Goal: Task Accomplishment & Management: Complete application form

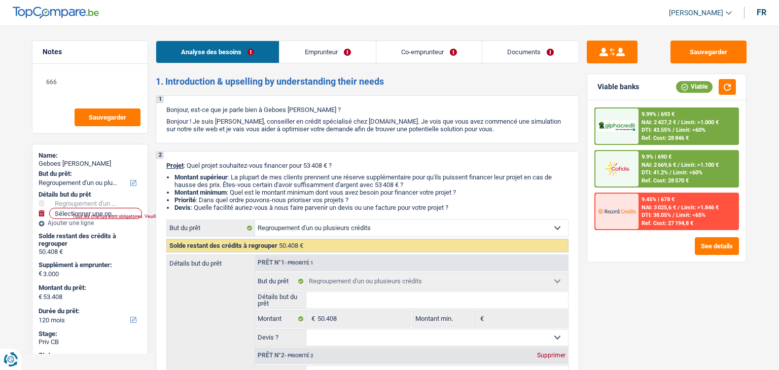
select select "refinancing"
select select "120"
select select "refinancing"
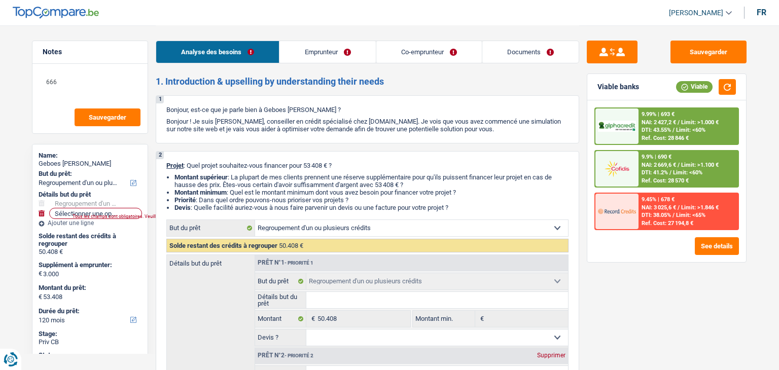
select select "120"
select select "worker"
select select "netSalary"
select select "mealVouchers"
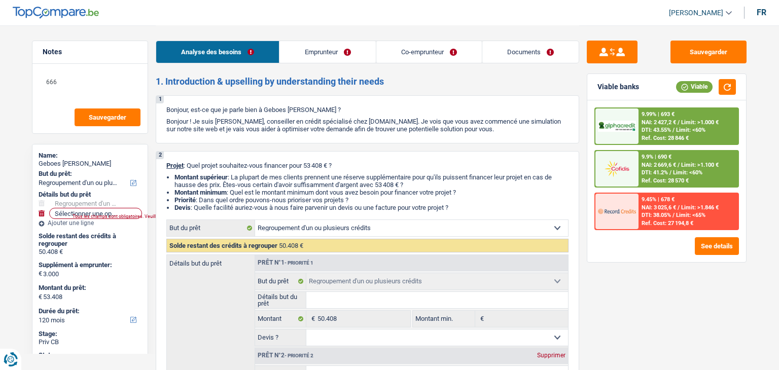
select select "familyAllowances"
select select "netSalary"
select select "mealVouchers"
select select "rents"
select select "creditConsolidation"
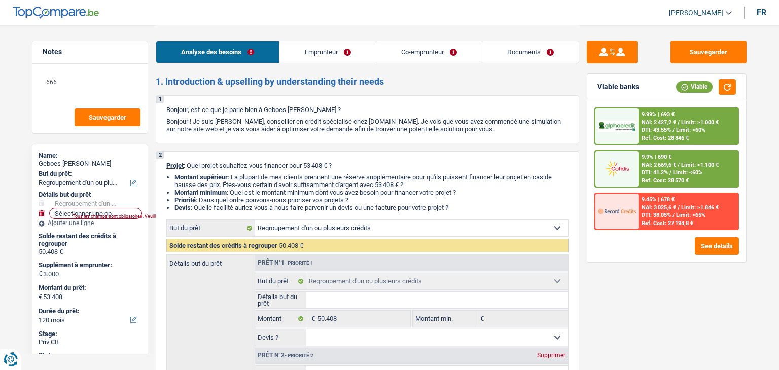
select select "144"
select select "cardOrCredit"
select select "refinancing"
select select "120"
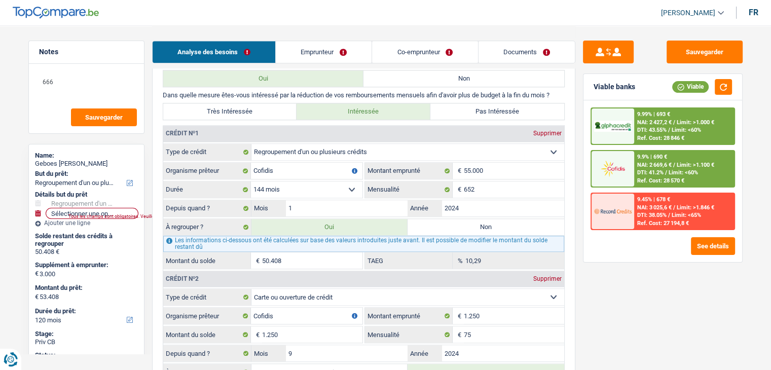
scroll to position [993, 0]
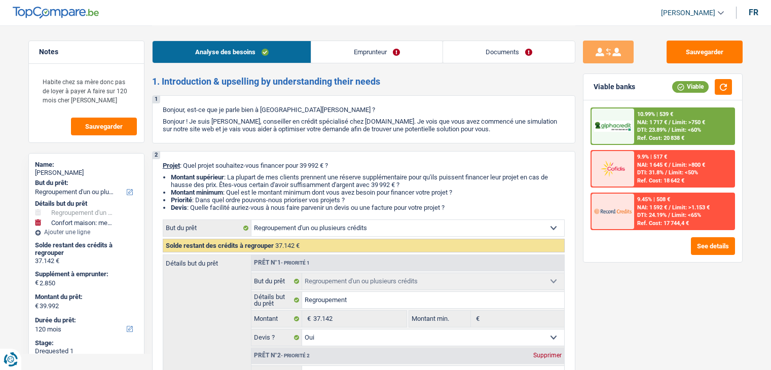
select select "refinancing"
select select "household"
select select "120"
select select "refinancing"
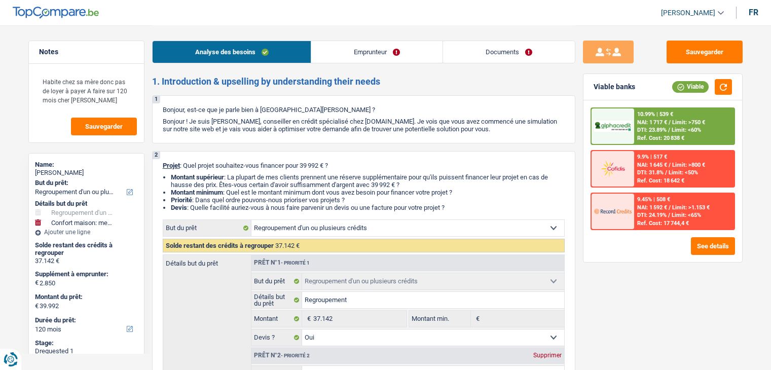
select select "refinancing"
select select "yes"
select select "household"
select select "false"
select select "120"
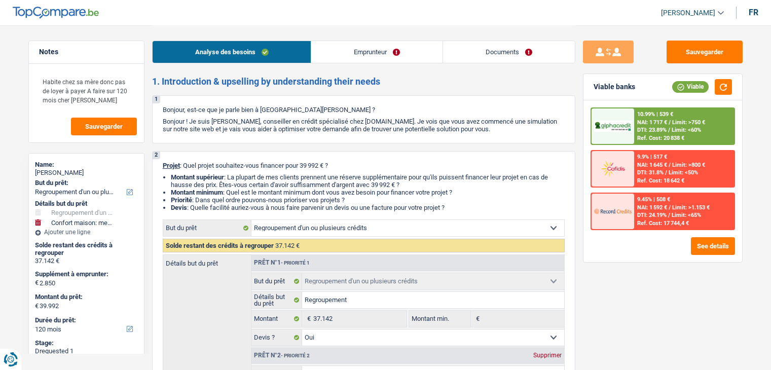
select select "mutuality"
select select "familyAllowances"
select select "mutualityIndemnity"
select select "liveWithParents"
select select "creditConsolidation"
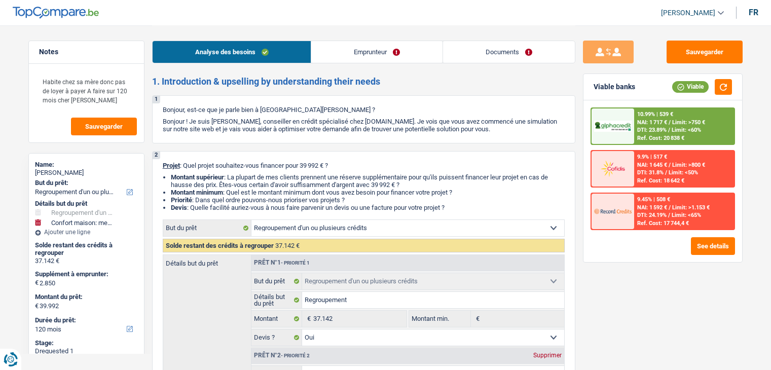
select select "120"
select select "cardOrCredit"
select select "refinancing"
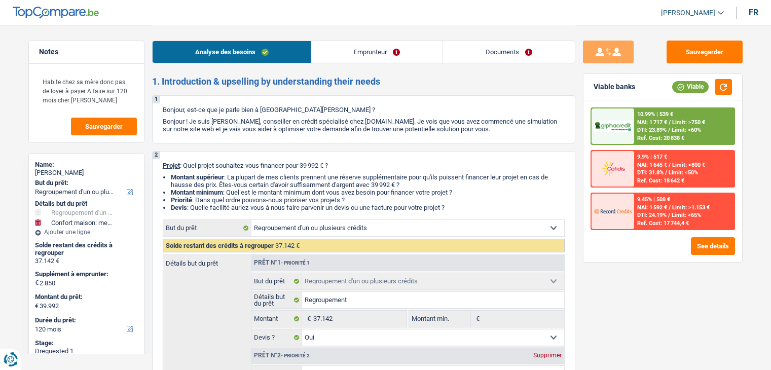
select select "yes"
select select "household"
select select "false"
select select "120"
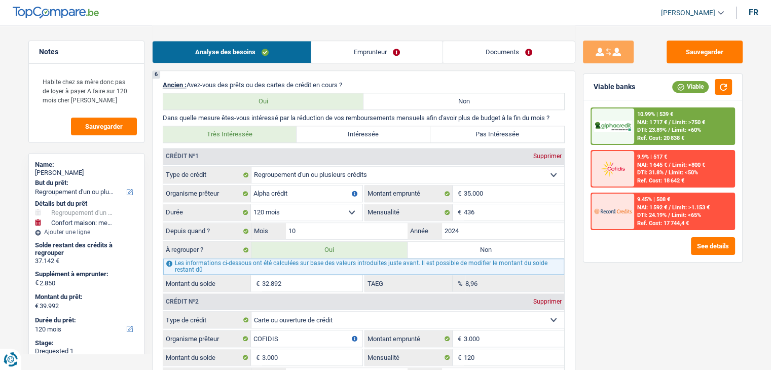
scroll to position [914, 0]
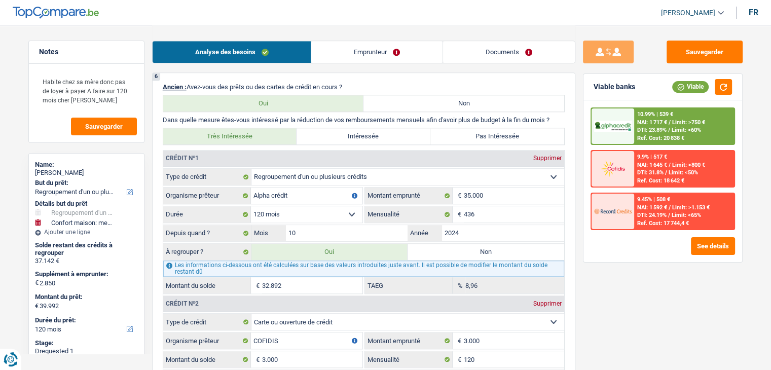
click at [470, 248] on label "Non" at bounding box center [486, 252] width 157 height 16
click at [470, 248] on input "Non" at bounding box center [486, 252] width 157 height 16
radio input "true"
type input "7.100"
select select "42"
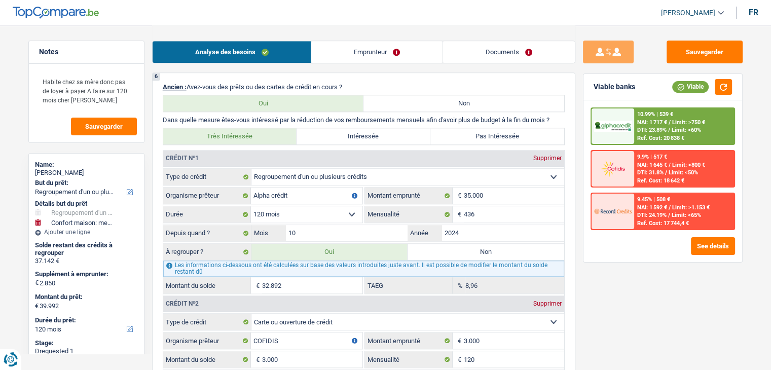
type input "4.250"
type input "7.100"
select select "42"
radio input "false"
type input "4.250"
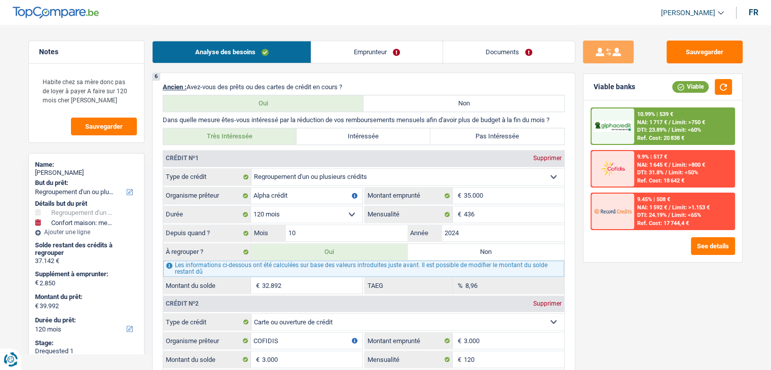
type input "7.100"
select select "42"
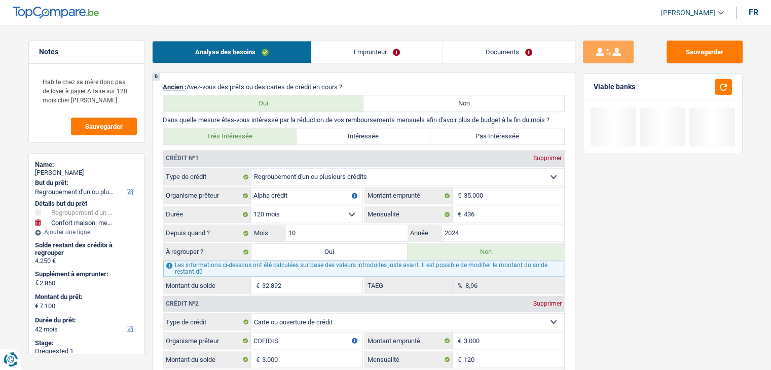
click at [495, 133] on label "Pas Intéressée" at bounding box center [497, 136] width 134 height 16
click at [495, 133] on input "Pas Intéressée" at bounding box center [497, 136] width 134 height 16
radio input "true"
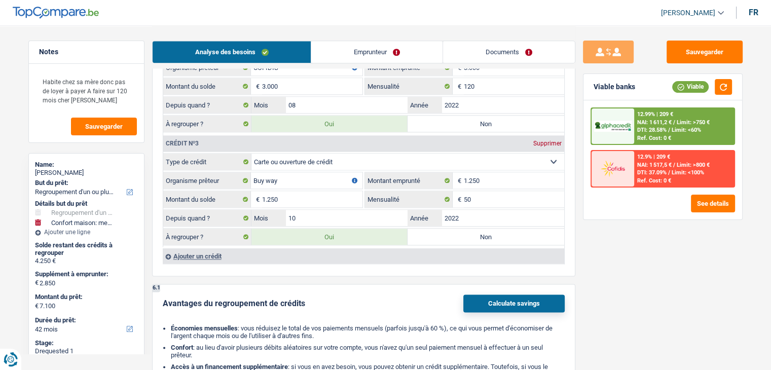
scroll to position [1190, 0]
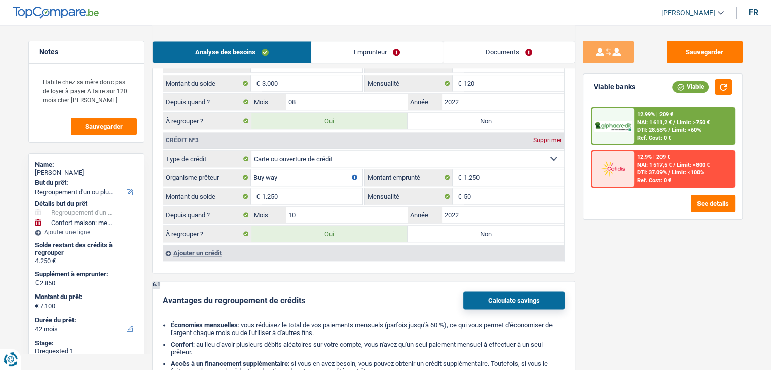
click at [491, 116] on label "Non" at bounding box center [486, 121] width 157 height 16
click at [491, 116] on input "Non" at bounding box center [486, 121] width 157 height 16
radio input "true"
type input "4.100"
select select "36"
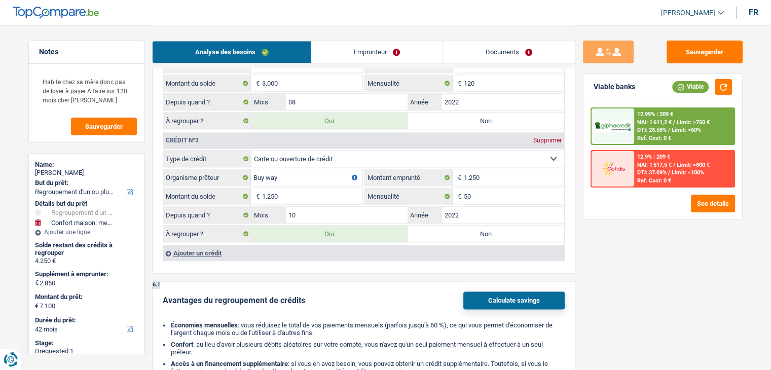
type input "1.250"
type input "4.100"
select select "36"
radio input "false"
type input "1.250"
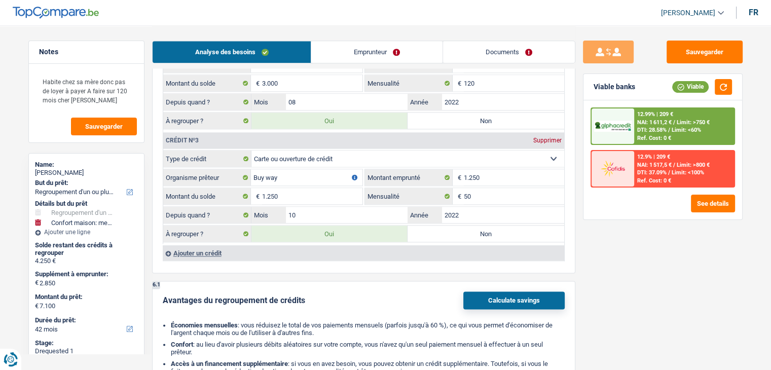
type input "4.100"
select select "36"
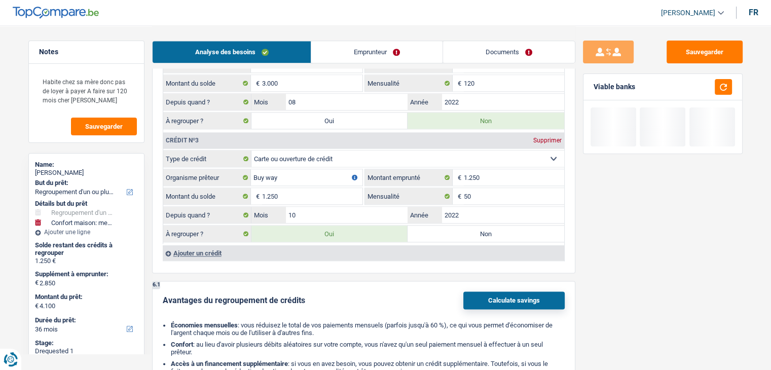
click at [499, 226] on label "Non" at bounding box center [486, 234] width 157 height 16
click at [499, 226] on input "Non" at bounding box center [486, 234] width 157 height 16
radio input "true"
select select "household"
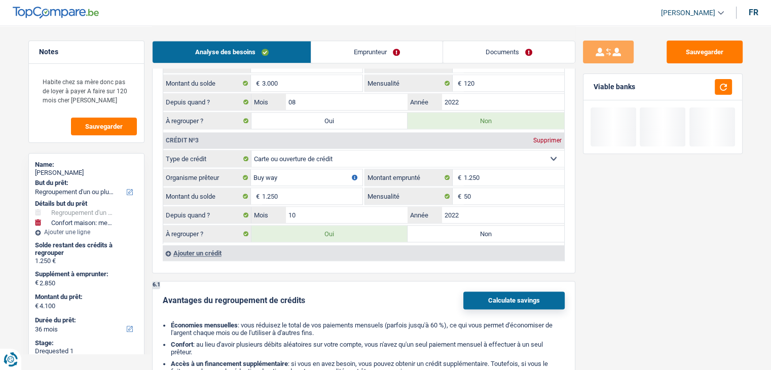
select select "30"
select select "household"
type input "Ameublement + Sommier + Lit + Lave vaisselle + Lave linge + TV + Frigo"
type input "2.850"
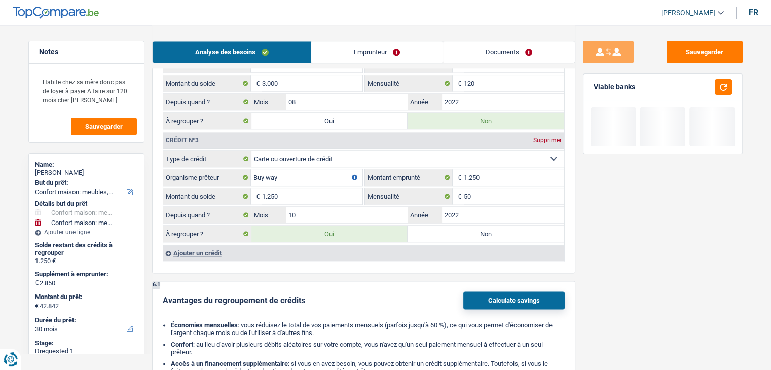
type input "2.850"
select select "false"
type input "42.842"
select select "30"
radio input "false"
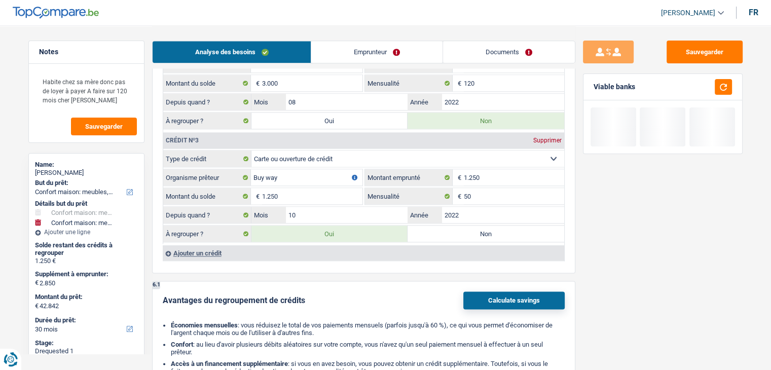
select select "household"
type input "Ameublement + Sommier + Lit + Lave vaisselle + Lave linge + TV + Frigo"
type input "2.850"
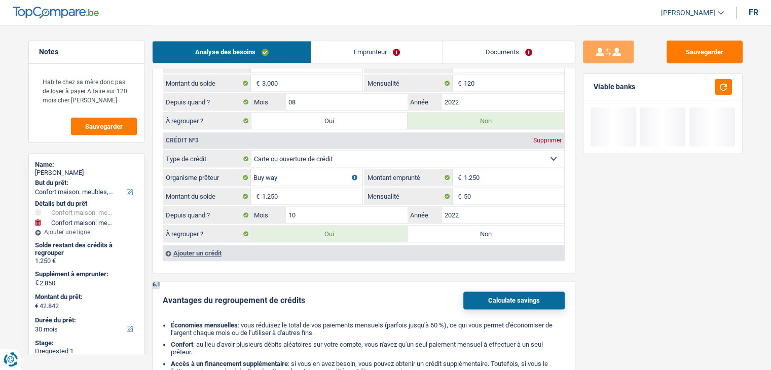
select select "false"
type input "42.842"
select select "30"
select select "yes"
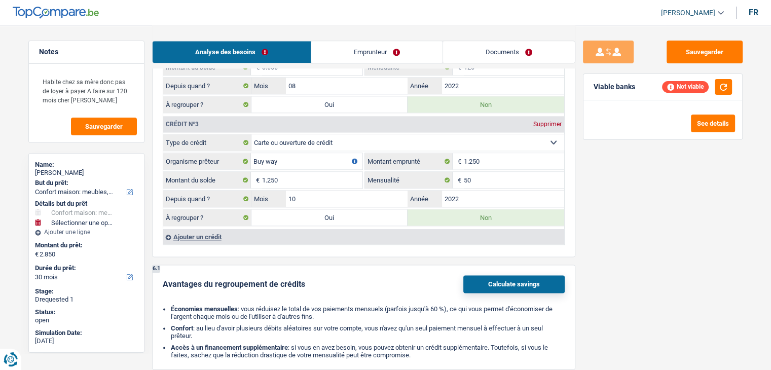
click at [523, 278] on button "Calculate savings" at bounding box center [513, 284] width 101 height 18
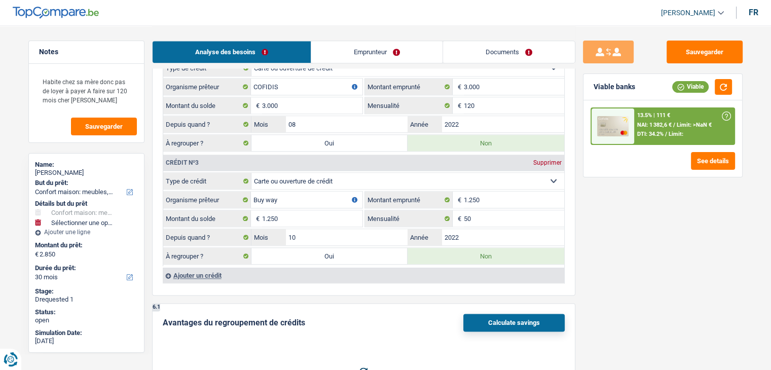
scroll to position [1116, 0]
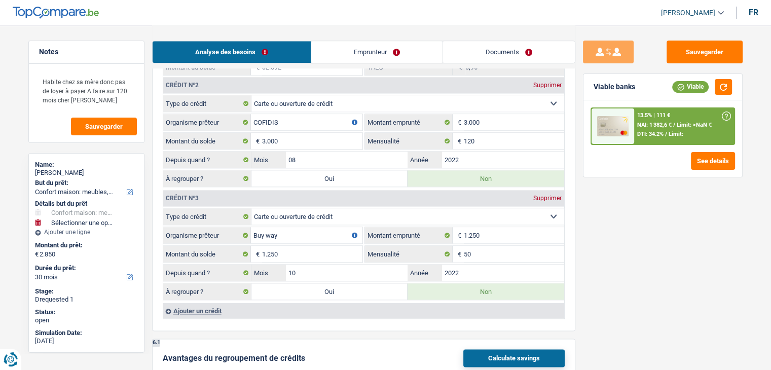
click at [353, 284] on label "Oui" at bounding box center [329, 291] width 157 height 16
click at [353, 284] on input "Oui" at bounding box center [329, 291] width 157 height 16
radio input "true"
type input "Regroupement"
type input "39.992"
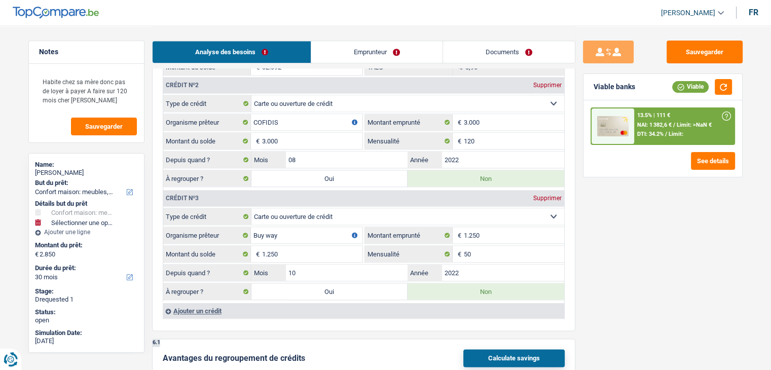
select select "yes"
radio input "false"
type input "Regroupement"
type input "39.992"
select select "yes"
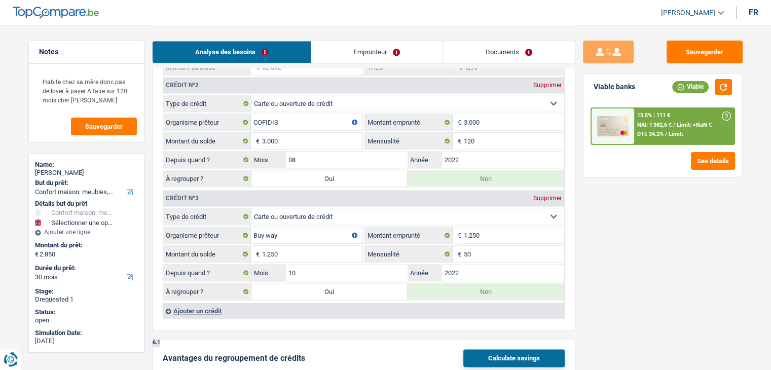
type input "42.842"
type input "Ameublement + Sommier + Lit + Lave vaisselle + Lave linge + TV + Frigo"
type input "2.850"
select select "false"
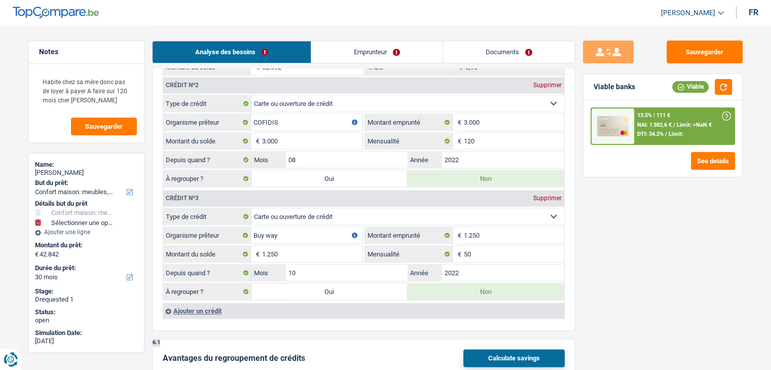
select select "refinancing"
select select "144"
select select "refinancing"
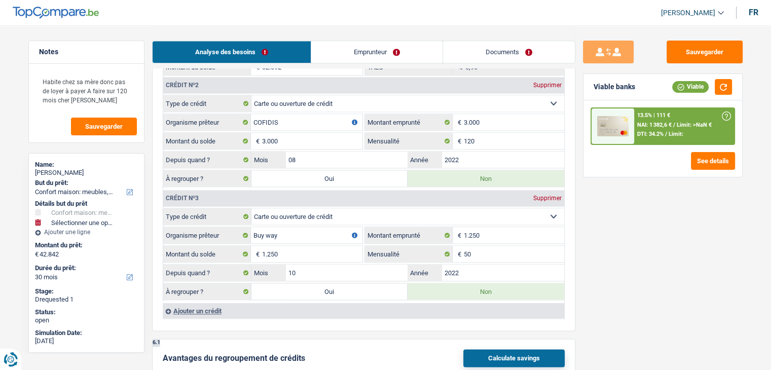
select select "144"
select select "refinancing"
select select "144"
select select "household"
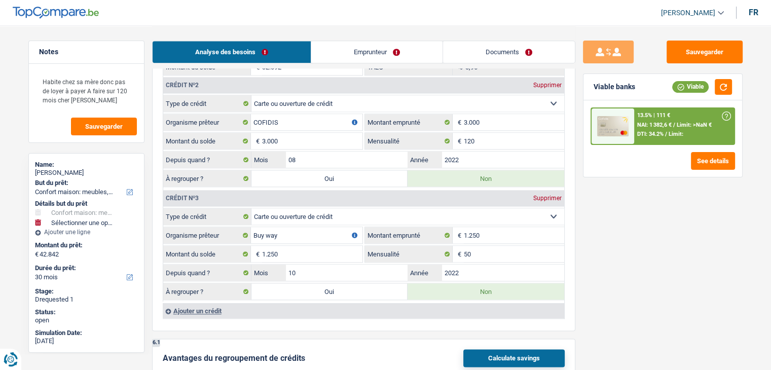
select select "false"
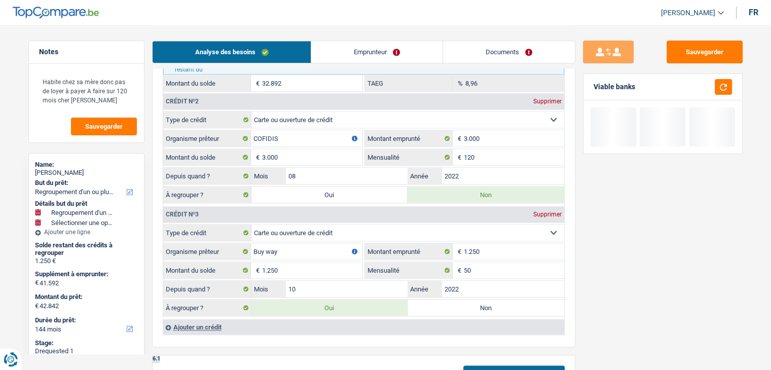
click at [351, 187] on label "Oui" at bounding box center [329, 195] width 157 height 16
click at [351, 187] on input "Oui" at bounding box center [329, 195] width 157 height 16
radio input "true"
radio input "false"
type input "38.592"
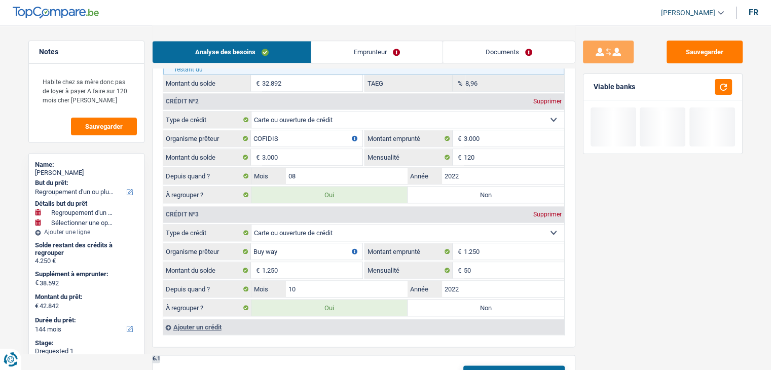
scroll to position [1030, 0]
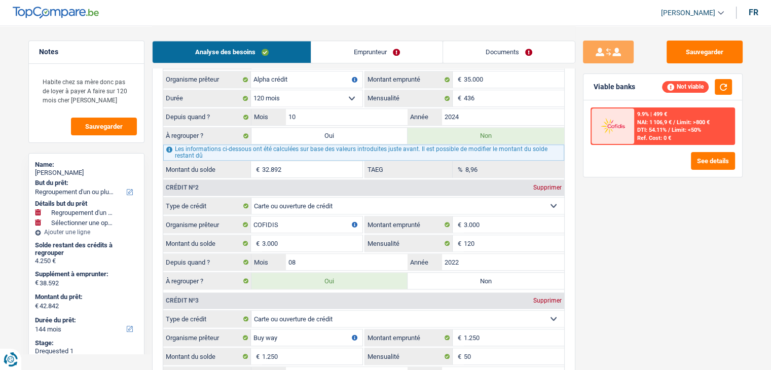
click at [342, 134] on label "Oui" at bounding box center [329, 136] width 157 height 16
click at [342, 134] on input "Oui" at bounding box center [329, 136] width 157 height 16
radio input "true"
radio input "false"
type input "5.700"
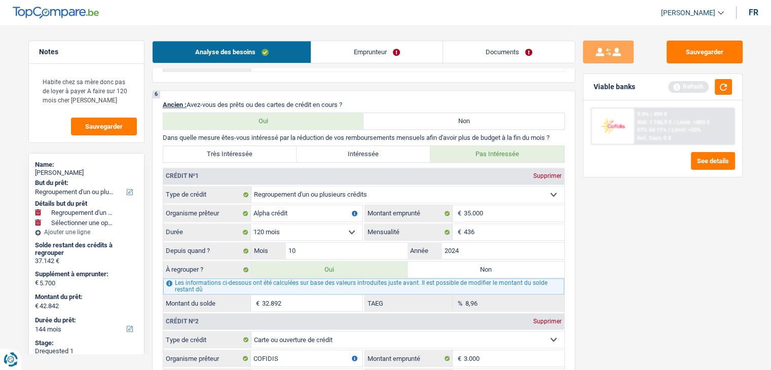
scroll to position [886, 0]
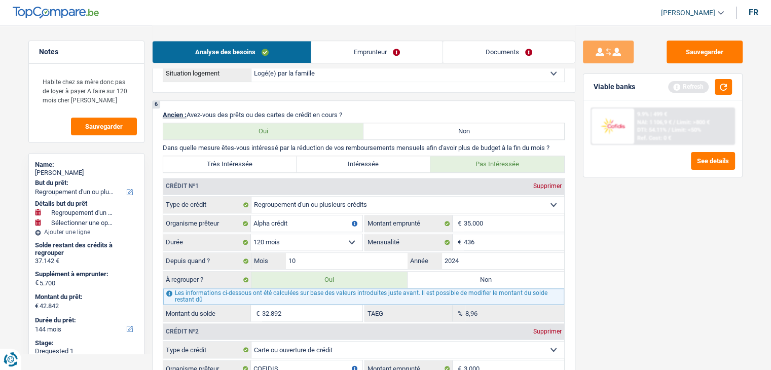
click at [267, 156] on label "Très Intéressée" at bounding box center [230, 164] width 134 height 16
click at [267, 156] on input "Très Intéressée" at bounding box center [230, 164] width 134 height 16
radio input "true"
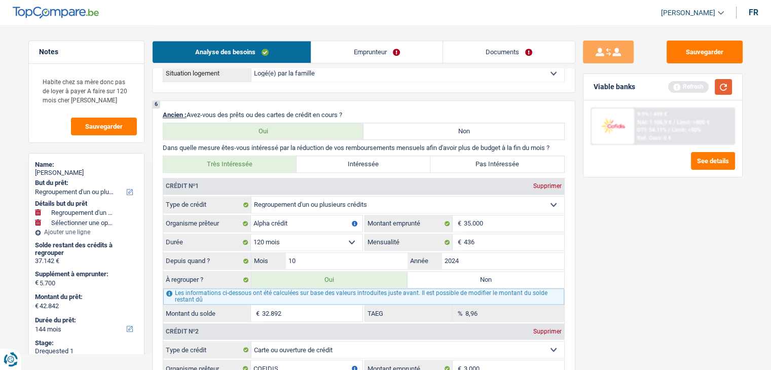
click at [716, 86] on button "button" at bounding box center [723, 87] width 17 height 16
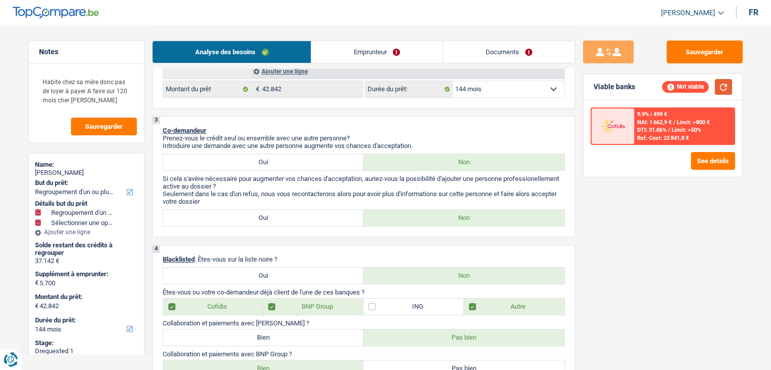
scroll to position [233, 0]
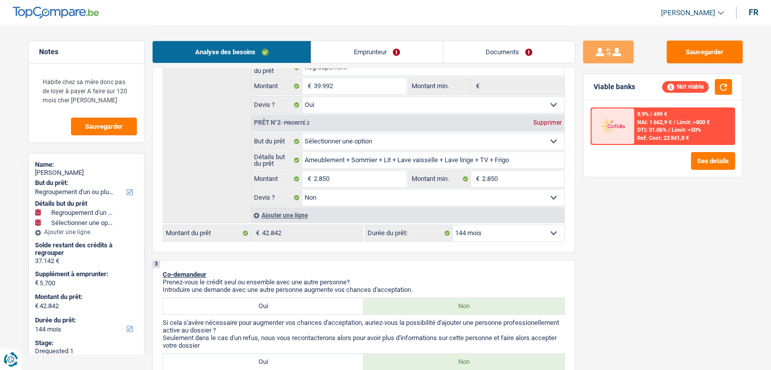
click at [491, 235] on select "12 mois 18 mois 24 mois 30 mois 36 mois 42 mois 48 mois 60 mois 72 mois 84 mois…" at bounding box center [509, 233] width 112 height 16
select select "120"
click at [453, 225] on select "12 mois 18 mois 24 mois 30 mois 36 mois 42 mois 48 mois 60 mois 72 mois 84 mois…" at bounding box center [509, 233] width 112 height 16
select select "120"
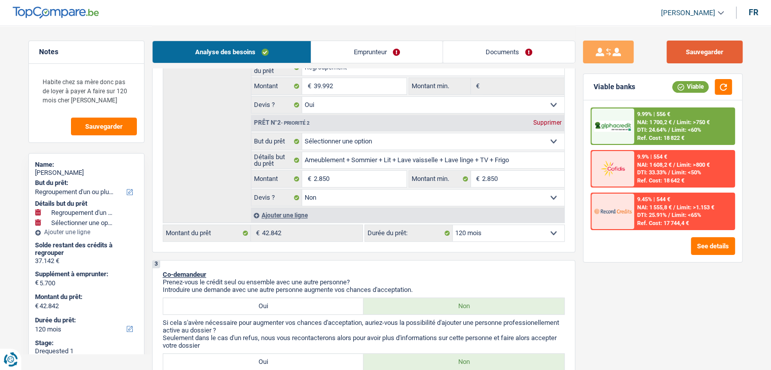
click at [735, 56] on button "Sauvegarder" at bounding box center [705, 52] width 76 height 23
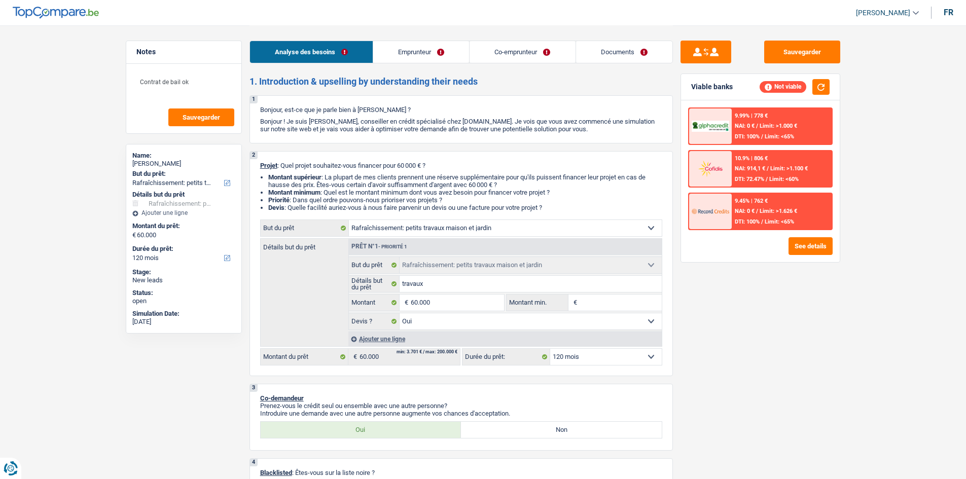
select select "houseOrGarden"
select select "120"
select select "houseOrGarden"
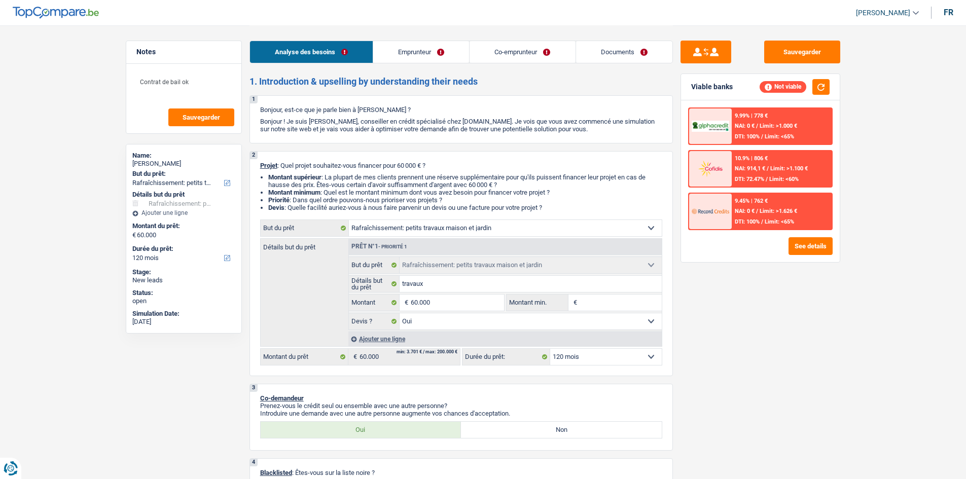
select select "yes"
select select "120"
select select "worker"
select select "independent"
select select "familyAllowances"
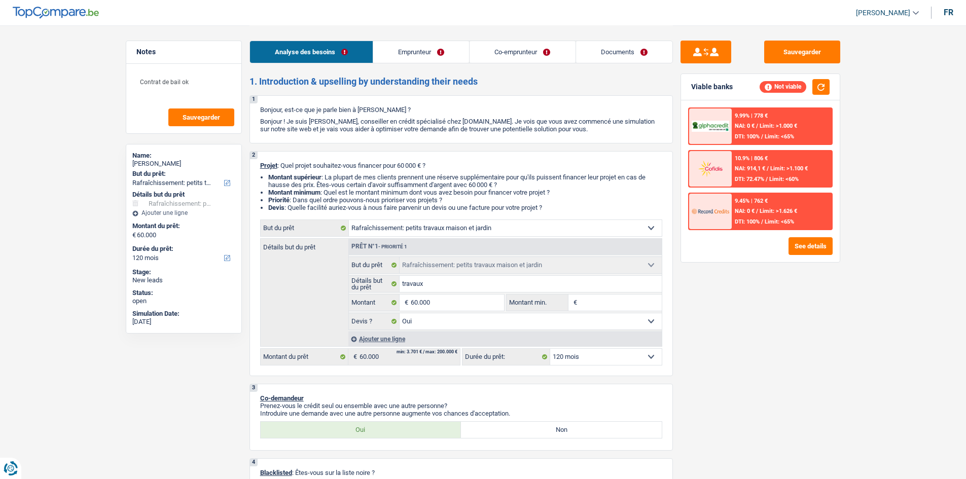
select select "netSalary"
select select "rentalIncome"
select select "netSalary"
select select "ownerWithMortgage"
select select "mortgage"
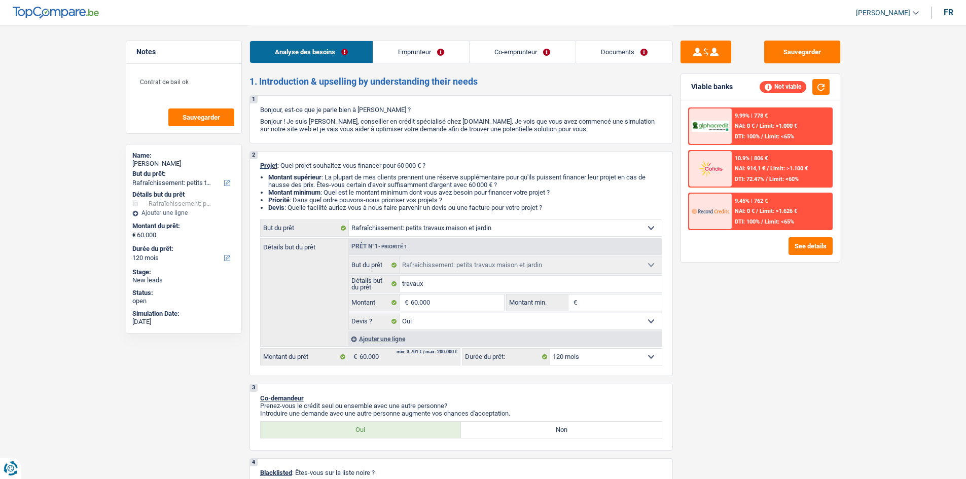
select select "300"
select select "mortgage"
select select "240"
select select "houseOrGarden"
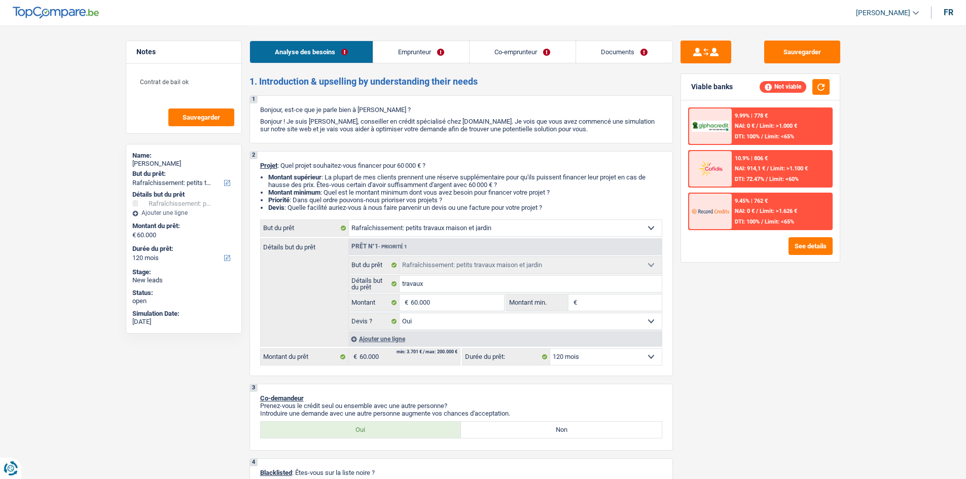
select select "yes"
select select "120"
click at [613, 33] on div "Analyse des besoins Emprunteur Co-emprunteur Documents" at bounding box center [460, 46] width 423 height 43
click at [618, 47] on link "Documents" at bounding box center [624, 52] width 96 height 22
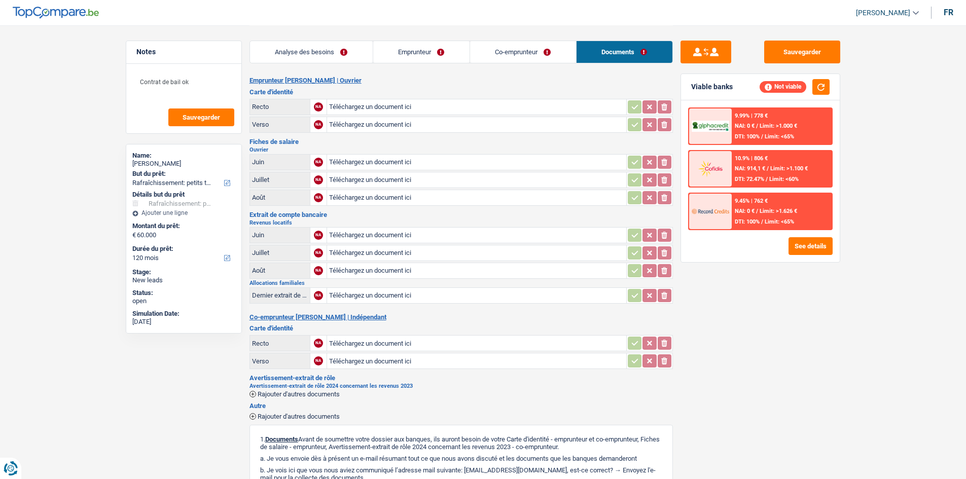
click at [534, 50] on link "Co-emprunteur" at bounding box center [523, 52] width 106 height 22
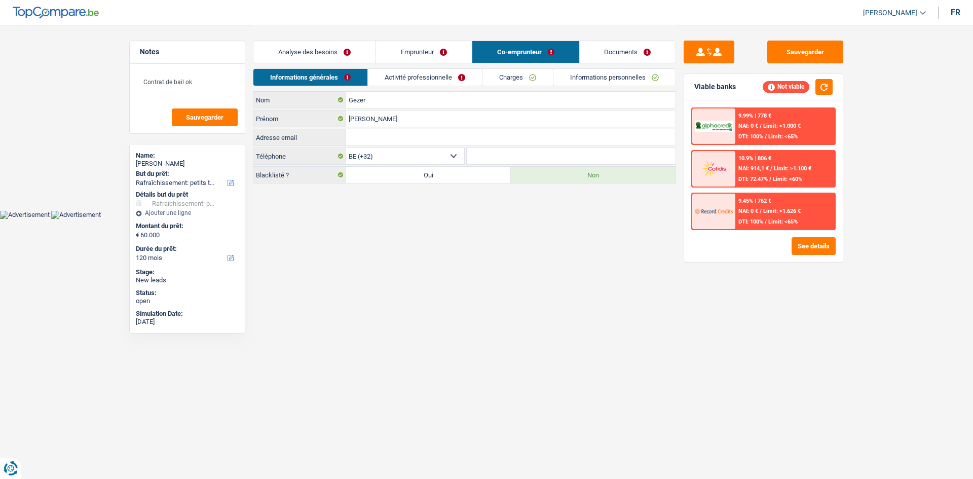
click at [461, 75] on link "Activité professionnelle" at bounding box center [425, 77] width 114 height 17
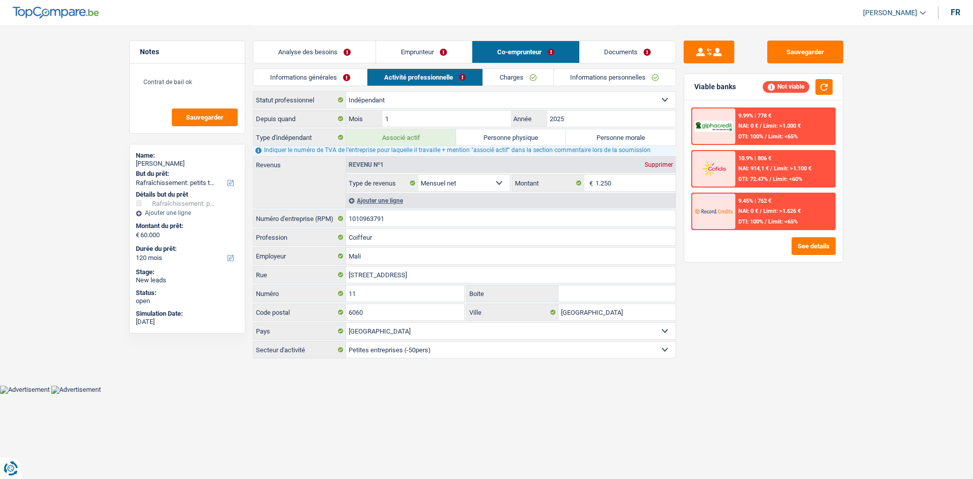
click at [523, 83] on link "Charges" at bounding box center [518, 77] width 70 height 17
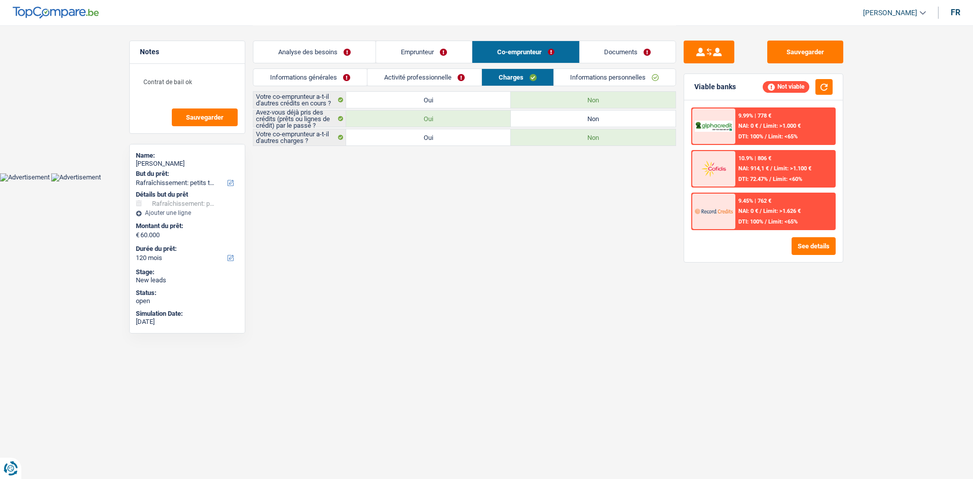
click at [456, 53] on link "Emprunteur" at bounding box center [424, 52] width 96 height 22
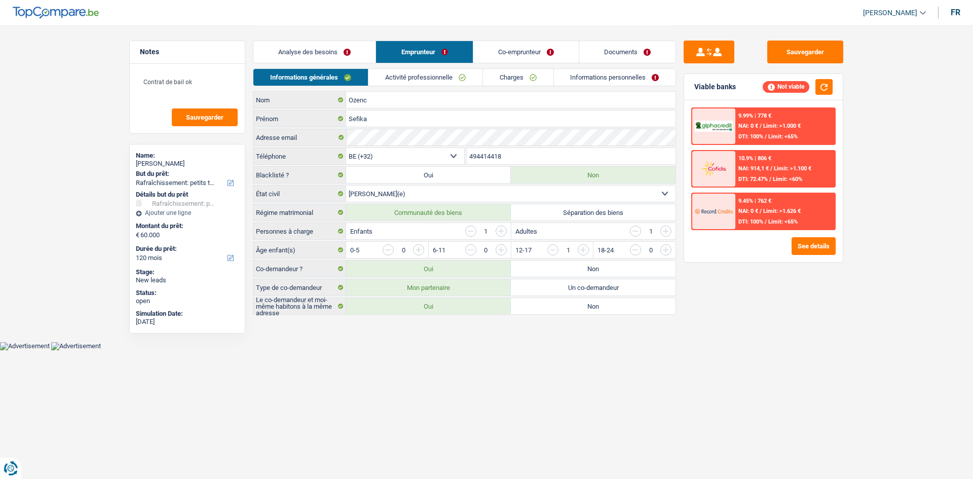
click at [404, 78] on link "Activité professionnelle" at bounding box center [426, 77] width 114 height 17
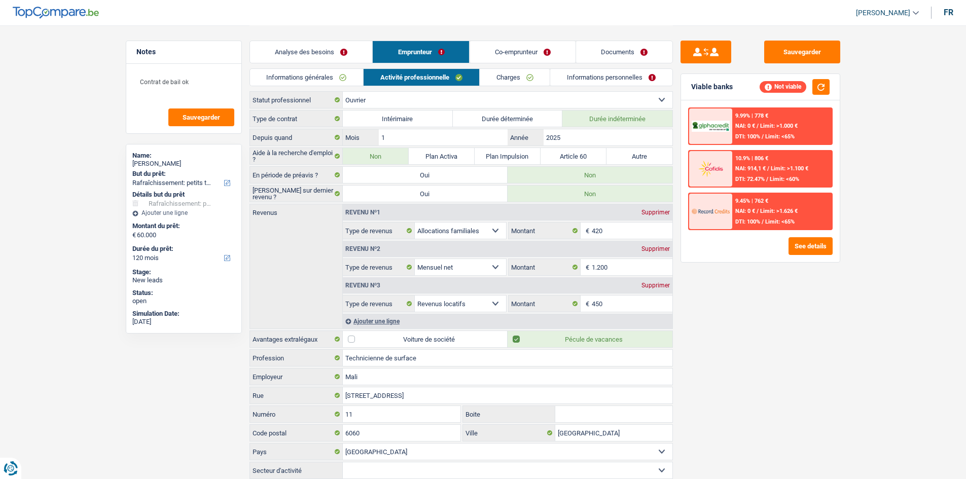
click at [528, 81] on link "Charges" at bounding box center [515, 77] width 70 height 17
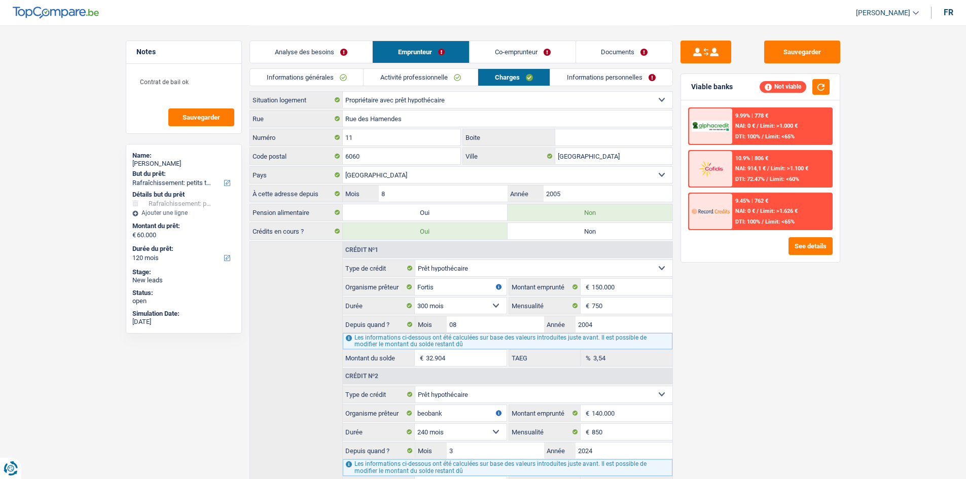
click at [584, 83] on link "Informations personnelles" at bounding box center [611, 77] width 122 height 17
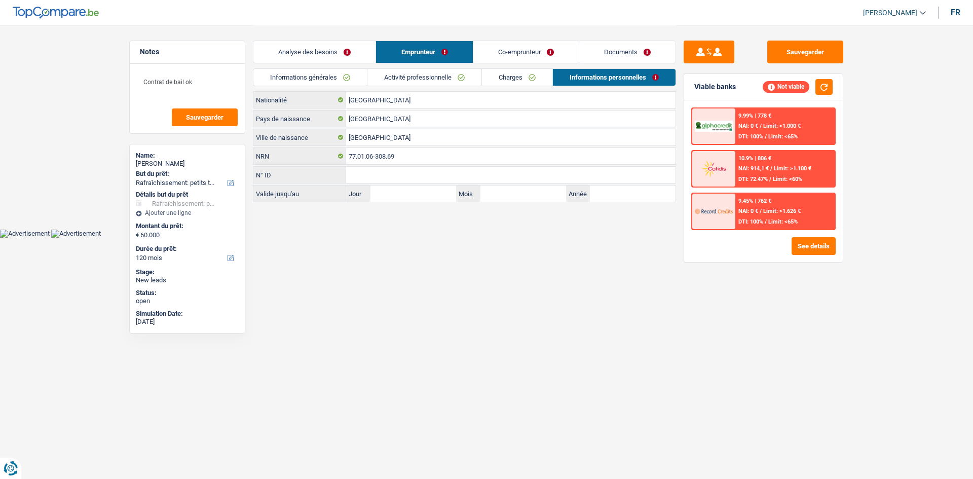
click at [336, 56] on link "Analyse des besoins" at bounding box center [314, 52] width 122 height 22
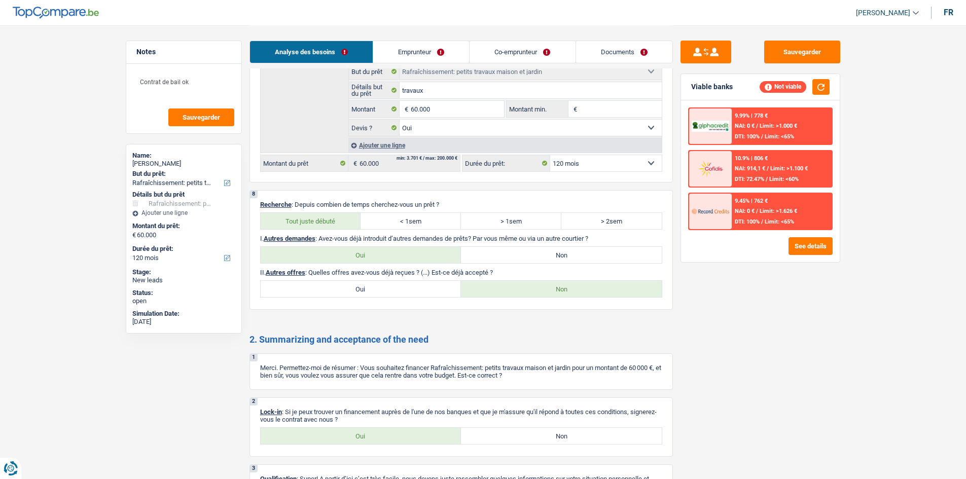
scroll to position [1338, 0]
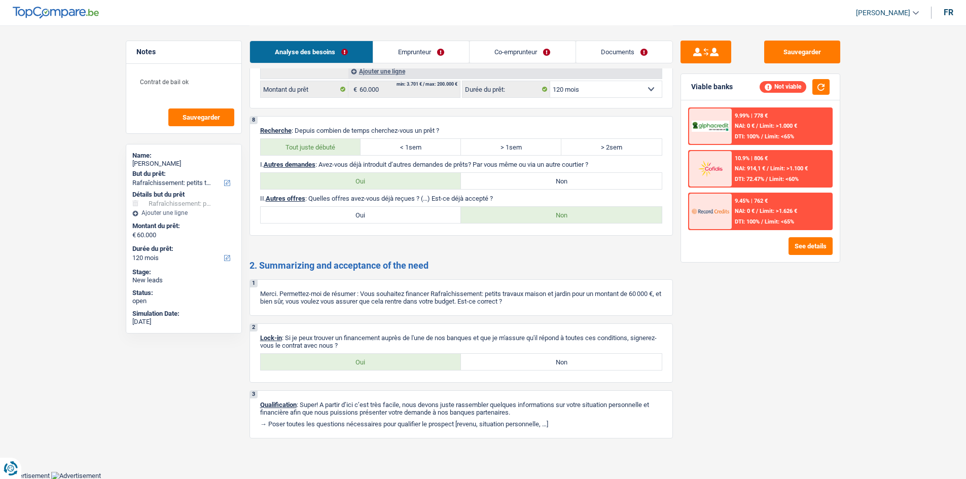
click at [775, 313] on div "Sauvegarder Viable banks Not viable 9.99% | 778 € NAI: 0 € / Limit: >1.000 € DT…" at bounding box center [760, 252] width 175 height 422
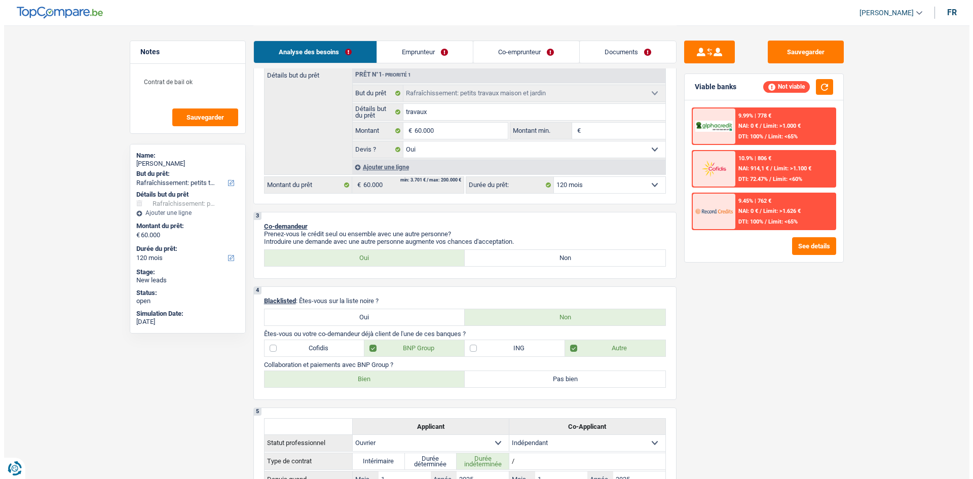
scroll to position [0, 0]
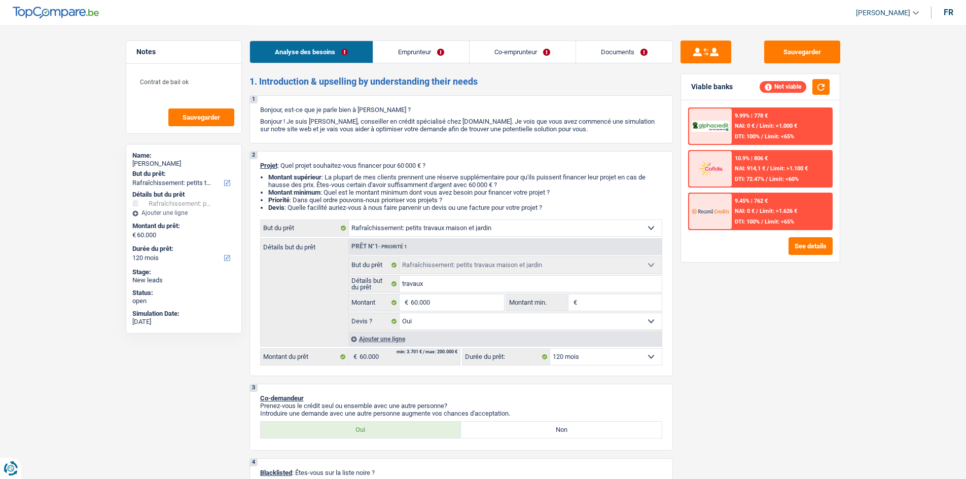
drag, startPoint x: 431, startPoint y: 45, endPoint x: 430, endPoint y: 50, distance: 5.1
click at [431, 45] on link "Emprunteur" at bounding box center [421, 52] width 96 height 22
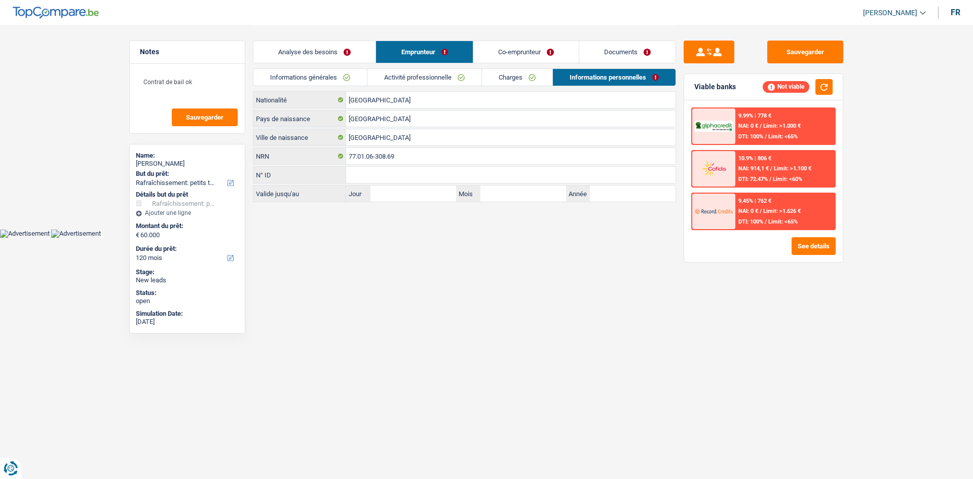
click at [430, 68] on li "Activité professionnelle" at bounding box center [424, 77] width 115 height 18
click at [430, 74] on link "Activité professionnelle" at bounding box center [424, 77] width 114 height 17
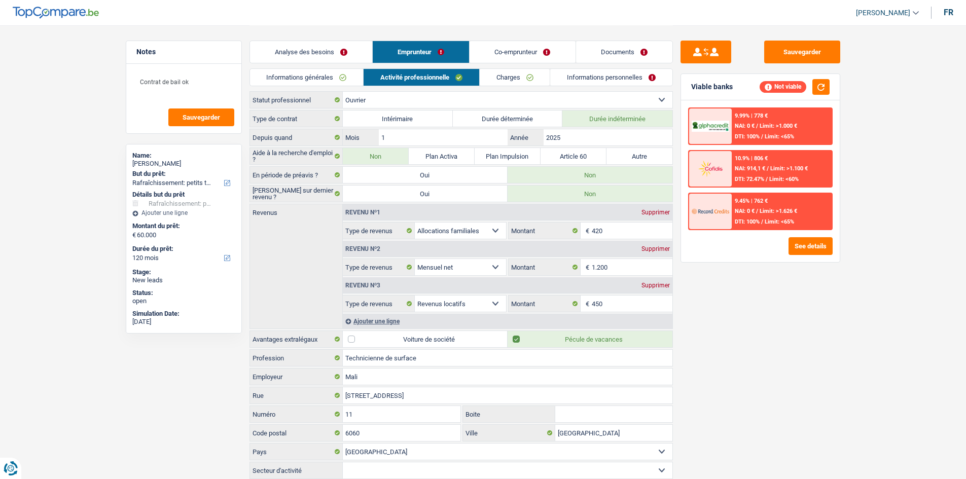
click at [501, 55] on link "Co-emprunteur" at bounding box center [521, 52] width 105 height 22
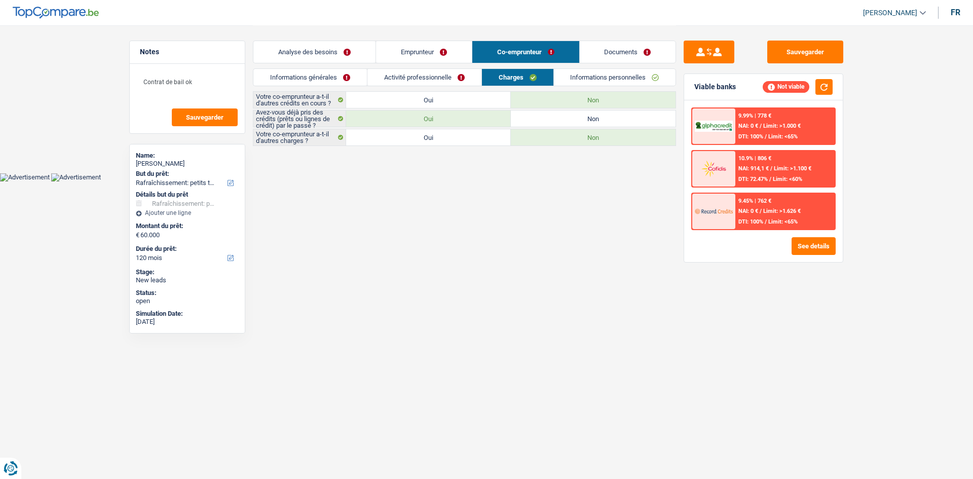
click at [440, 73] on link "Activité professionnelle" at bounding box center [424, 77] width 114 height 17
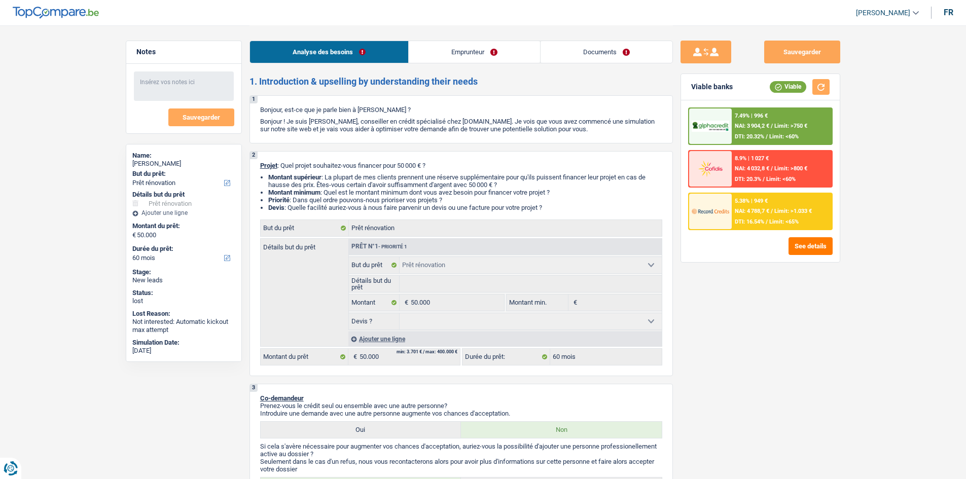
select select "renovation"
select select "60"
select select "renovation"
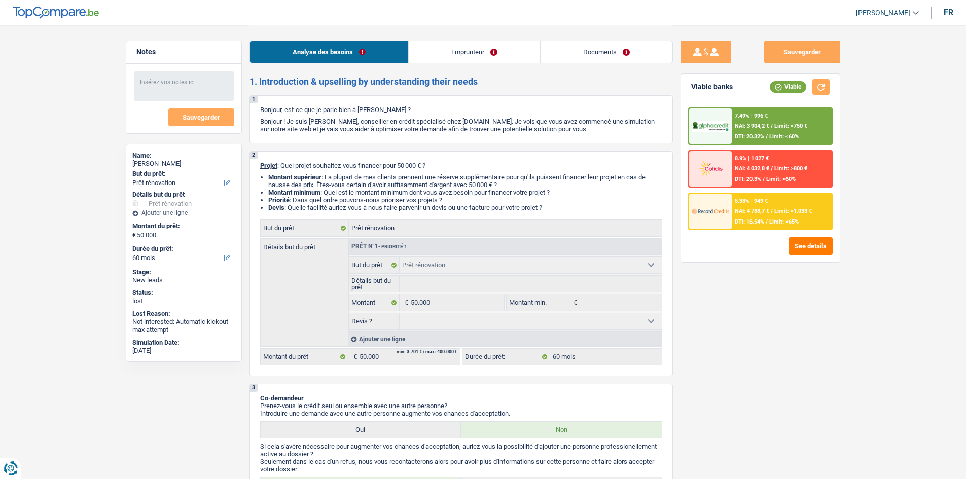
select select "60"
select select "privateEmployee"
select select "netSalary"
select select "mealVouchers"
select select "ownerWithoutMortgage"
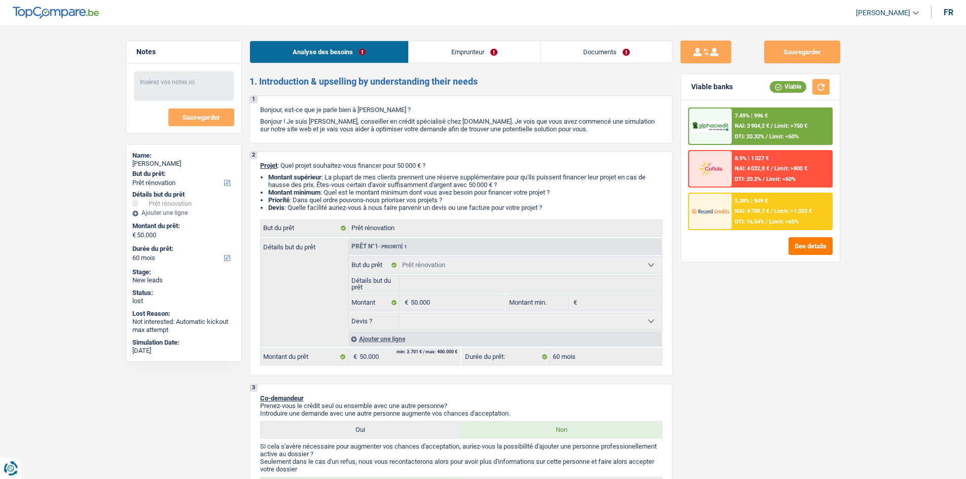
select select "renovation"
select select "60"
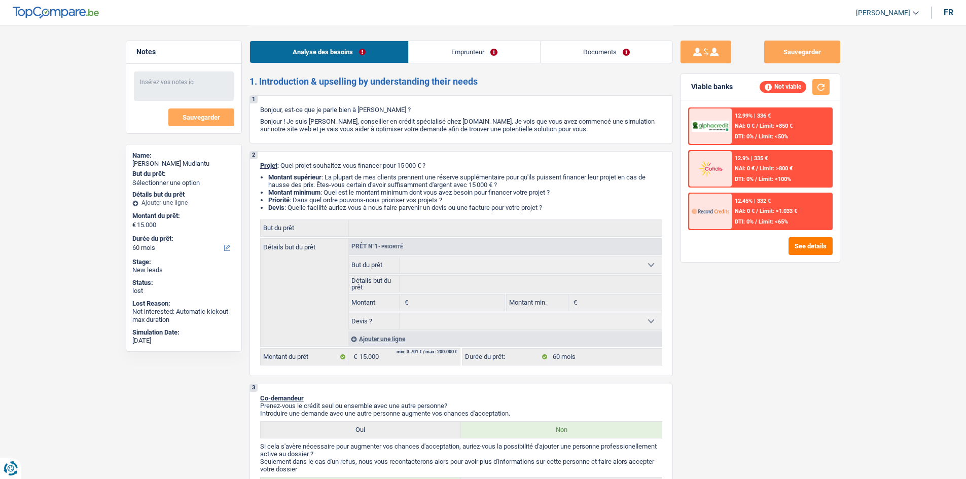
select select "60"
select select "publicEmployee"
select select "netSalary"
select select "mealVouchers"
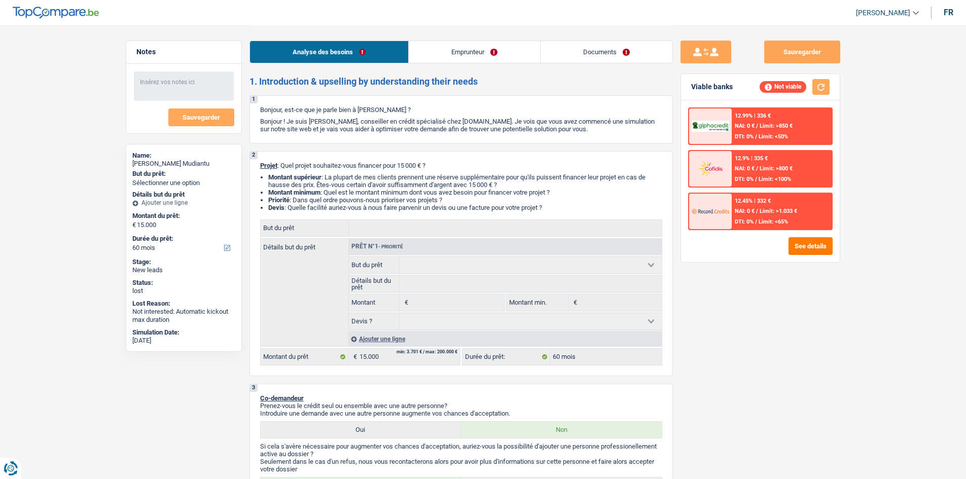
select select "60"
drag, startPoint x: 461, startPoint y: 47, endPoint x: 443, endPoint y: 69, distance: 28.1
click at [461, 47] on link "Emprunteur" at bounding box center [474, 52] width 131 height 22
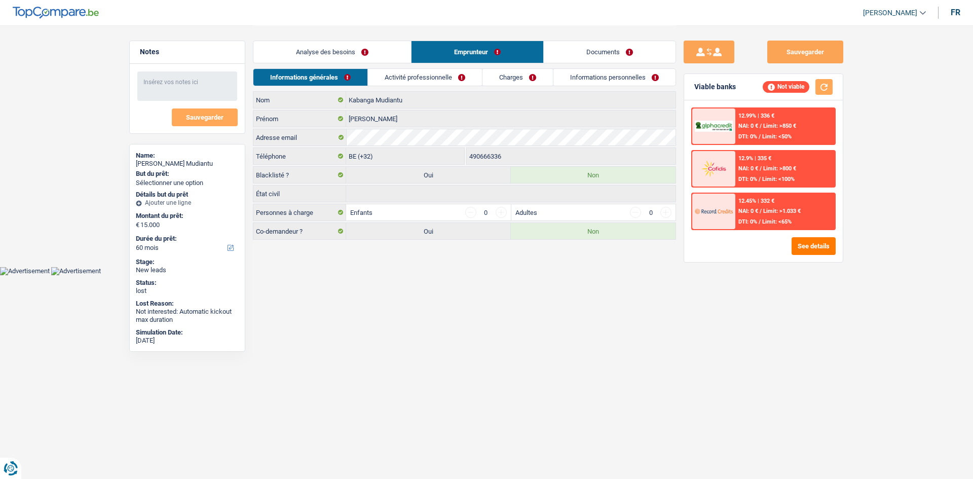
click at [431, 75] on link "Activité professionnelle" at bounding box center [425, 77] width 114 height 17
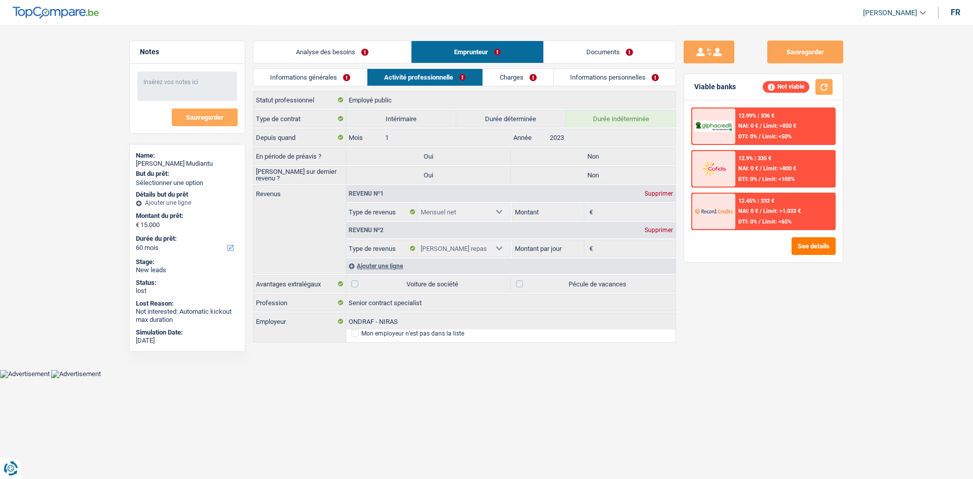
click at [505, 81] on link "Charges" at bounding box center [518, 77] width 70 height 17
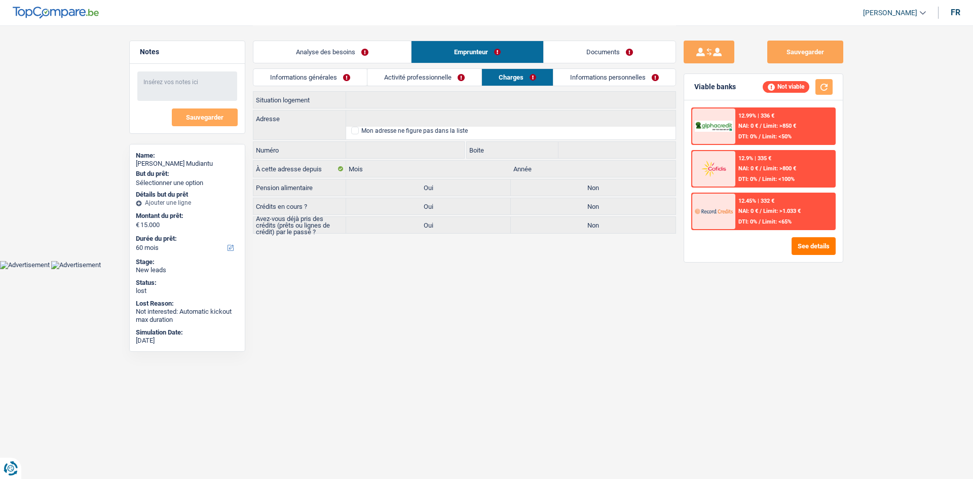
click at [624, 87] on div "Informations générales Activité professionnelle Charges Informations personnell…" at bounding box center [464, 79] width 423 height 23
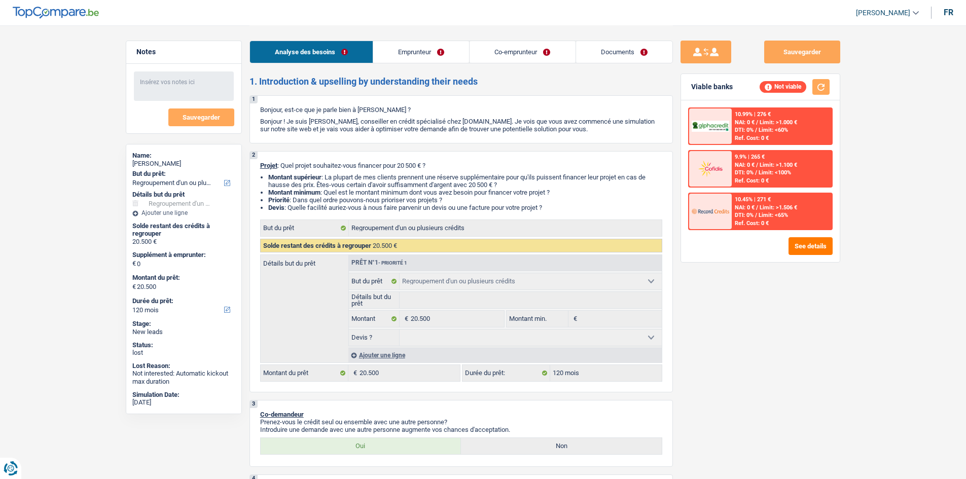
select select "refinancing"
select select "120"
select select "refinancing"
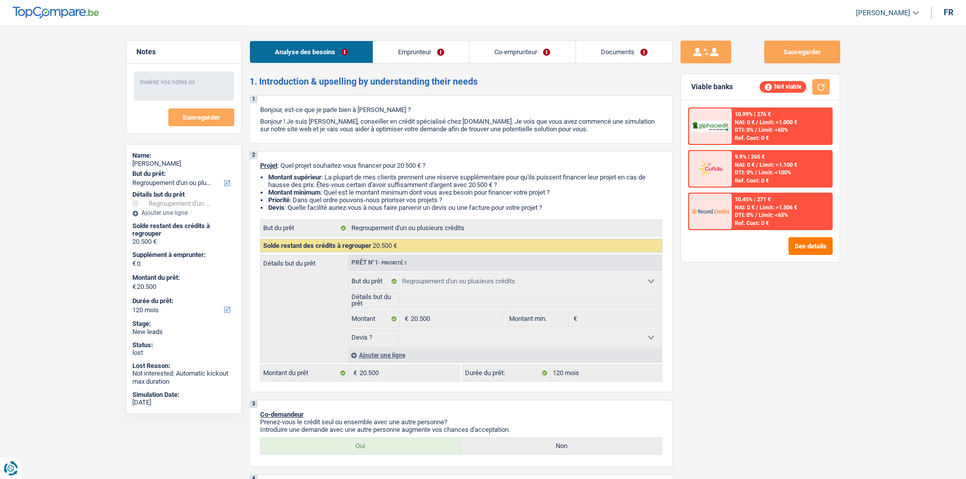
select select "120"
select select "liberal"
select select "familyAllowances"
select select "netSalary"
select select "ownerWithMortgage"
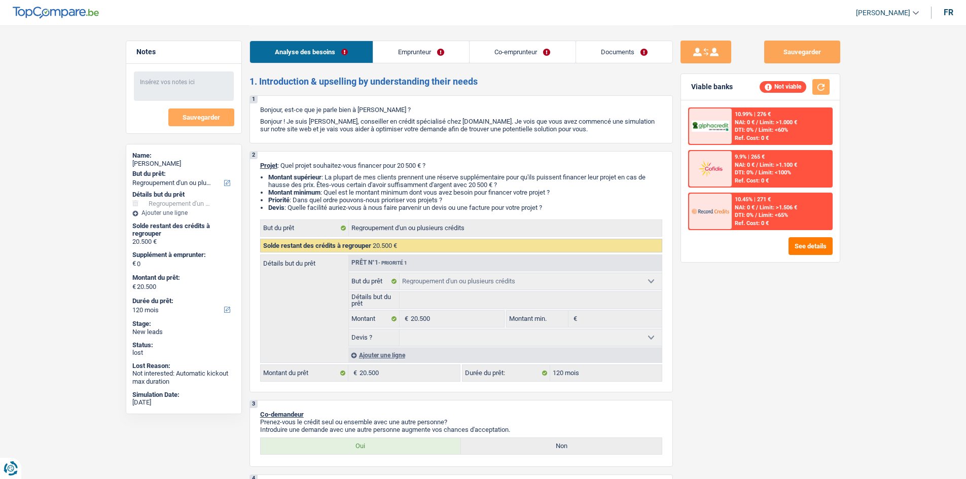
select select "mortgage"
select select "refinancing"
select select "120"
drag, startPoint x: 543, startPoint y: 46, endPoint x: 548, endPoint y: 47, distance: 5.8
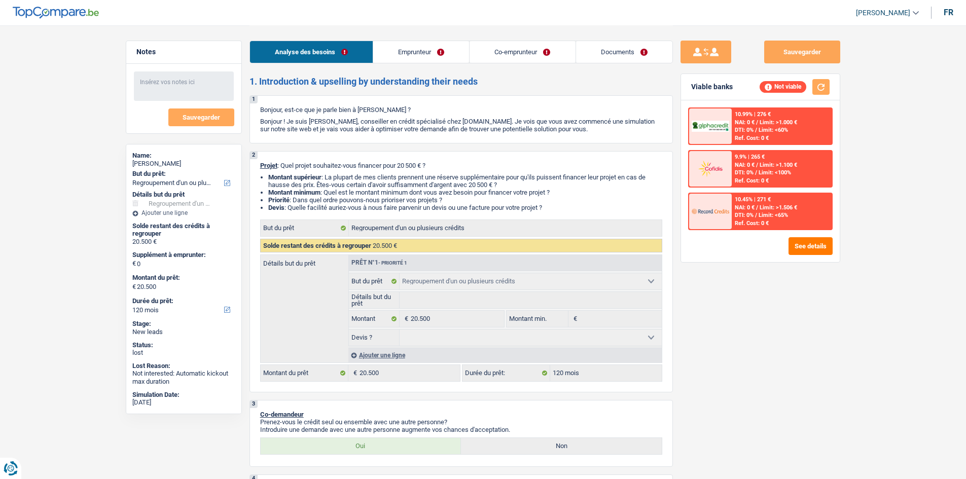
click at [543, 46] on link "Co-emprunteur" at bounding box center [521, 52] width 105 height 22
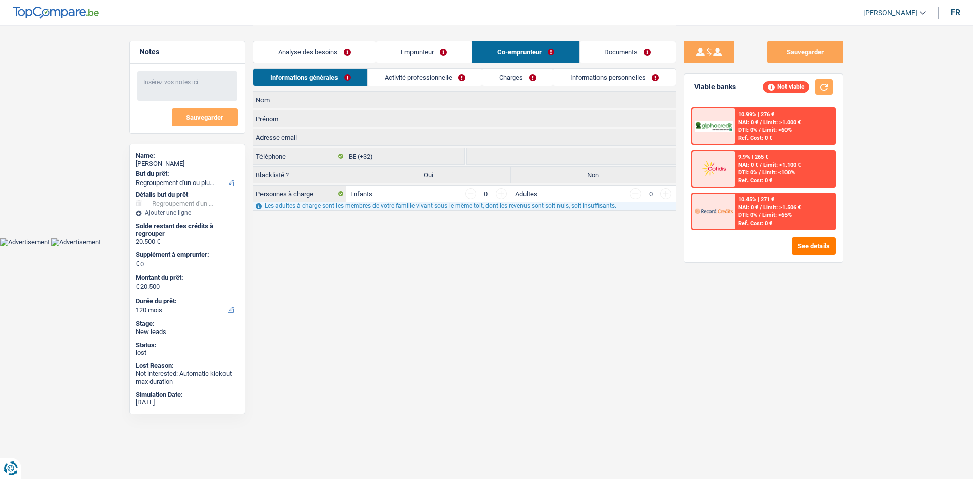
click at [604, 55] on link "Documents" at bounding box center [628, 52] width 96 height 22
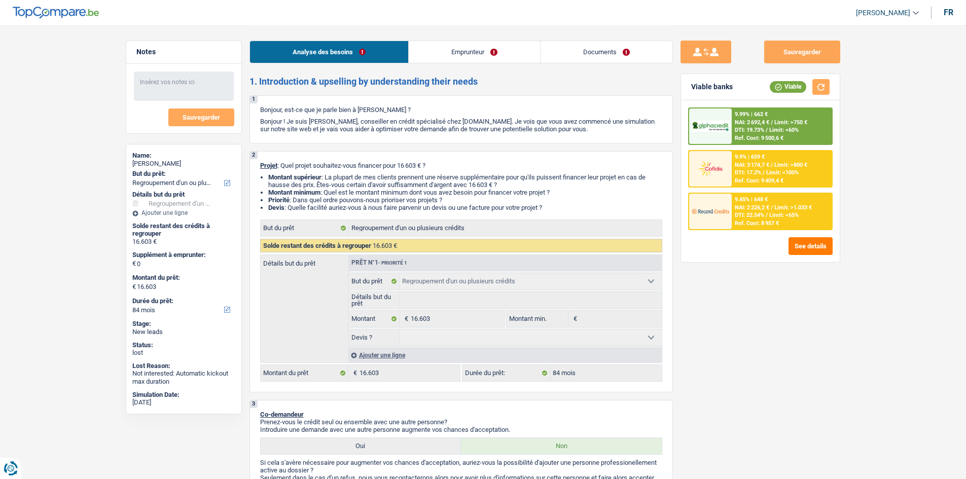
select select "refinancing"
select select "84"
select select "refinancing"
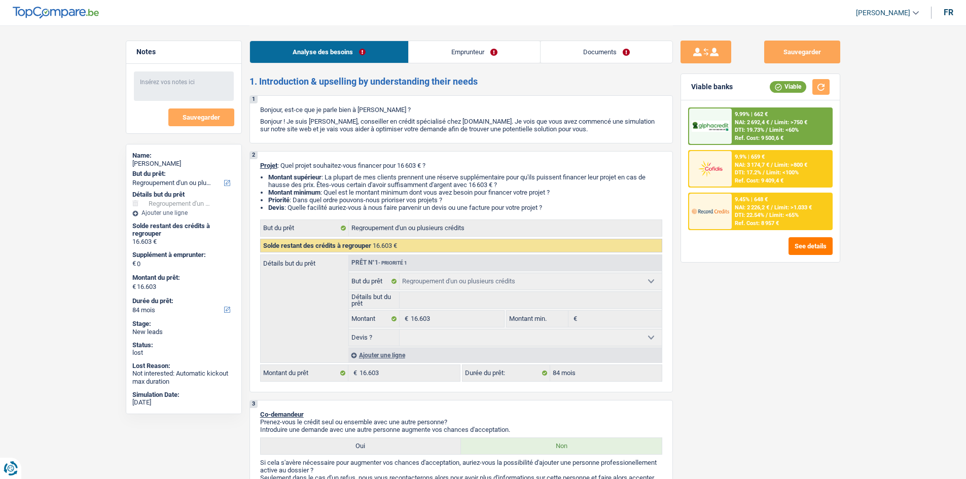
select select "84"
select select "worker"
select select "netSalary"
select select "familyAllowances"
select select "ownerWithoutMortgage"
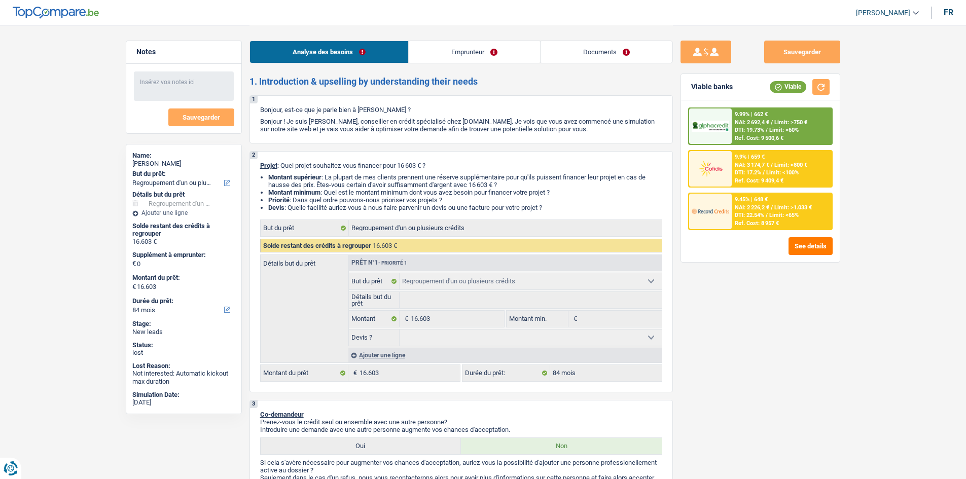
select select "personalLoan"
select select "smallWorks"
select select "60"
select select "refinancing"
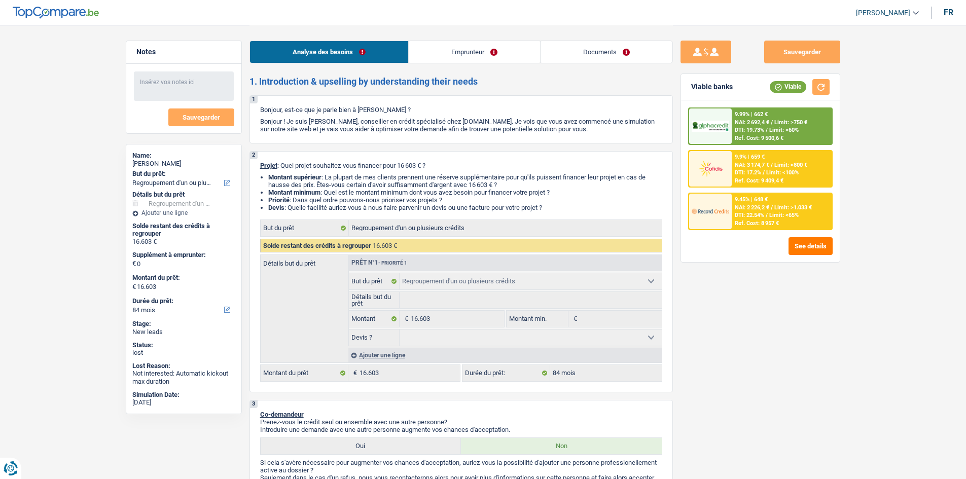
select select "84"
select select "worker"
select select "netSalary"
select select "familyAllowances"
select select "hrc"
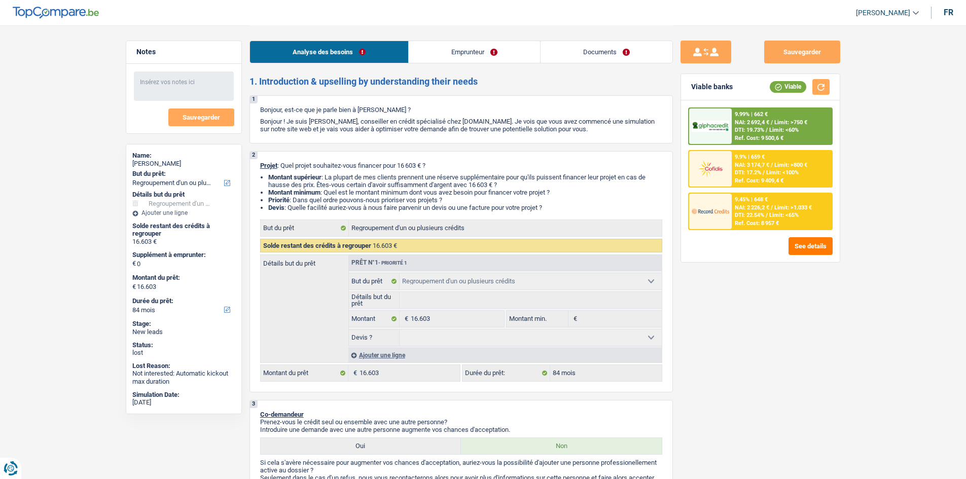
drag, startPoint x: 611, startPoint y: 54, endPoint x: 524, endPoint y: 58, distance: 87.3
click at [611, 54] on link "Documents" at bounding box center [606, 52] width 132 height 22
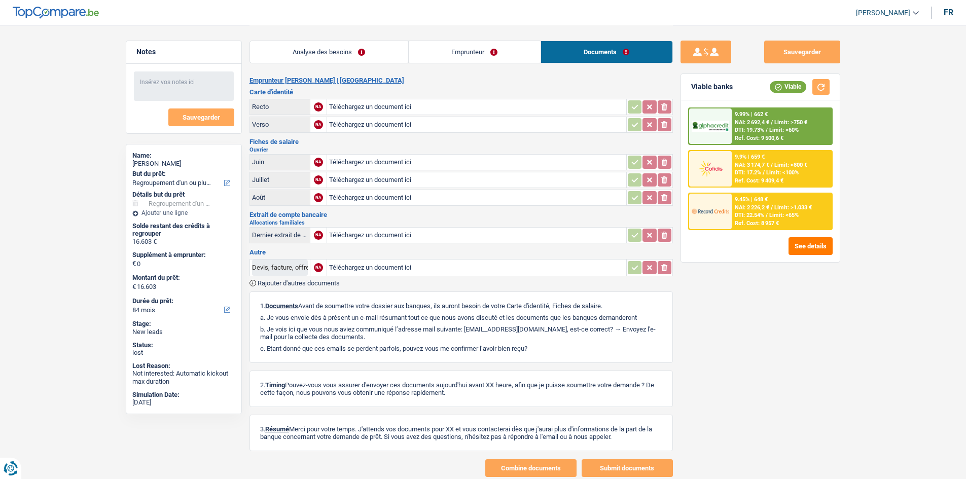
click at [439, 54] on link "Emprunteur" at bounding box center [475, 52] width 132 height 22
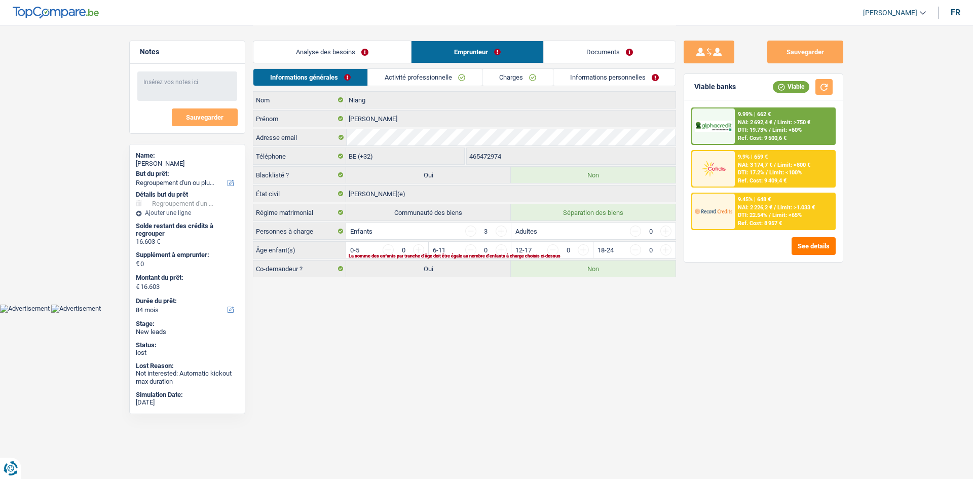
click at [424, 75] on link "Activité professionnelle" at bounding box center [425, 77] width 114 height 17
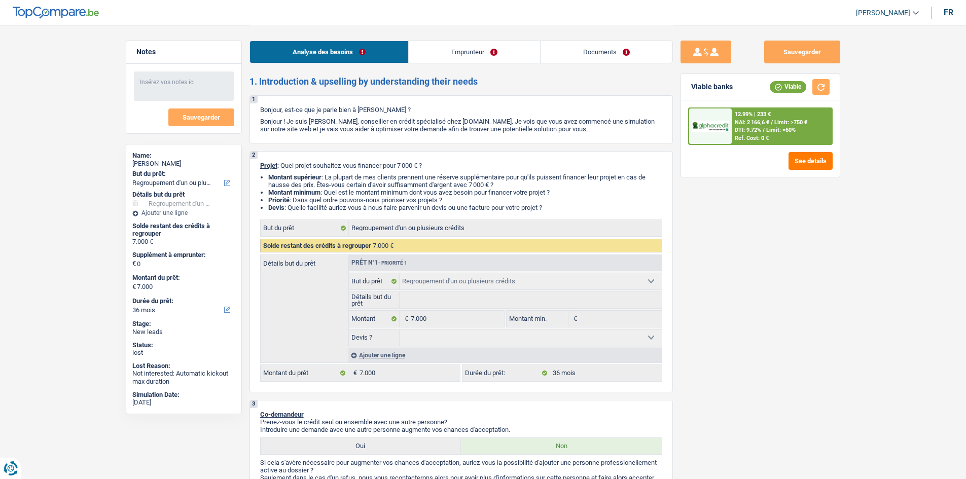
select select "refinancing"
select select "36"
select select "refinancing"
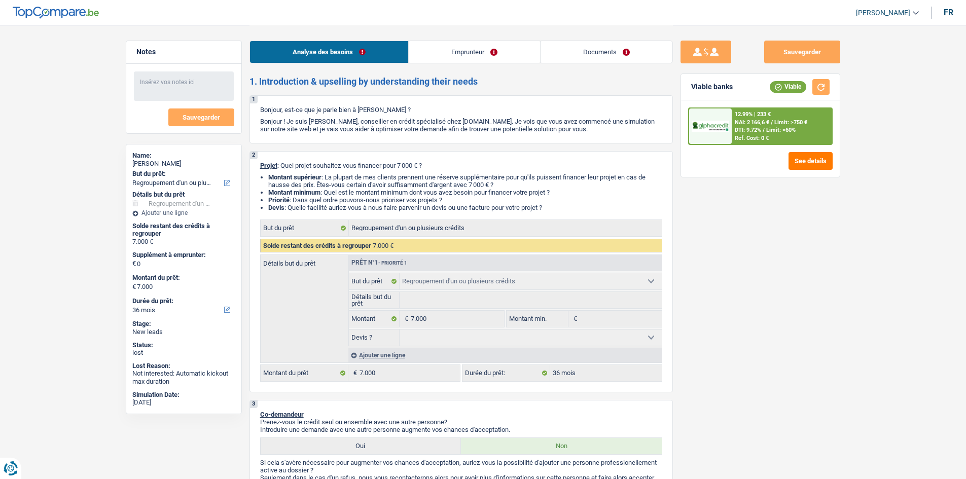
select select "36"
select select "worker"
select select "netSalary"
select select "ownerWithoutMortgage"
select select "refinancing"
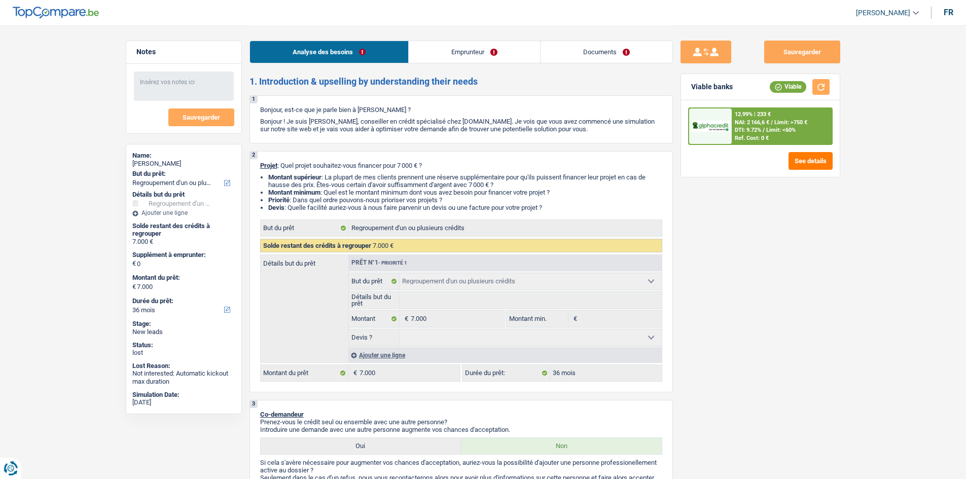
select select "refinancing"
select select "36"
select select "32"
select select "married"
click at [543, 42] on link "Documents" at bounding box center [606, 52] width 132 height 22
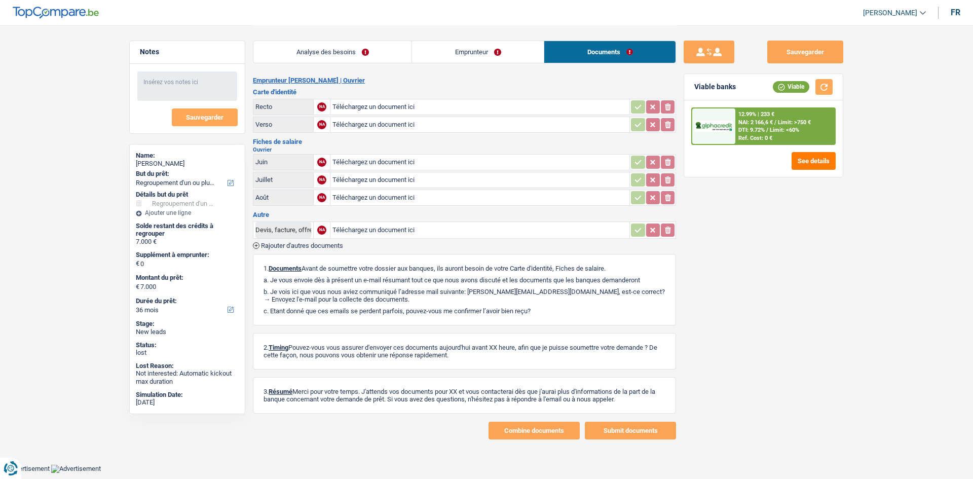
click at [478, 50] on link "Emprunteur" at bounding box center [478, 52] width 132 height 22
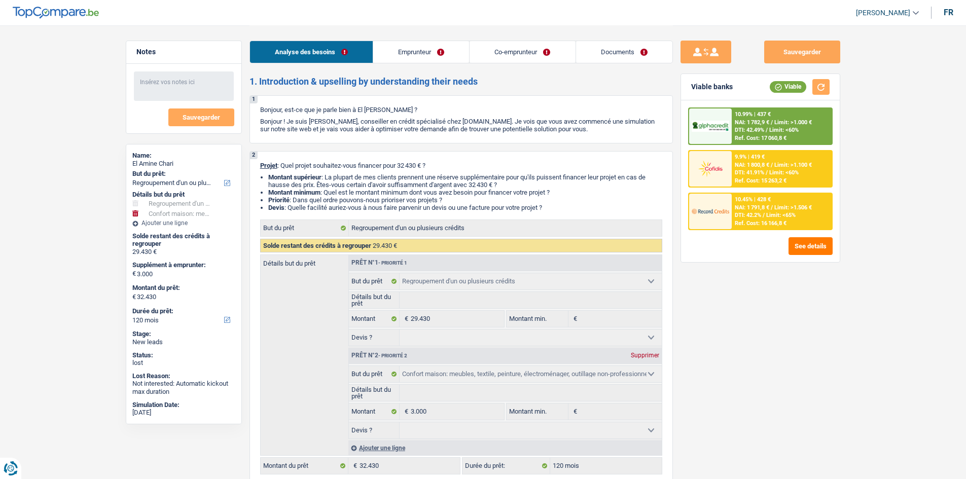
select select "refinancing"
select select "household"
select select "120"
select select "refinancing"
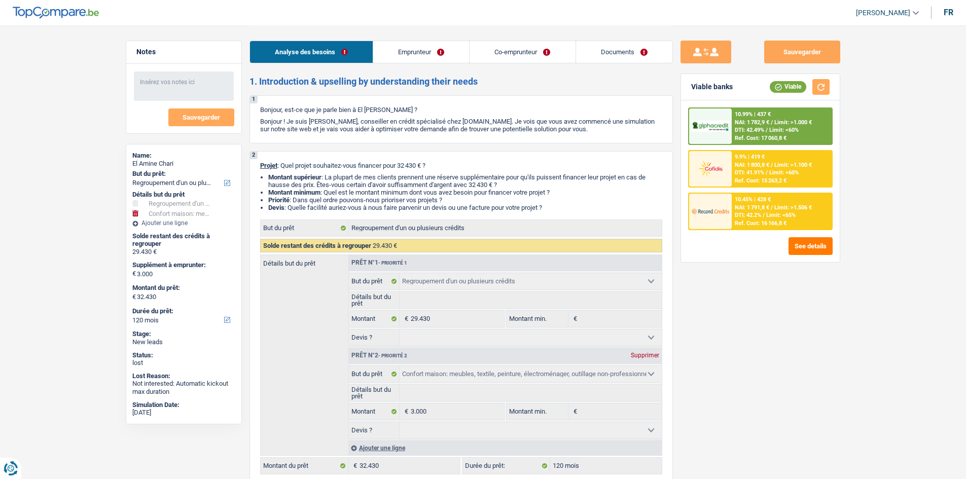
select select "refinancing"
select select "household"
select select "120"
select select "worker"
select select "noProfession"
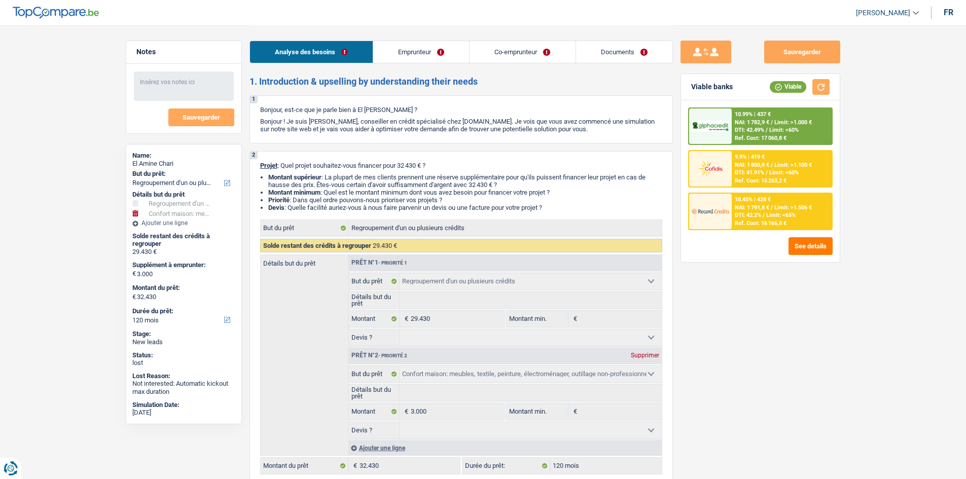
select select "netSalary"
select select "ownerWithMortgage"
select select "mortgage"
select select "240"
select select "creditConsolidation"
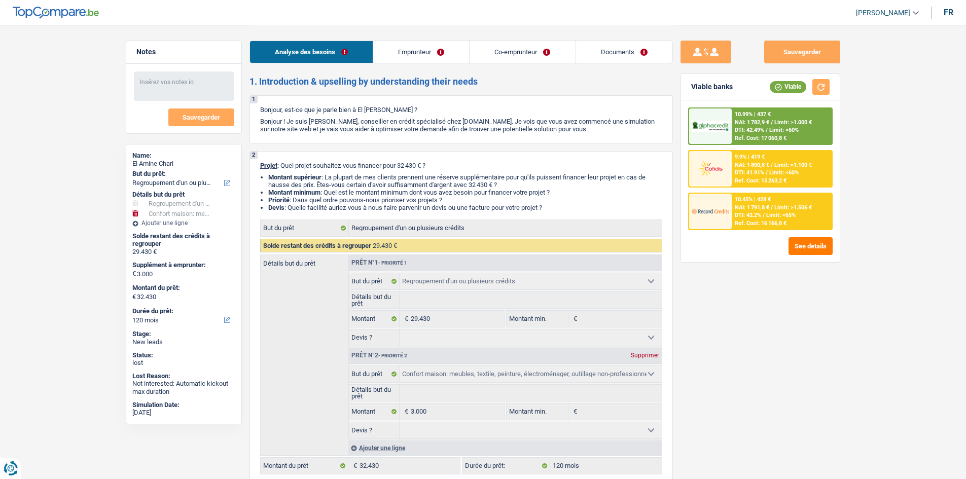
select select "120"
select select "personalLoan"
select select "homeFurnishingOrRelocation"
select select "30"
select select "cardOrCredit"
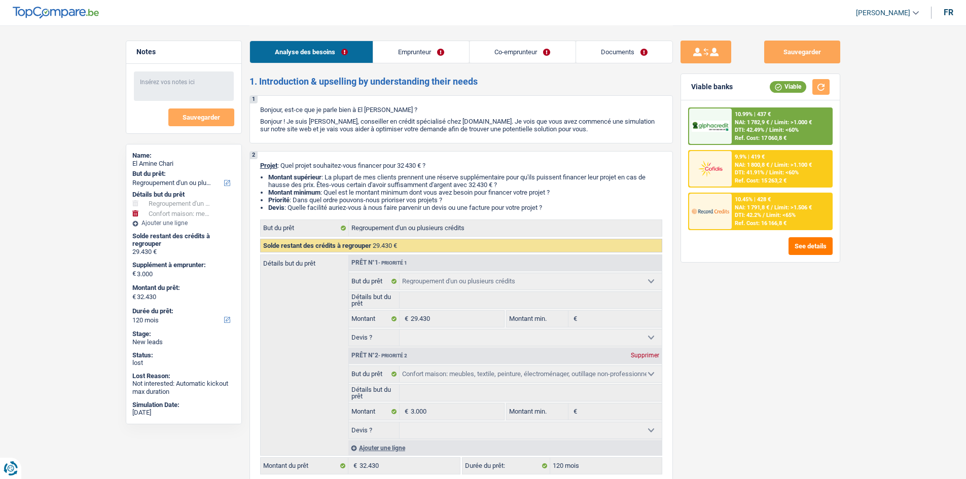
select select "refinancing"
select select "household"
select select "120"
drag, startPoint x: 0, startPoint y: 0, endPoint x: 600, endPoint y: 57, distance: 602.8
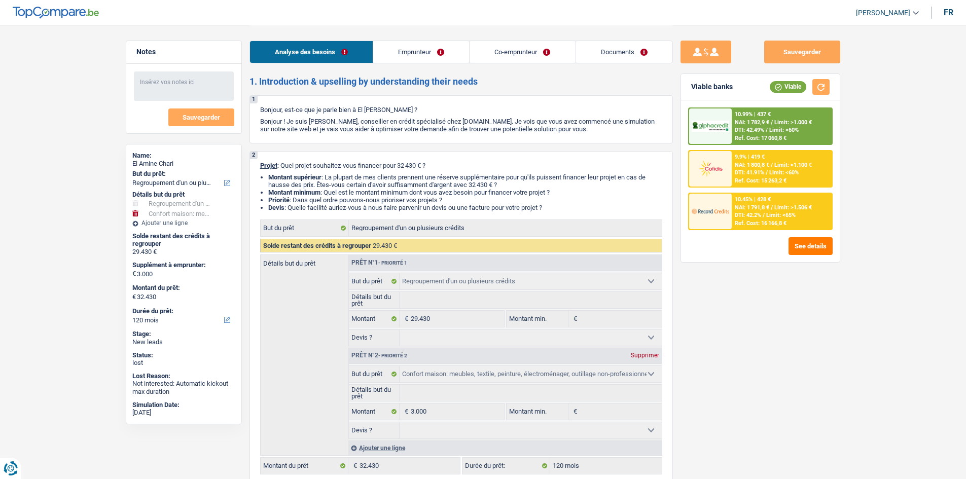
click at [600, 57] on link "Documents" at bounding box center [624, 52] width 96 height 22
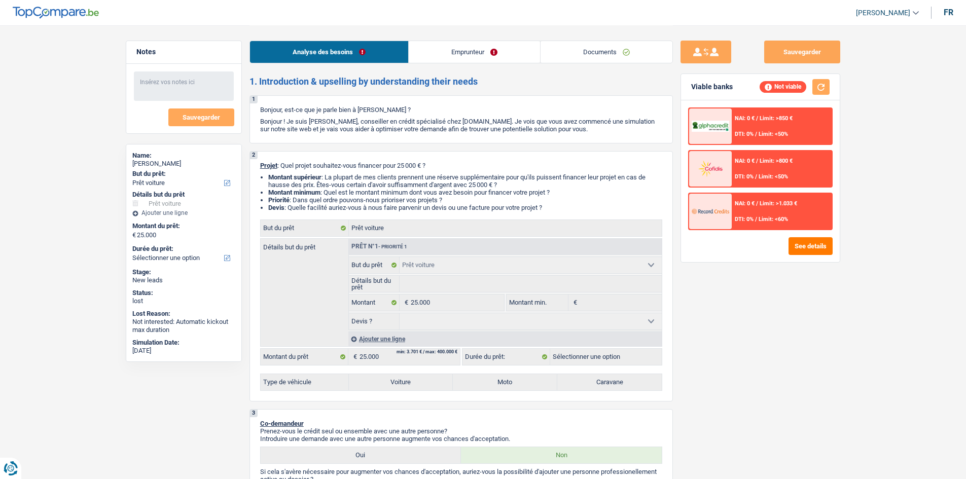
select select "car"
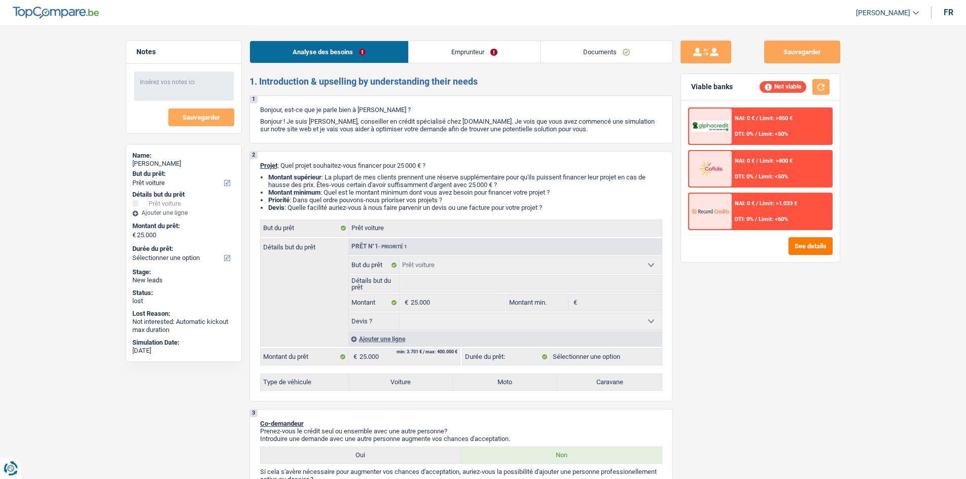
select select "car"
click at [632, 48] on link "Documents" at bounding box center [606, 52] width 132 height 22
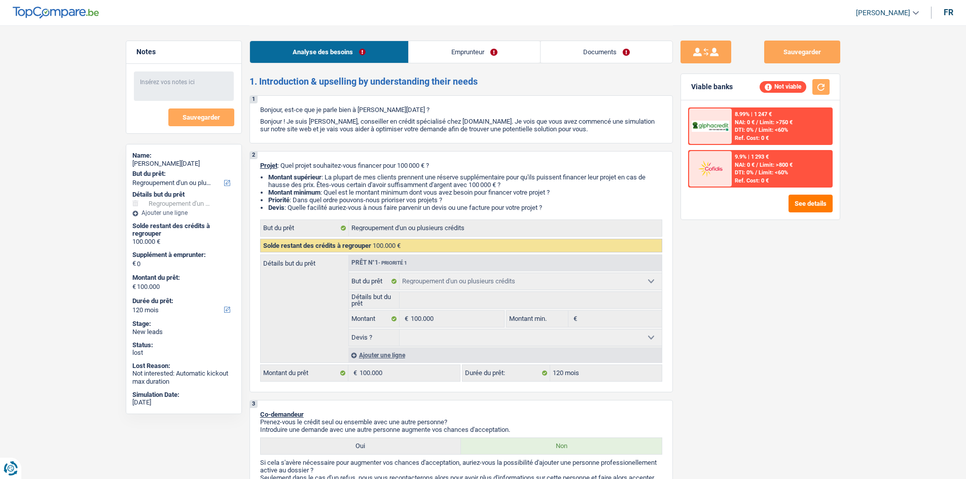
select select "refinancing"
select select "120"
select select "refinancing"
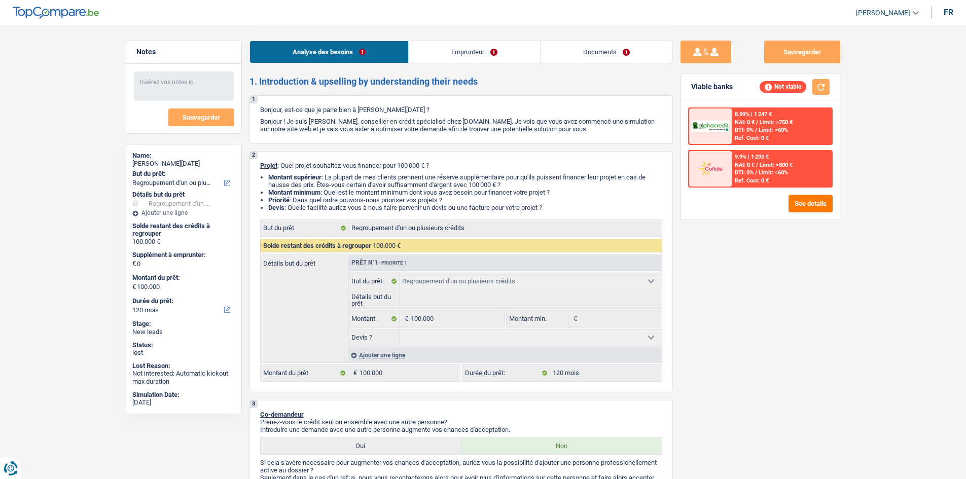
select select "120"
select select "independent"
select select "familyAllowances"
select select "netSalary"
select select "ownerWithoutMortgage"
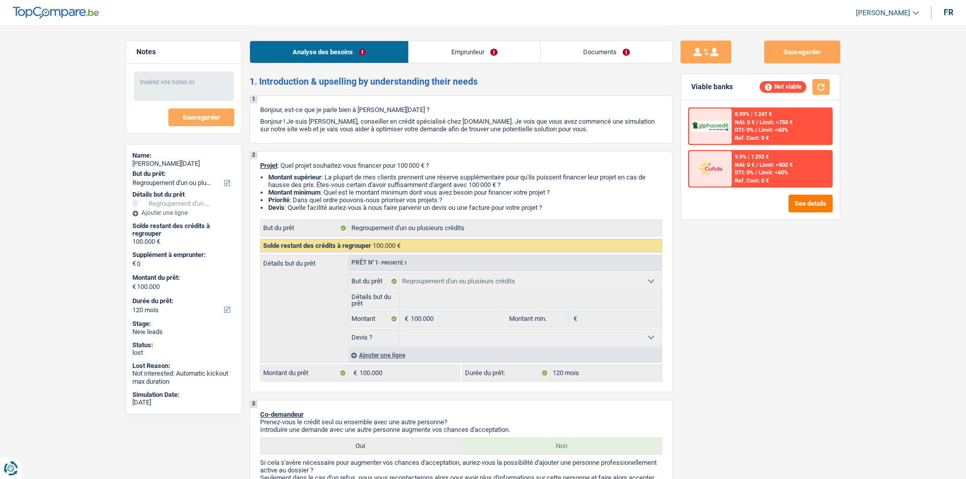
select select "refinancing"
select select "120"
select select "independent"
select select "familyAllowances"
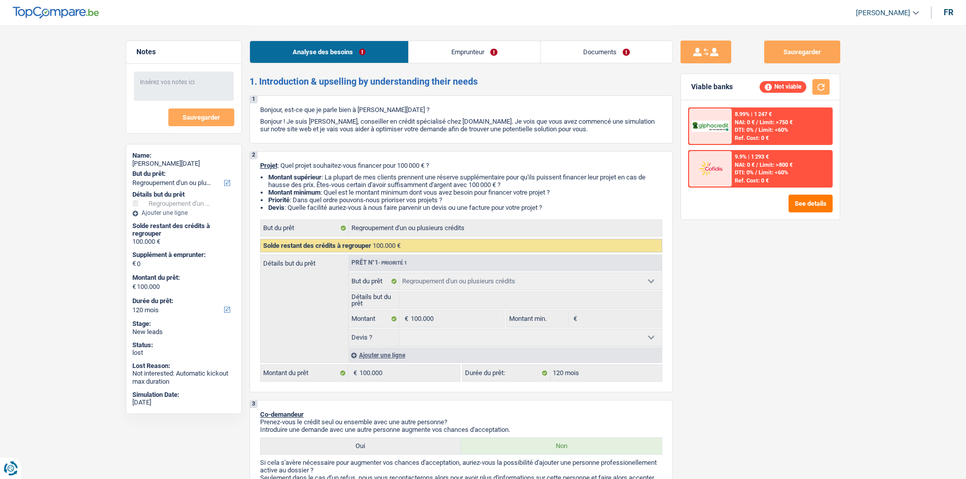
select select "netSalary"
select select "BE"
click at [494, 54] on link "Emprunteur" at bounding box center [474, 52] width 131 height 22
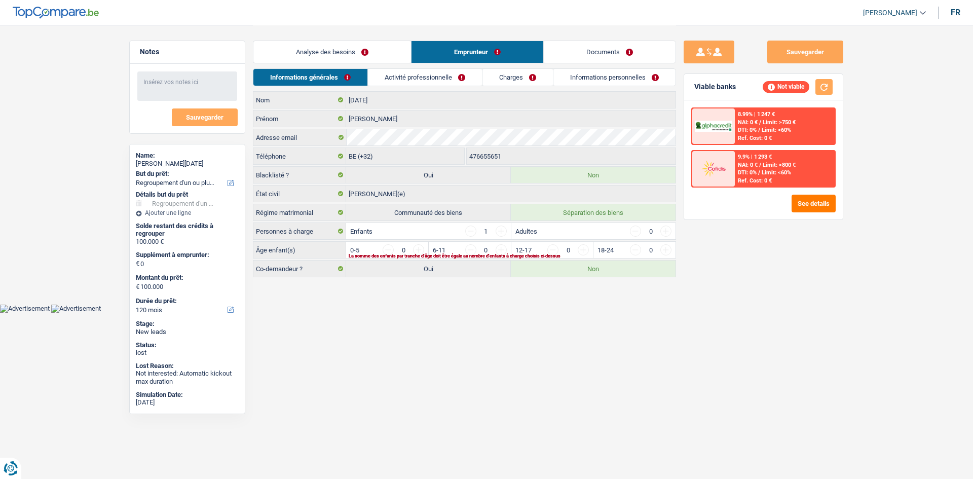
click at [574, 80] on link "Informations personnelles" at bounding box center [615, 77] width 122 height 17
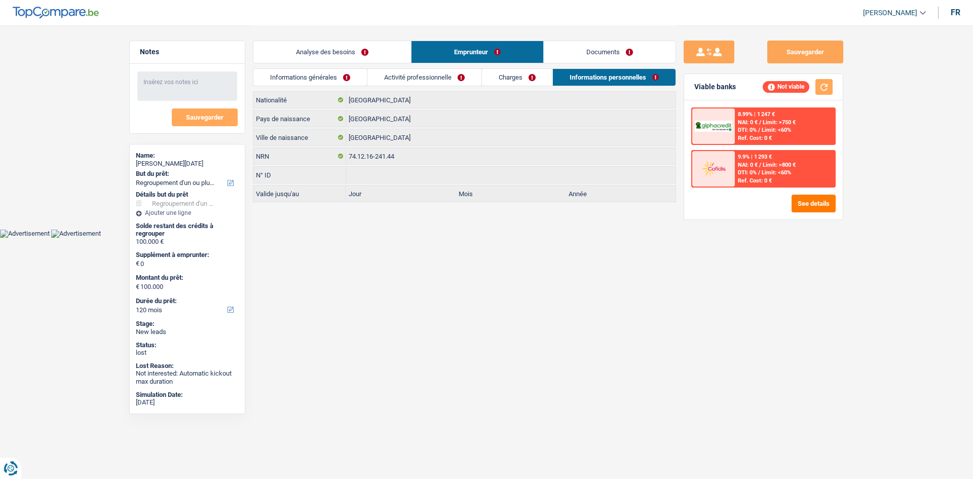
click at [534, 78] on link "Charges" at bounding box center [517, 77] width 70 height 17
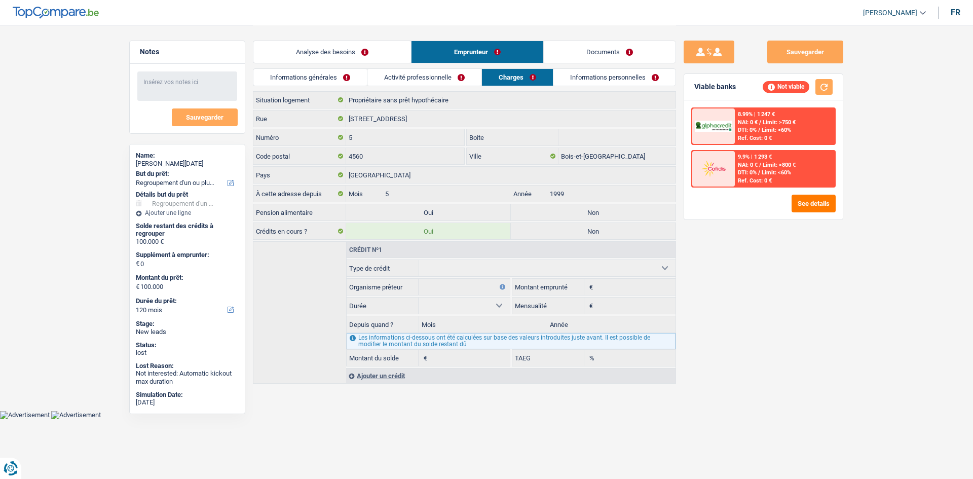
drag, startPoint x: 567, startPoint y: 61, endPoint x: 553, endPoint y: 60, distance: 14.7
click at [567, 60] on link "Documents" at bounding box center [610, 52] width 132 height 22
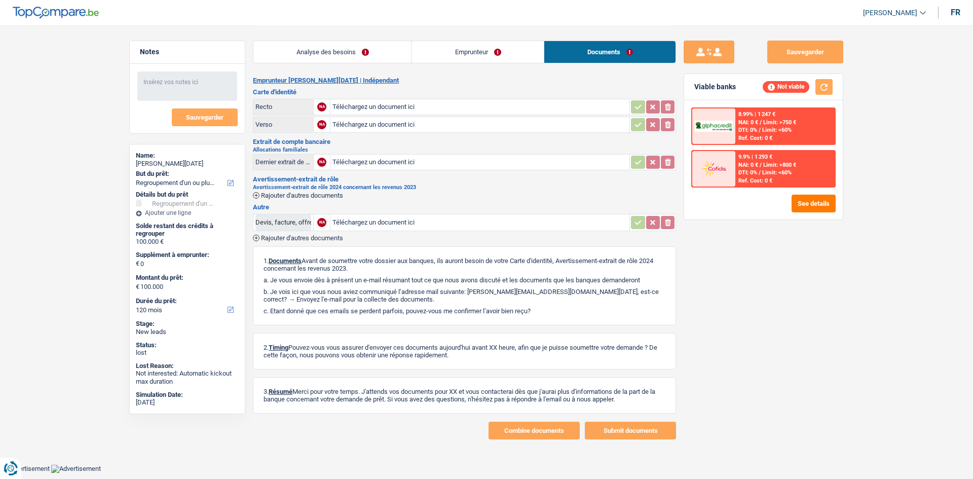
click at [447, 59] on link "Emprunteur" at bounding box center [478, 52] width 132 height 22
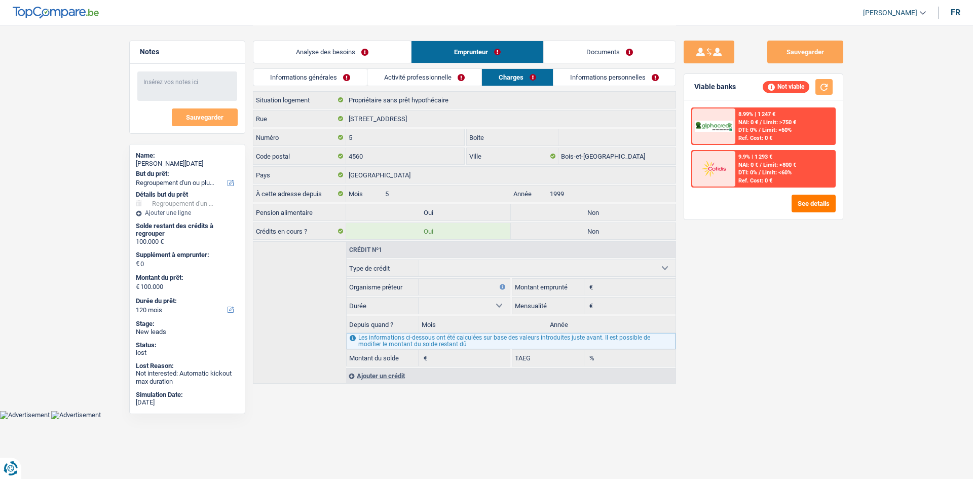
click at [419, 70] on link "Activité professionnelle" at bounding box center [424, 77] width 114 height 17
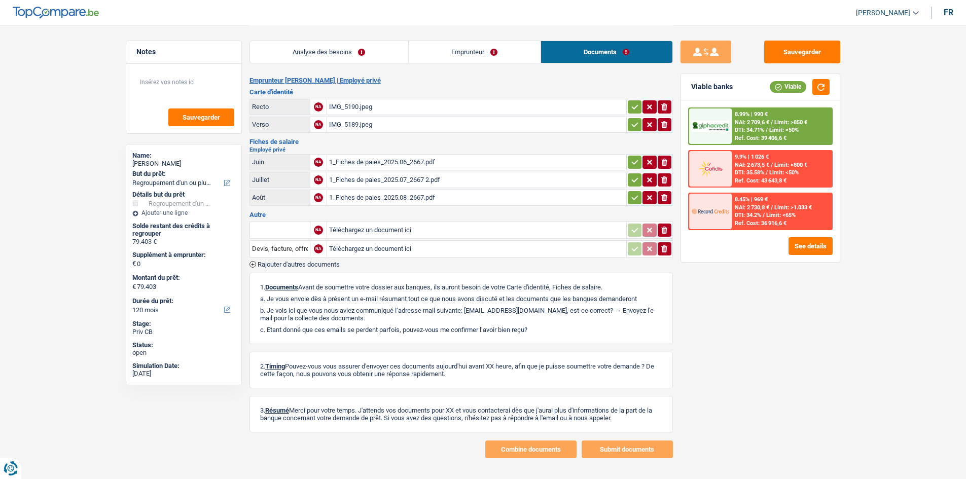
select select "refinancing"
select select "120"
click at [385, 101] on div "IMG_5190.jpeg" at bounding box center [476, 106] width 295 height 15
click at [386, 164] on div "1_Fiches de paies_2025.06_2667.pdf" at bounding box center [476, 162] width 295 height 15
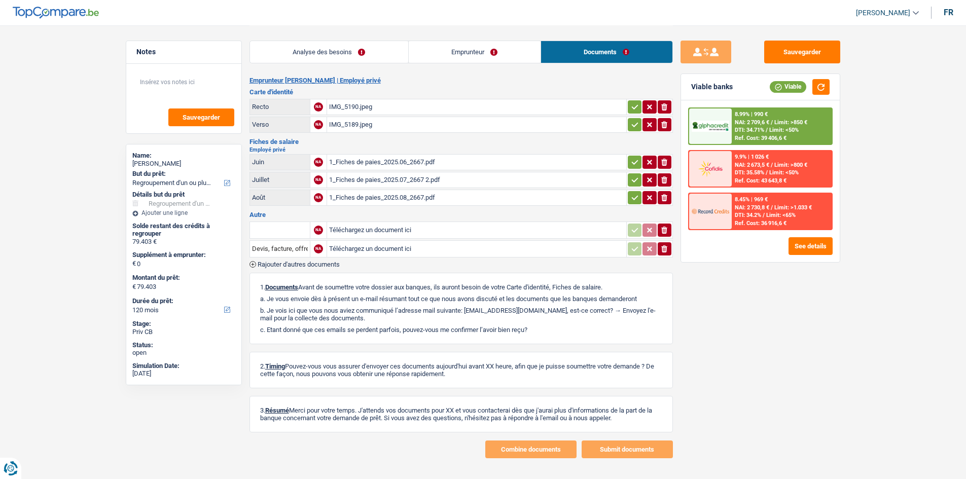
click at [361, 199] on div "1_Fiches de paies_2025.08_2667.pdf" at bounding box center [476, 197] width 295 height 15
click at [385, 182] on div "1_Fiches de paies_2025.07_2667 2.pdf" at bounding box center [476, 179] width 295 height 15
click at [406, 125] on div "IMG_5189.jpeg" at bounding box center [476, 124] width 295 height 15
click at [329, 59] on link "Analyse des besoins" at bounding box center [329, 52] width 158 height 22
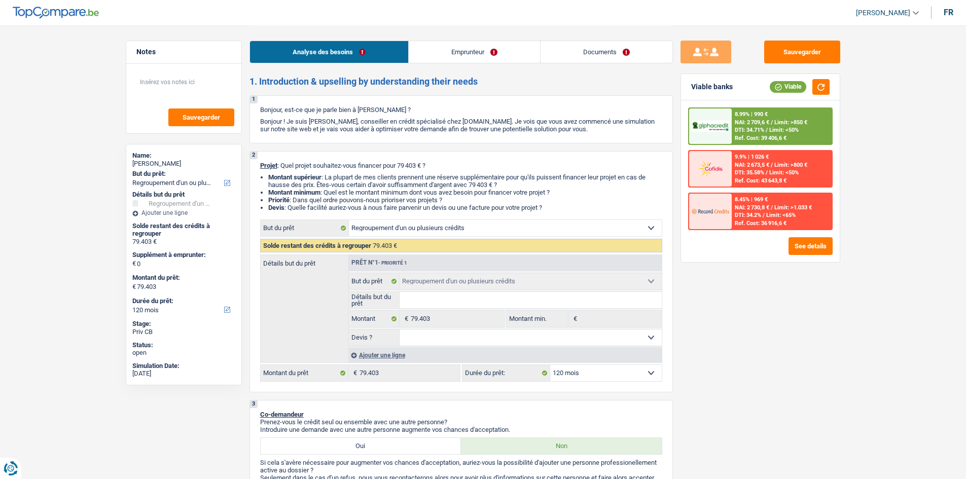
click at [409, 55] on link "Emprunteur" at bounding box center [474, 52] width 131 height 22
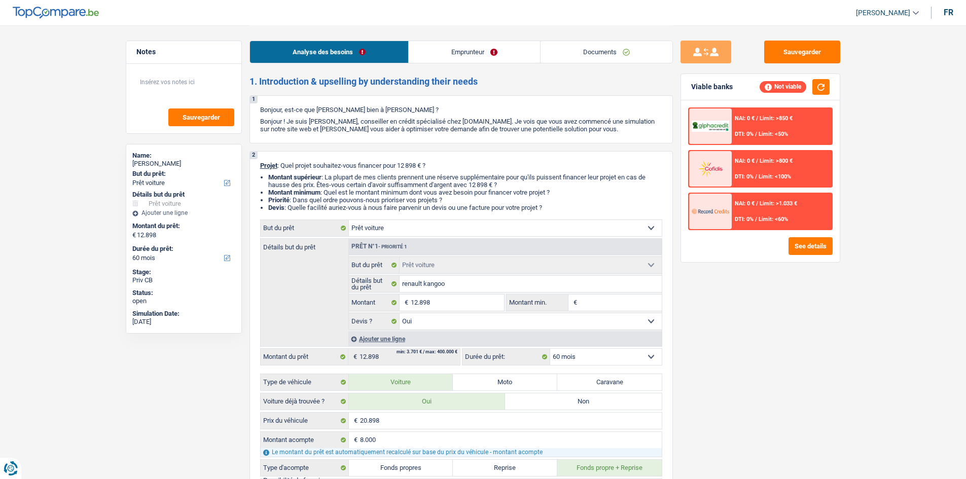
select select "car"
select select "60"
select select "car"
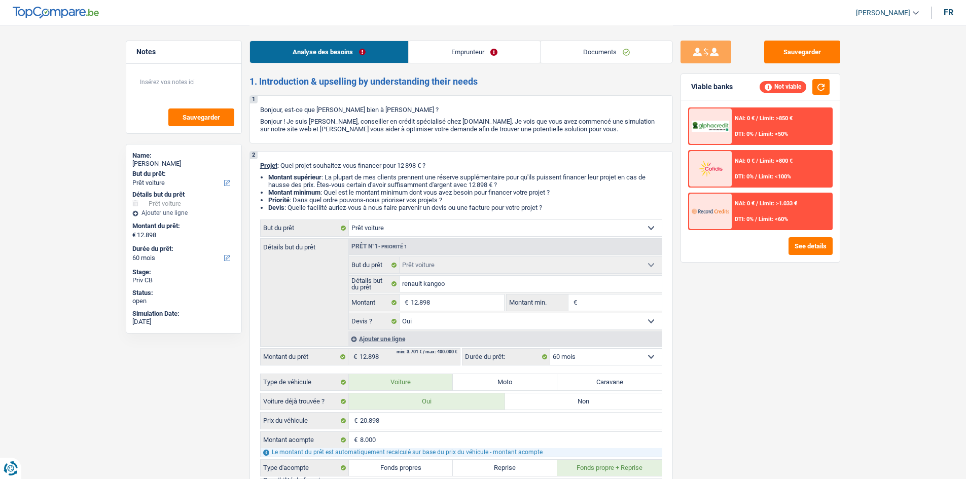
select select "yes"
select select "60"
select select "car"
select select "yes"
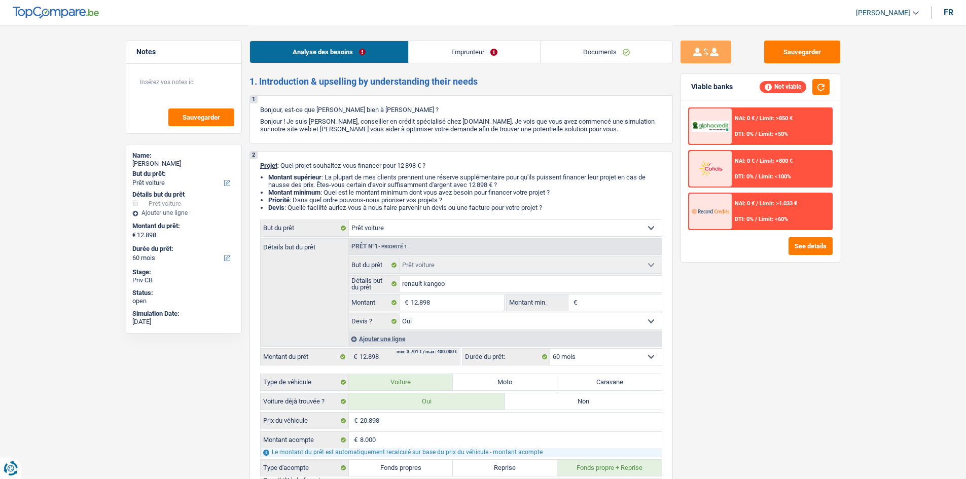
select select "60"
click at [728, 362] on div "Sauvegarder Viable banks Not viable NAI: 0 € / Limit: >850 € DTI: 0% / Limit: <…" at bounding box center [760, 252] width 175 height 422
click at [604, 52] on link "Documents" at bounding box center [606, 52] width 132 height 22
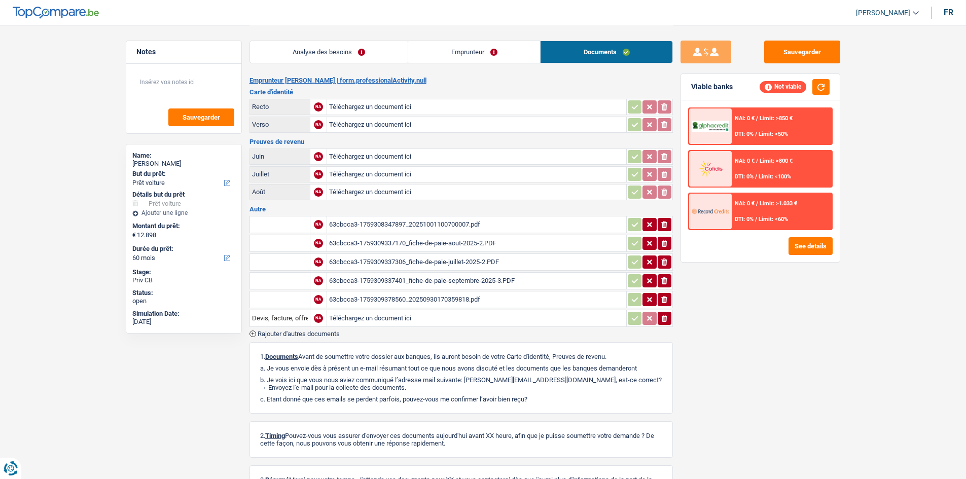
click at [499, 297] on div "63cbcca3-1759309378560_20250930170359818.pdf" at bounding box center [476, 299] width 295 height 15
click at [481, 276] on div "63cbcca3-1759309337401_fiche-de-paie-septembre-2025-3.PDF" at bounding box center [476, 280] width 295 height 15
click at [362, 53] on link "Analyse des besoins" at bounding box center [329, 52] width 158 height 22
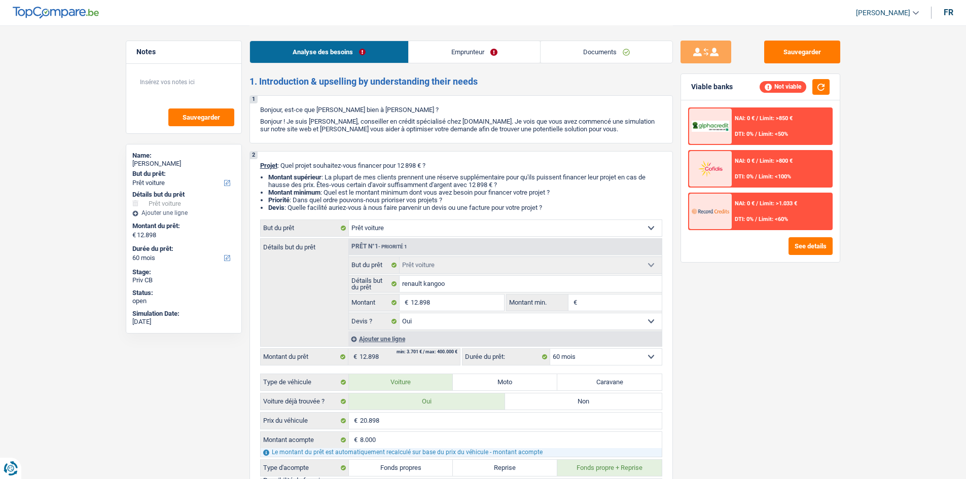
click at [762, 327] on div "Sauvegarder Viable banks Not viable NAI: 0 € / Limit: >850 € DTI: 0% / Limit: <…" at bounding box center [760, 252] width 175 height 422
click at [574, 61] on link "Documents" at bounding box center [606, 52] width 132 height 22
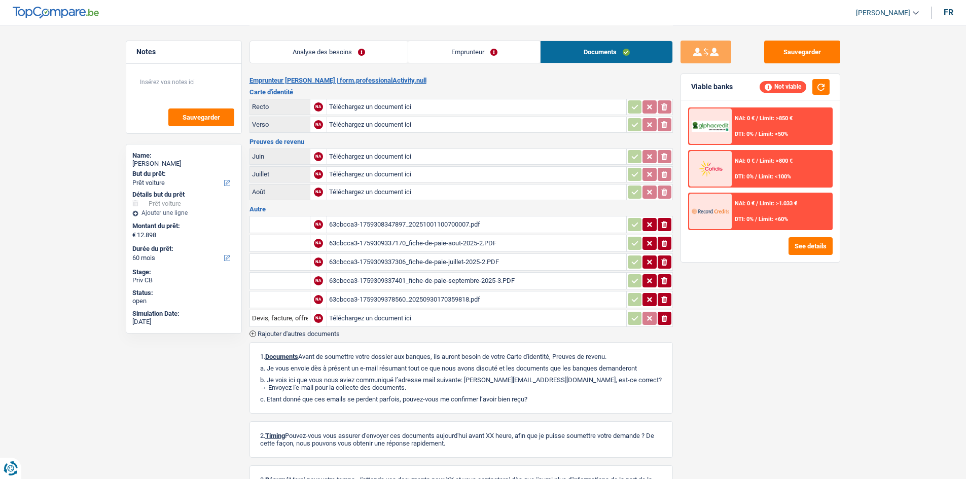
click at [473, 222] on div "63cbcca3-1759308347897_20251001100700007.pdf" at bounding box center [476, 224] width 295 height 15
click at [341, 50] on link "Analyse des besoins" at bounding box center [329, 52] width 158 height 22
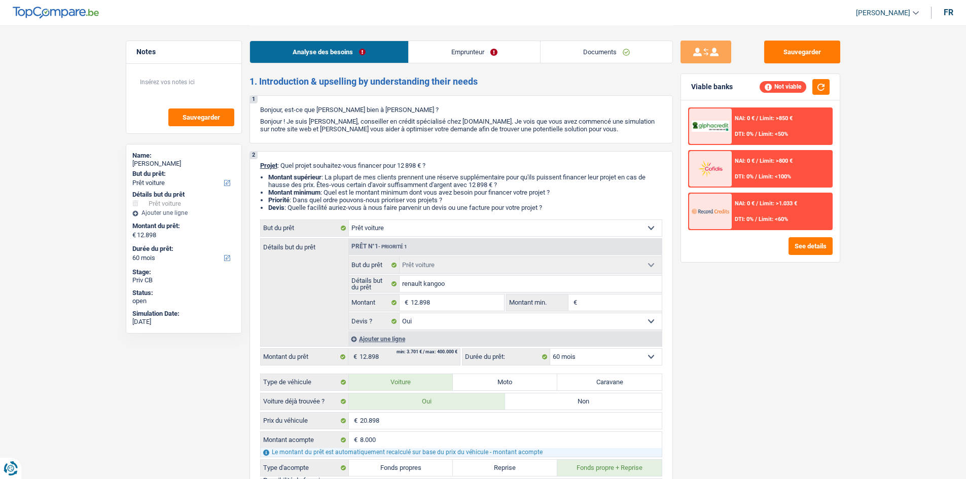
click at [717, 304] on div "Sauvegarder Viable banks Not viable NAI: 0 € / Limit: >850 € DTI: 0% / Limit: <…" at bounding box center [760, 252] width 175 height 422
click at [481, 299] on input "12.898" at bounding box center [457, 303] width 93 height 16
type input "1.289"
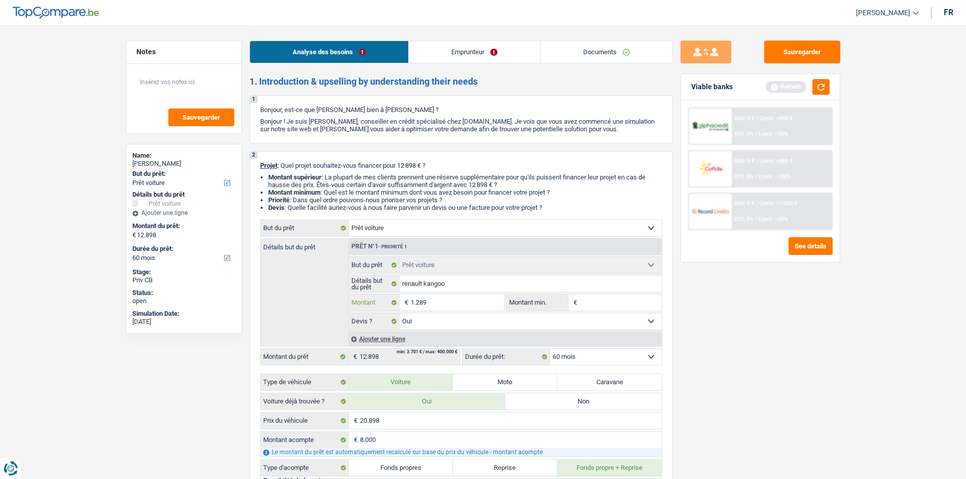
type input "12.899"
click at [481, 299] on input "12.899" at bounding box center [457, 303] width 93 height 16
type input "12.899"
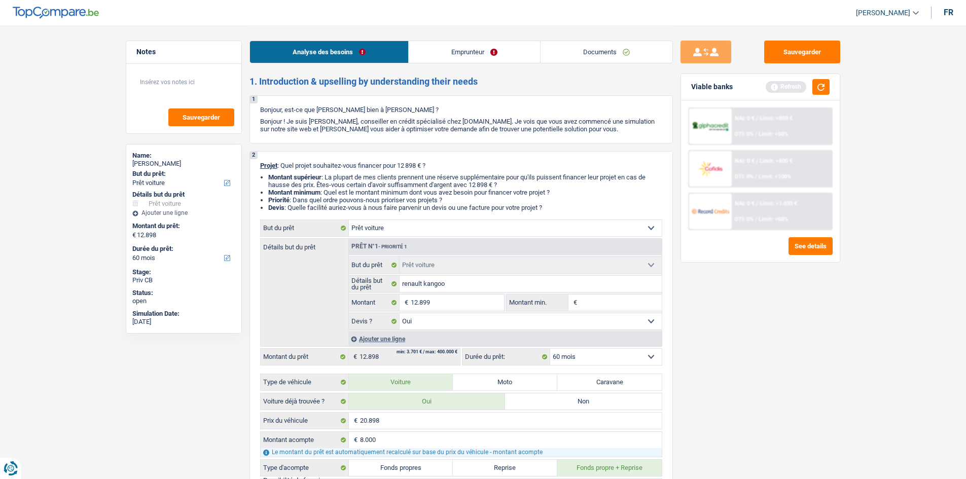
type input "12.899"
click at [596, 299] on input "Montant min." at bounding box center [620, 303] width 82 height 16
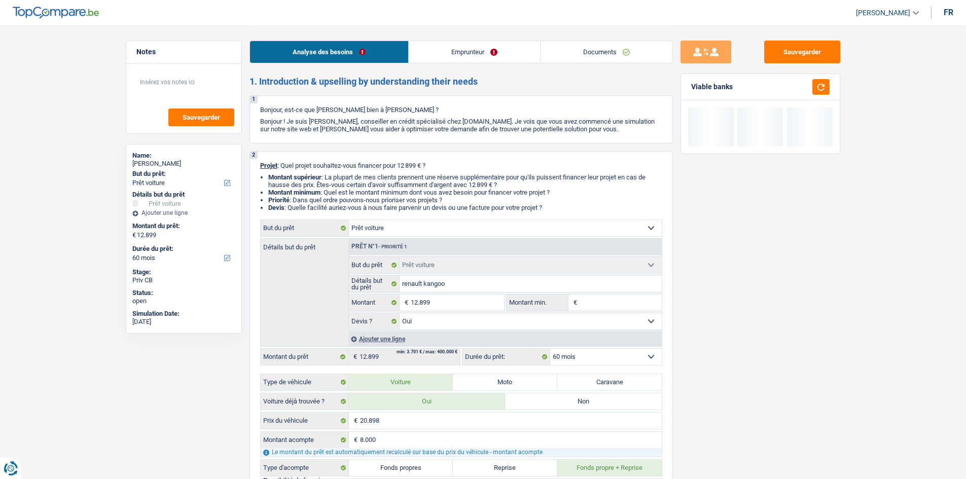
paste input "12.899"
type input "12.899"
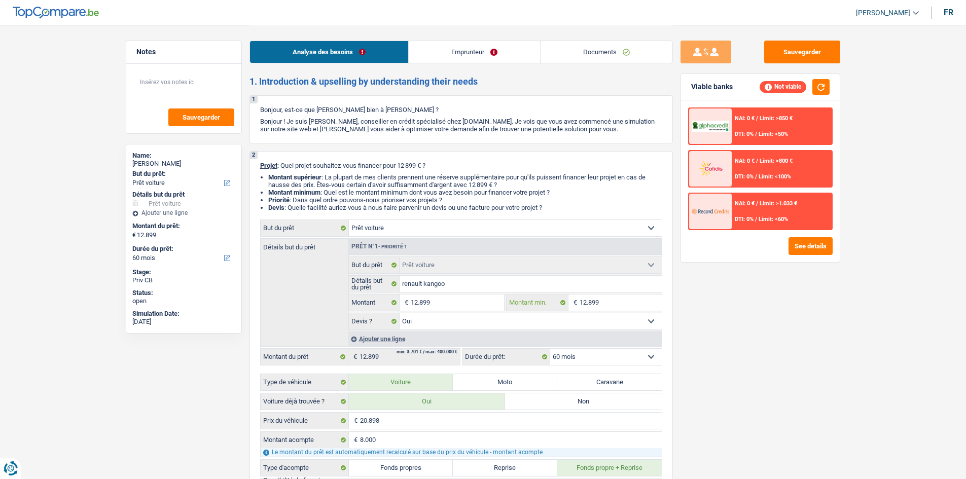
type input "12.899"
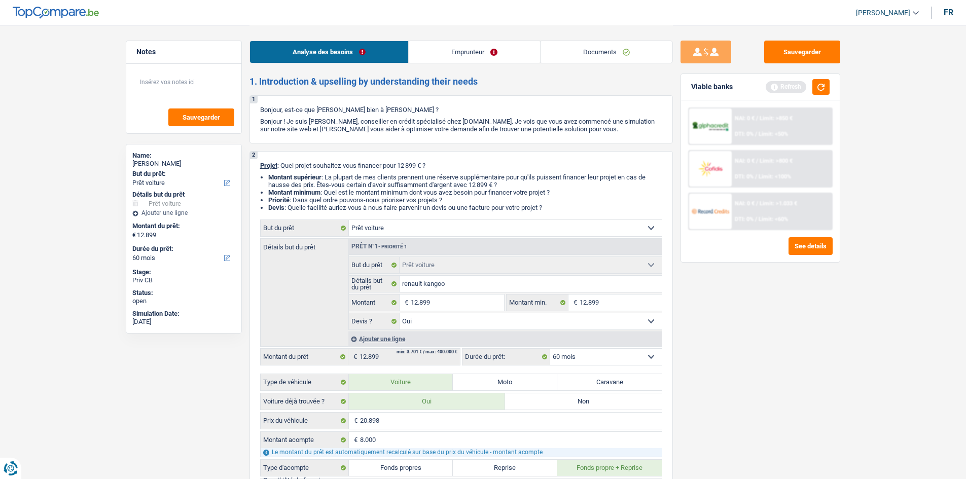
click at [833, 330] on div "Sauvegarder Viable banks Refresh NAI: 0 € / Limit: >850 € DTI: 0% / Limit: <50%…" at bounding box center [760, 252] width 175 height 422
click at [824, 78] on div "Viable banks Refresh" at bounding box center [760, 87] width 159 height 26
click at [824, 90] on button "button" at bounding box center [820, 87] width 17 height 16
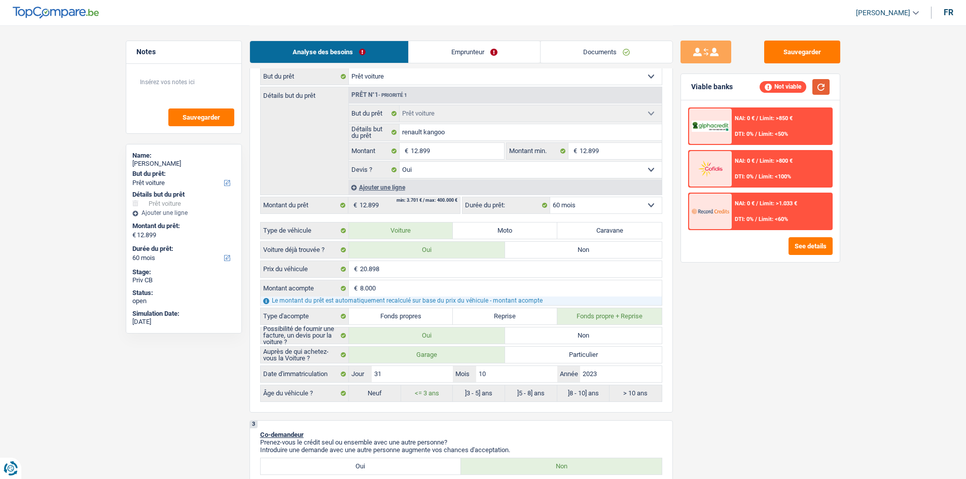
scroll to position [51, 0]
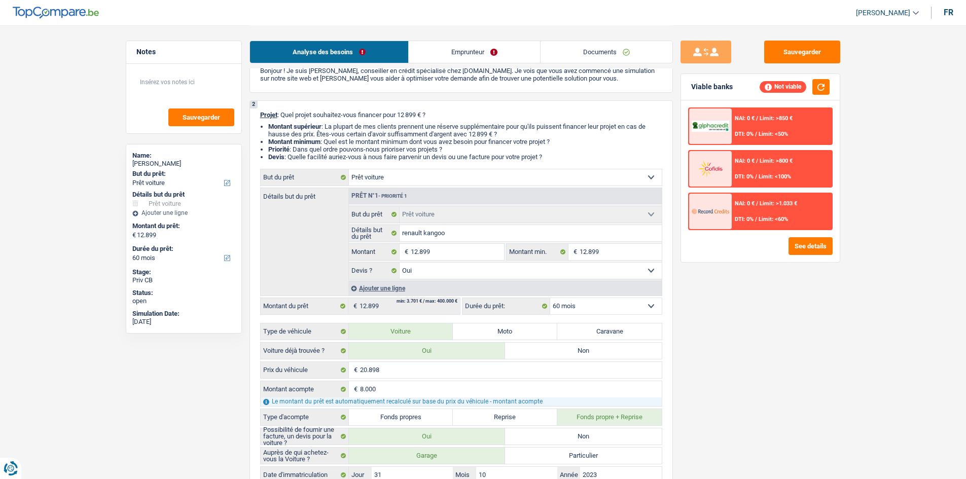
click at [751, 337] on div "Sauvegarder Viable banks Not viable NAI: 0 € / Limit: >850 € DTI: 0% / Limit: <…" at bounding box center [760, 252] width 175 height 422
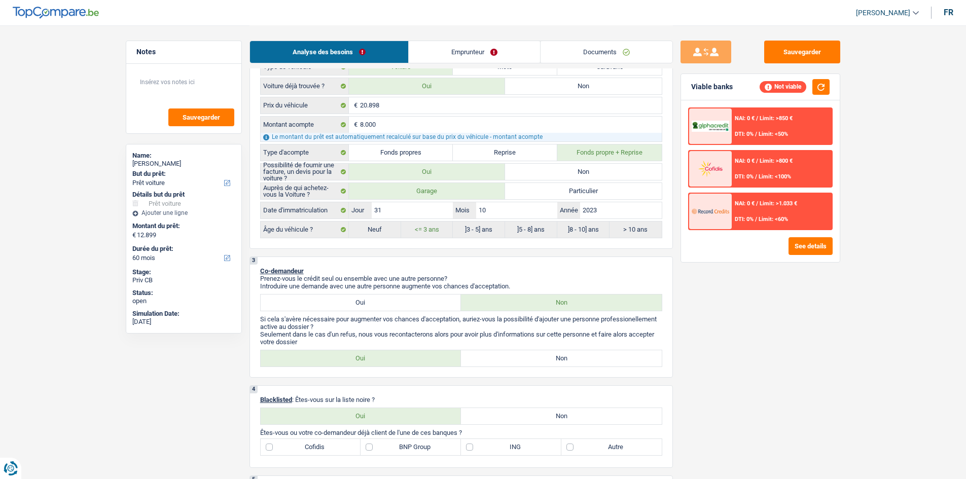
scroll to position [456, 0]
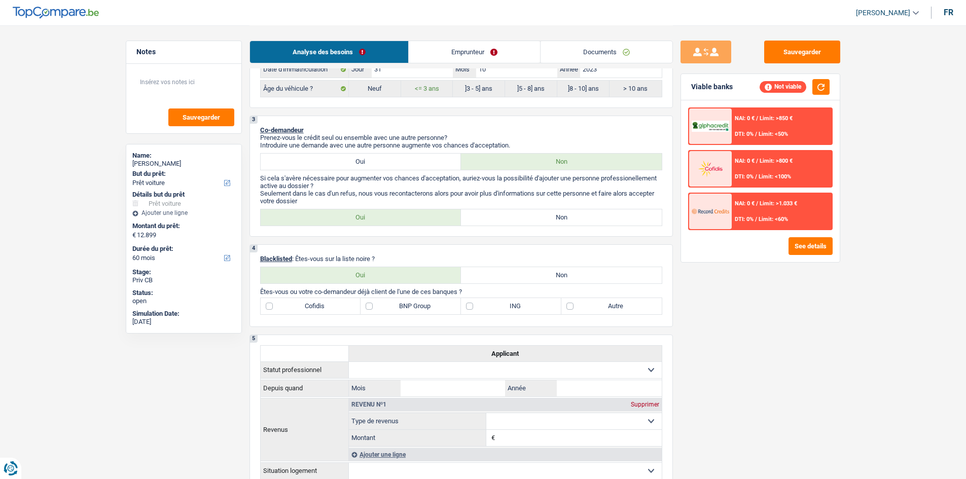
click at [516, 215] on label "Non" at bounding box center [561, 217] width 201 height 16
click at [516, 215] on input "Non" at bounding box center [561, 217] width 201 height 16
radio input "true"
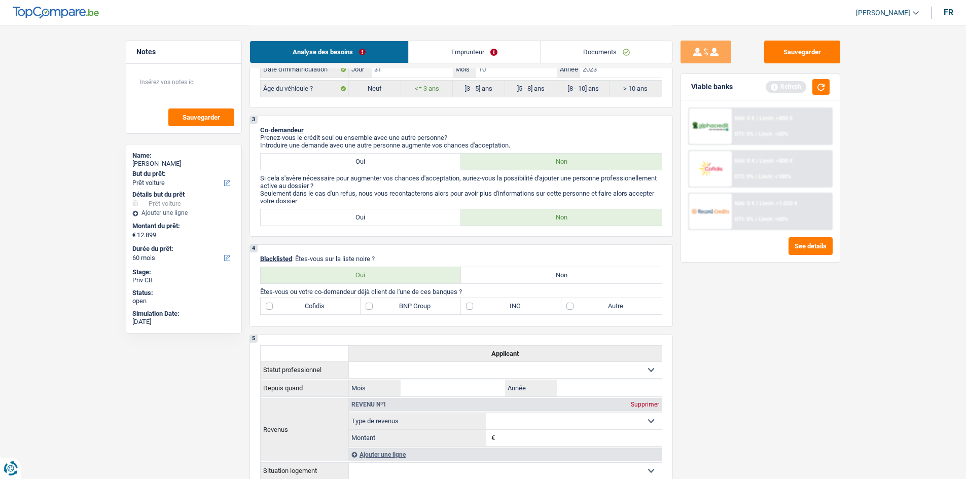
click at [796, 335] on div "Sauvegarder Viable banks Refresh NAI: 0 € / Limit: >850 € DTI: 0% / Limit: <50%…" at bounding box center [760, 252] width 175 height 422
click at [825, 78] on div "Viable banks Refresh" at bounding box center [760, 87] width 159 height 26
click at [776, 330] on div "Sauvegarder Viable banks Refresh NAI: 0 € / Limit: >850 € DTI: 0% / Limit: <50%…" at bounding box center [760, 252] width 175 height 422
click at [795, 323] on div "Sauvegarder Viable banks Refresh NAI: 0 € / Limit: >850 € DTI: 0% / Limit: <50%…" at bounding box center [760, 252] width 175 height 422
click at [791, 342] on div "Sauvegarder Viable banks Refresh NAI: 0 € / Limit: >850 € DTI: 0% / Limit: <50%…" at bounding box center [760, 252] width 175 height 422
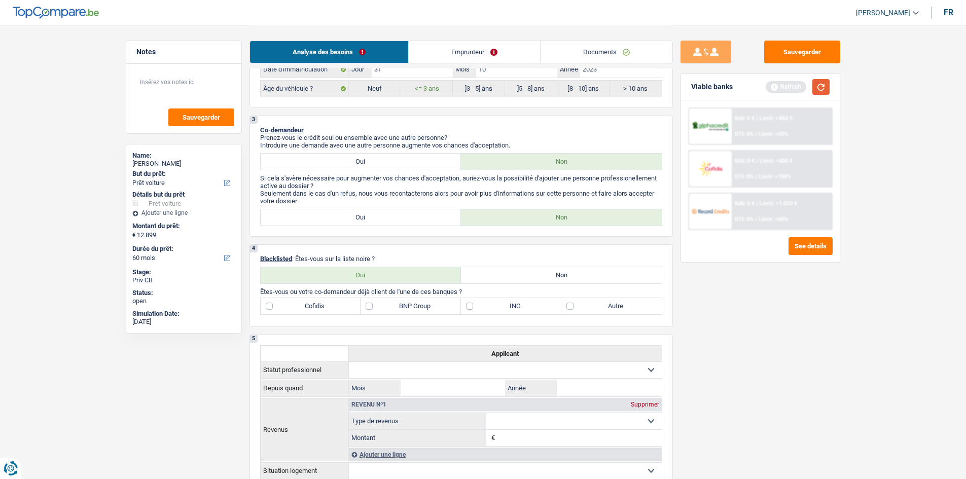
click at [827, 82] on button "button" at bounding box center [820, 87] width 17 height 16
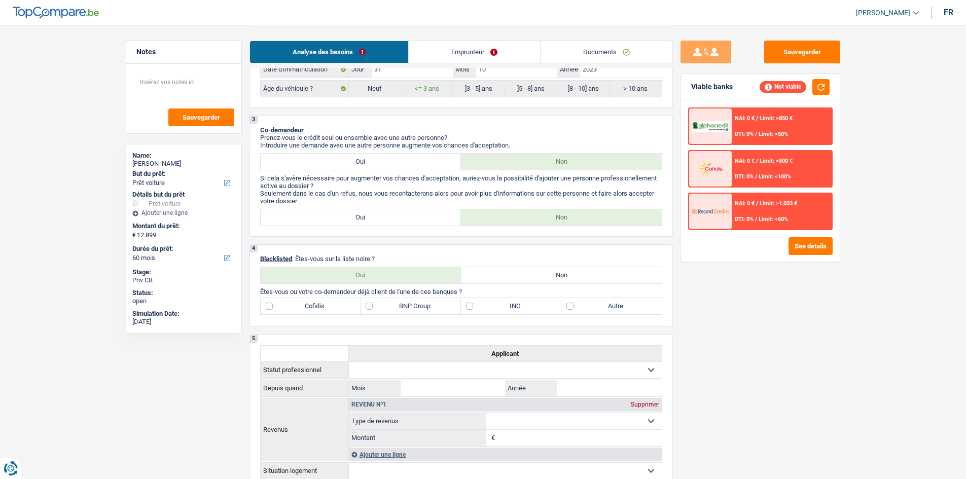
click at [423, 276] on label "Oui" at bounding box center [361, 275] width 201 height 16
click at [423, 276] on input "Oui" at bounding box center [361, 275] width 201 height 16
radio input "true"
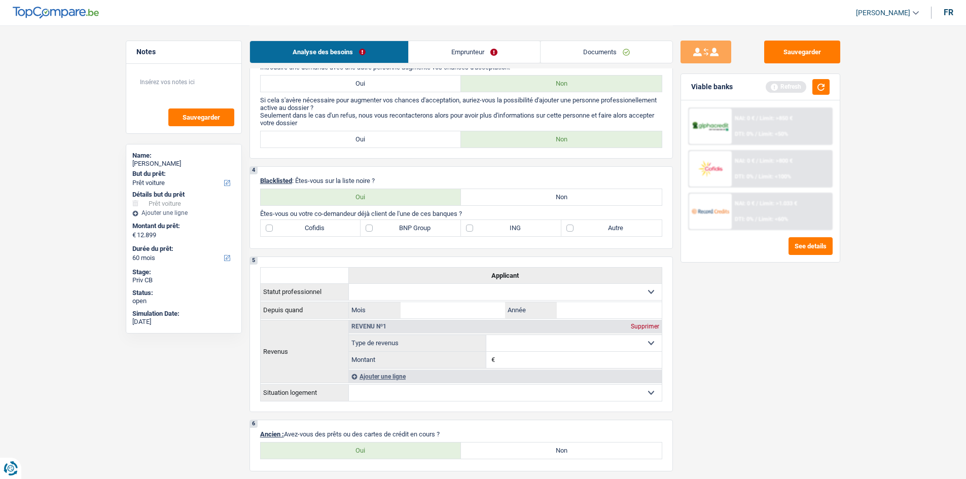
scroll to position [608, 0]
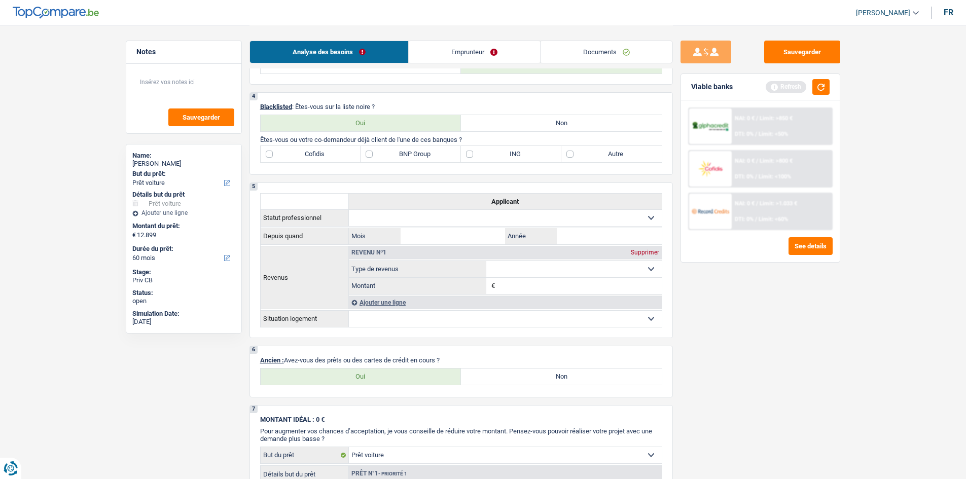
click at [528, 119] on label "Non" at bounding box center [561, 123] width 201 height 16
click at [528, 119] on input "Non" at bounding box center [561, 123] width 201 height 16
radio input "true"
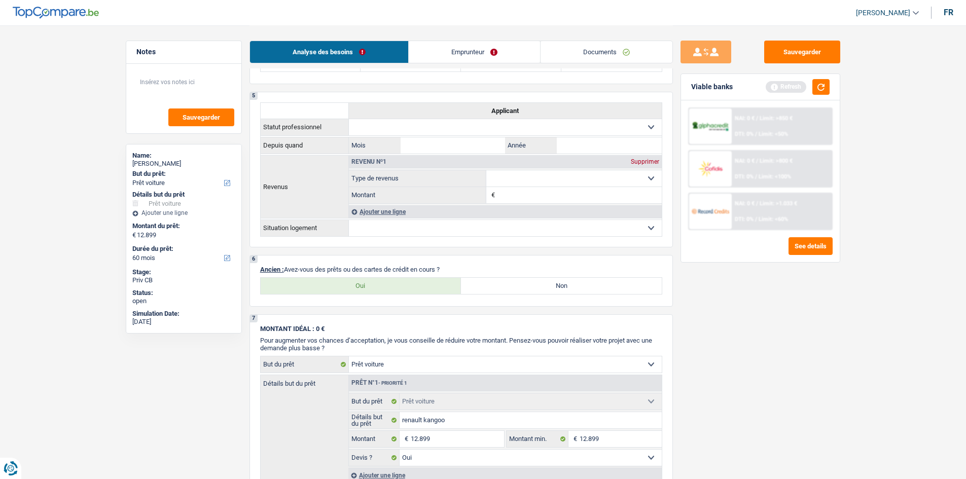
scroll to position [710, 0]
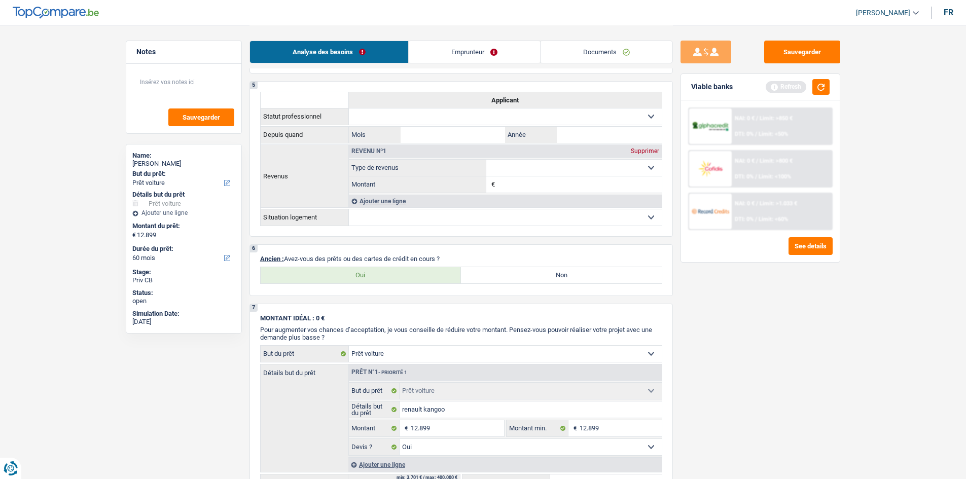
click at [438, 273] on label "Oui" at bounding box center [361, 275] width 201 height 16
click at [438, 273] on input "Oui" at bounding box center [361, 275] width 201 height 16
radio input "true"
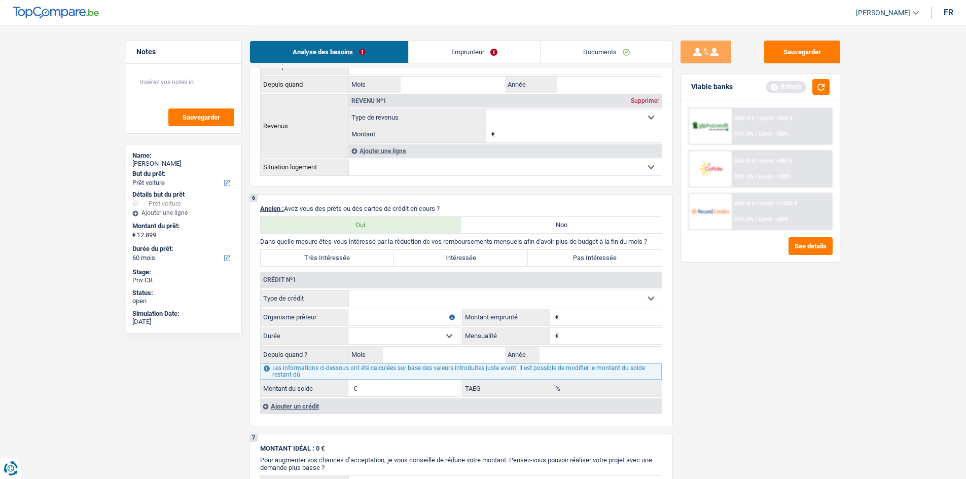
scroll to position [760, 0]
drag, startPoint x: 467, startPoint y: 300, endPoint x: 454, endPoint y: 335, distance: 37.2
click at [467, 300] on select "Carte ou ouverture de crédit Prêt hypothécaire Vente à tempérament Prêt à tempé…" at bounding box center [505, 298] width 313 height 16
click at [458, 296] on select "Carte ou ouverture de crédit Prêt hypothécaire Vente à tempérament Prêt à tempé…" at bounding box center [505, 298] width 313 height 16
select select "mortgage"
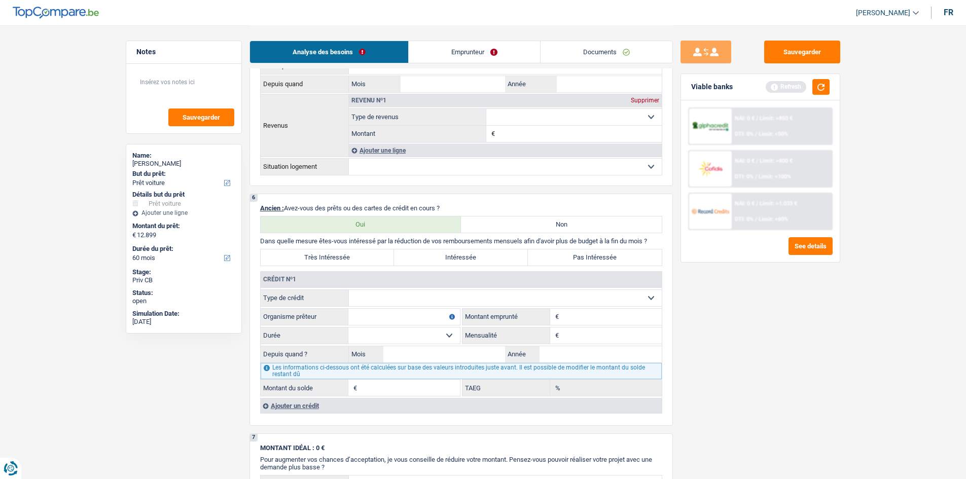
click at [349, 290] on select "Carte ou ouverture de crédit Prêt hypothécaire Vente à tempérament Prêt à tempé…" at bounding box center [505, 298] width 313 height 16
click at [612, 336] on input "0" at bounding box center [611, 335] width 100 height 16
type input "807"
click at [432, 320] on input "Organisme prêteur" at bounding box center [404, 317] width 112 height 16
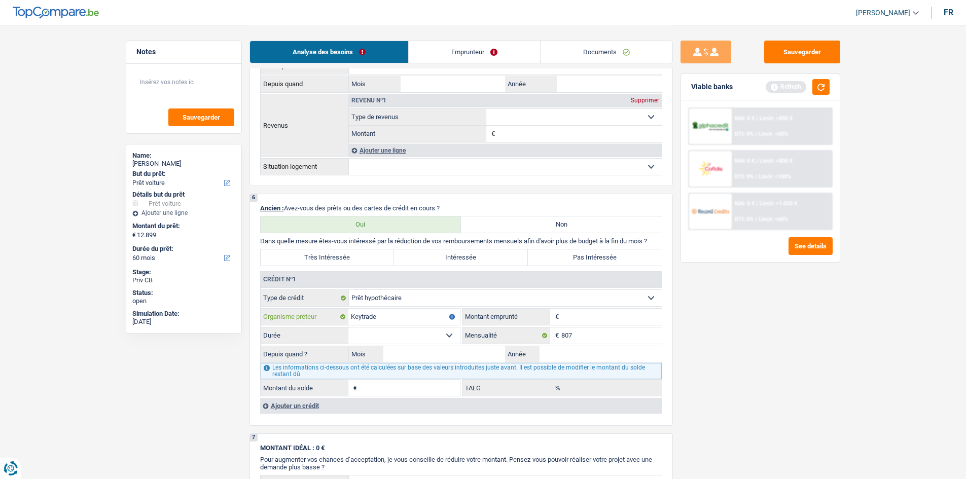
type input "Keytrade"
click at [795, 323] on div "Sauvegarder Viable banks Refresh NAI: 0 € / Limit: >850 € DTI: 0% / Limit: <50%…" at bounding box center [760, 252] width 175 height 422
click at [581, 312] on input "Montant" at bounding box center [611, 317] width 100 height 16
type input "145.000"
click at [456, 336] on select "120 mois 132 mois 144 mois 180 mois 240 mois 300 mois 360 mois 420 mois Sélecti…" at bounding box center [404, 335] width 112 height 16
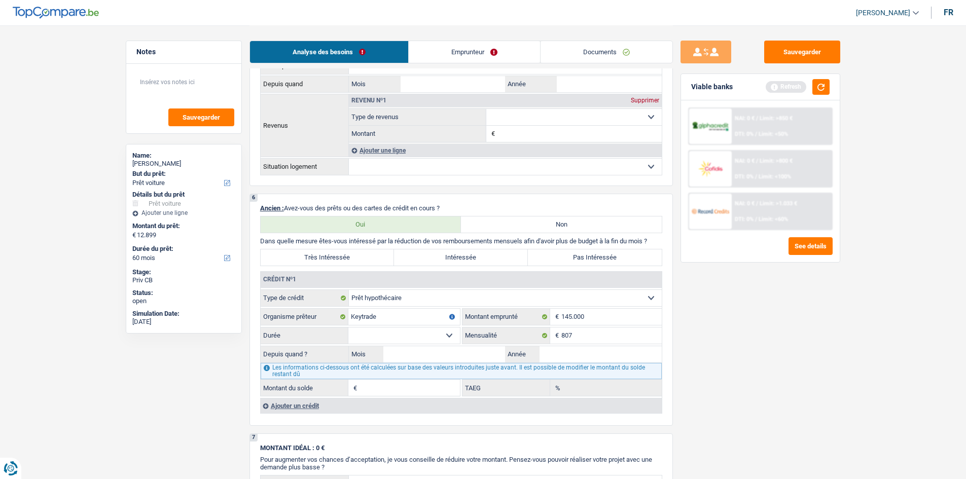
click at [348, 327] on select "120 mois 132 mois 144 mois 180 mois 240 mois 300 mois 360 mois 420 mois Sélecti…" at bounding box center [404, 335] width 112 height 16
click at [758, 363] on div "Sauvegarder Viable banks Refresh NAI: 0 € / Limit: >850 € DTI: 0% / Limit: <50%…" at bounding box center [760, 252] width 175 height 422
click at [451, 354] on input "Mois" at bounding box center [444, 354] width 122 height 16
click at [442, 336] on select "120 mois 132 mois 144 mois 180 mois 240 mois 300 mois 360 mois 420 mois Sélecti…" at bounding box center [404, 335] width 112 height 16
select select "180"
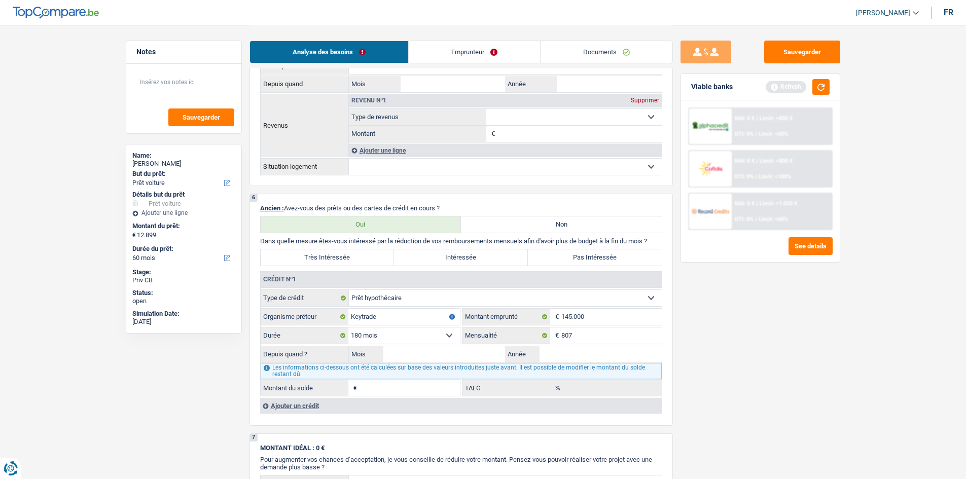
click at [348, 327] on select "120 mois 132 mois 144 mois 180 mois 240 mois 300 mois 360 mois 420 mois Sélecti…" at bounding box center [404, 335] width 112 height 16
click at [448, 346] on input "Mois" at bounding box center [444, 354] width 122 height 16
type input "1"
type input "2019"
type input "79.814"
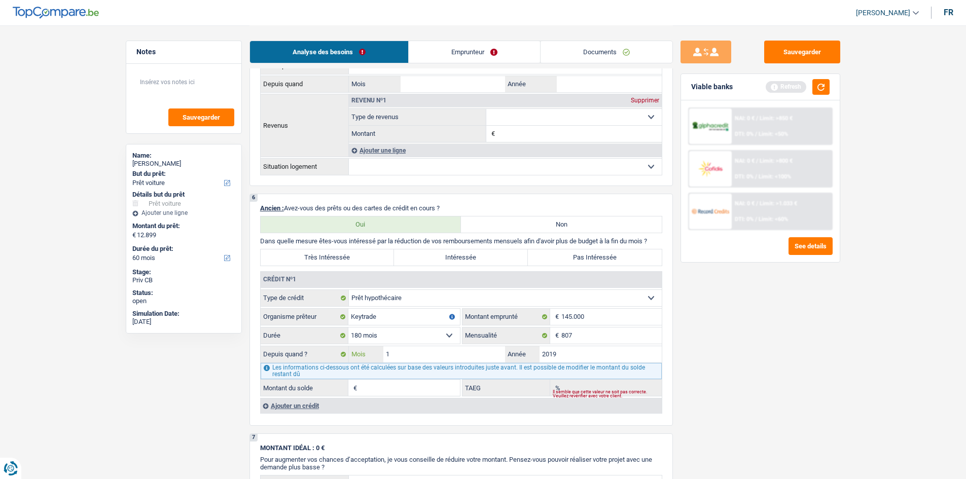
type input "0,02"
click at [455, 351] on input "1" at bounding box center [444, 354] width 122 height 16
type input "10"
type input "87.063"
click at [704, 363] on div "Sauvegarder Viable banks Refresh NAI: 0 € / Limit: >850 € DTI: 0% / Limit: <50%…" at bounding box center [760, 252] width 175 height 422
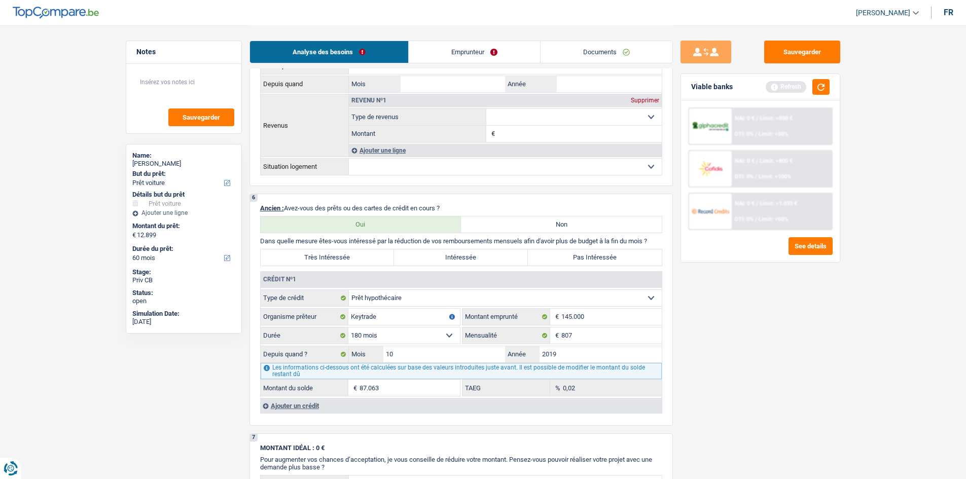
click at [580, 259] on label "Pas Intéressée" at bounding box center [595, 257] width 134 height 16
click at [580, 259] on input "Pas Intéressée" at bounding box center [595, 257] width 134 height 16
radio input "true"
click at [311, 404] on div "Ajouter un crédit" at bounding box center [460, 405] width 401 height 15
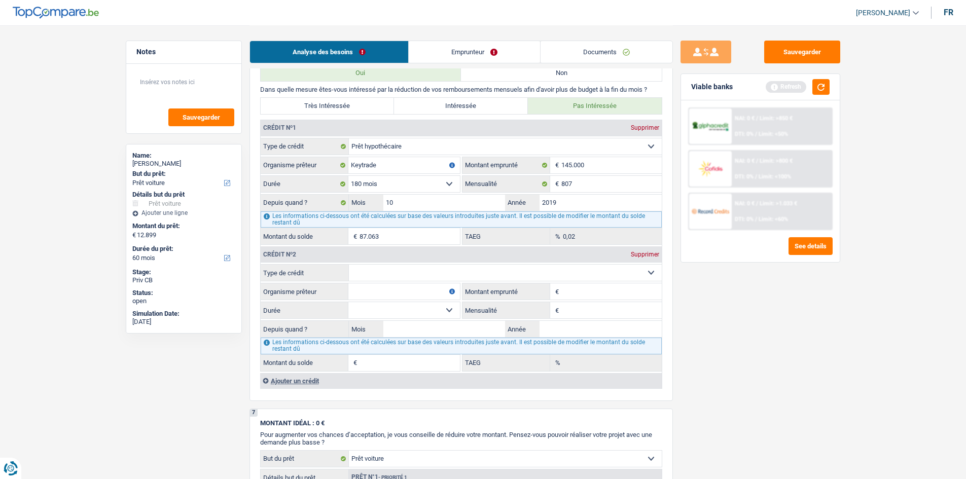
scroll to position [912, 0]
click at [449, 270] on select "Carte ou ouverture de crédit Prêt hypothécaire Vente à tempérament Prêt à tempé…" at bounding box center [505, 272] width 313 height 16
select select "renovationLoan"
type input "0"
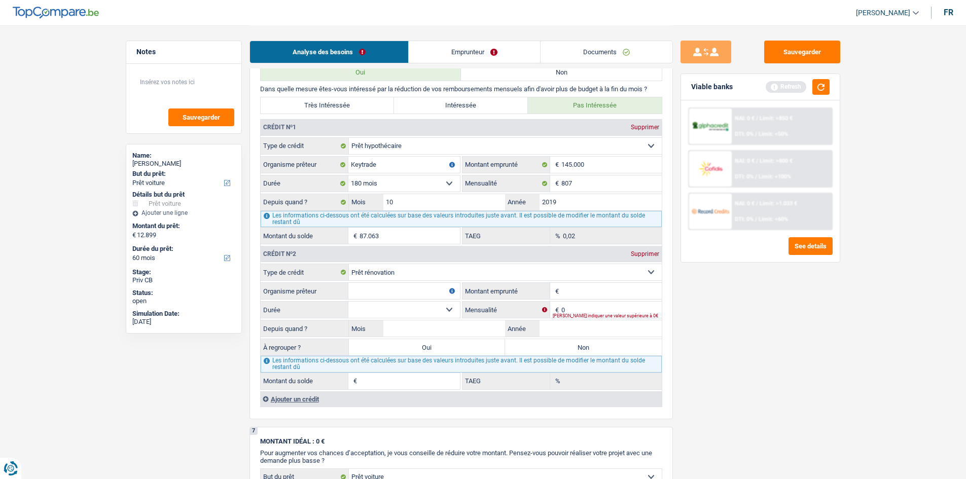
click at [420, 294] on input "Organisme prêteur" at bounding box center [404, 291] width 112 height 16
type input "Région Wallone"
click at [575, 308] on input "0" at bounding box center [611, 310] width 100 height 16
type input "247"
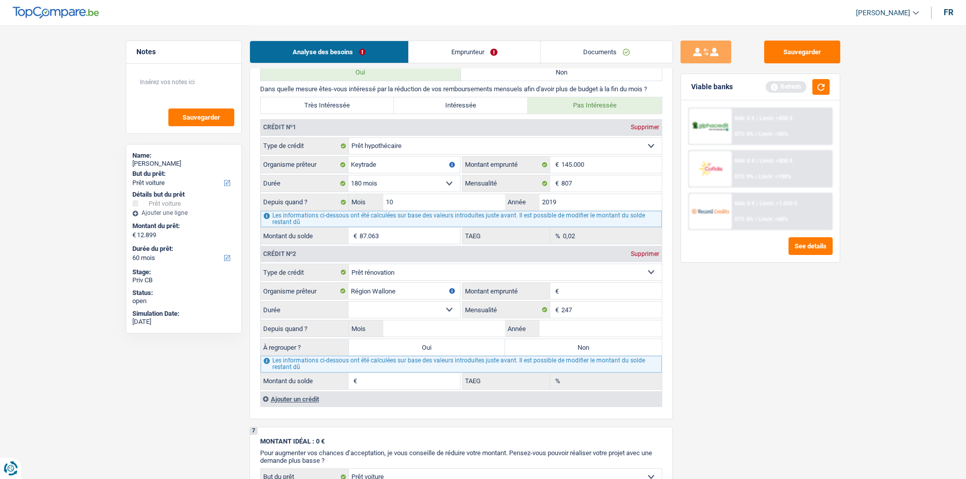
click at [584, 291] on input "Montant emprunté" at bounding box center [611, 291] width 100 height 16
type input "60.000"
click at [407, 308] on select "12 mois 18 mois 24 mois 30 mois 36 mois 42 mois 48 mois 60 mois 72 mois 84 mois…" at bounding box center [404, 310] width 112 height 16
click at [478, 271] on select "Carte ou ouverture de crédit Prêt hypothécaire Vente à tempérament Prêt à tempé…" at bounding box center [505, 272] width 313 height 16
select select "mortgage"
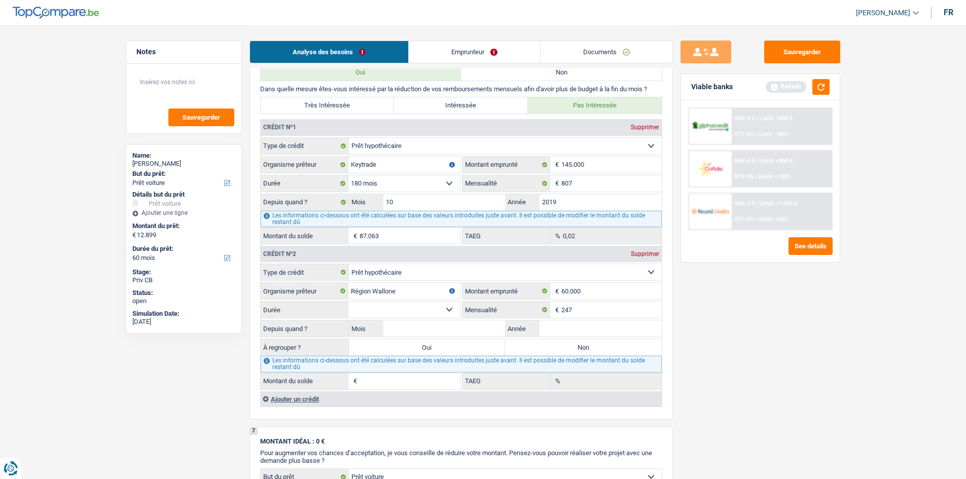
click at [349, 264] on select "Carte ou ouverture de crédit Prêt hypothécaire Vente à tempérament Prêt à tempé…" at bounding box center [505, 272] width 313 height 16
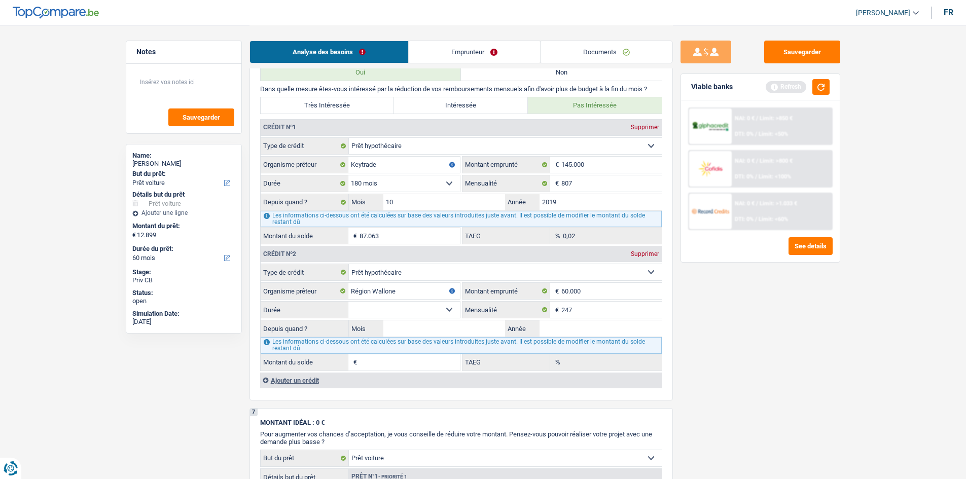
click at [443, 308] on select "120 mois 132 mois 144 mois 180 mois 240 mois 300 mois 360 mois 420 mois Sélecti…" at bounding box center [404, 310] width 112 height 16
select select "240"
click at [348, 302] on select "120 mois 132 mois 144 mois 180 mois 240 mois 300 mois 360 mois 420 mois Sélecti…" at bounding box center [404, 310] width 112 height 16
click at [448, 320] on input "Mois" at bounding box center [444, 328] width 122 height 16
click at [419, 288] on input "Région Wallone" at bounding box center [404, 291] width 112 height 16
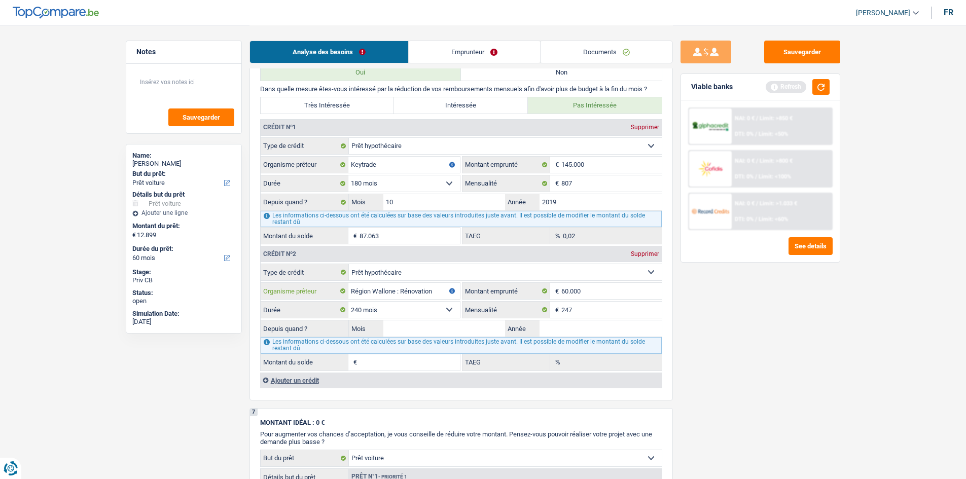
type input "Région Wallone : Rénovation"
click at [863, 402] on main "Notes Sauvegarder Name: Myriam Donnay But du prêt: Confort maison: meubles, tex…" at bounding box center [483, 105] width 966 height 2035
click at [470, 333] on input "Mois" at bounding box center [444, 328] width 122 height 16
type input "12"
type input "2.022"
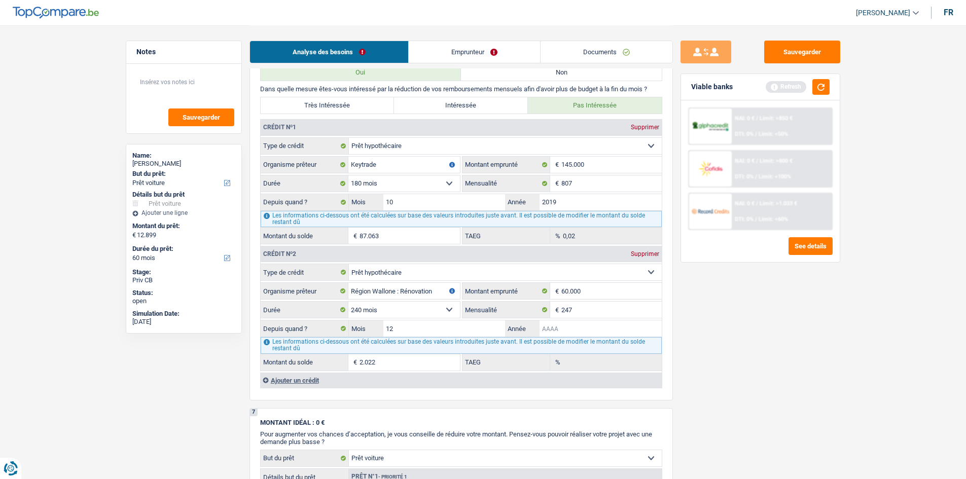
click at [596, 330] on input "Année" at bounding box center [600, 328] width 122 height 16
type input "2022"
type input "51.413"
type input "0,00"
click at [769, 323] on div "Sauvegarder Viable banks Refresh NAI: 0 € / Limit: >850 € DTI: 0% / Limit: <50%…" at bounding box center [760, 252] width 175 height 422
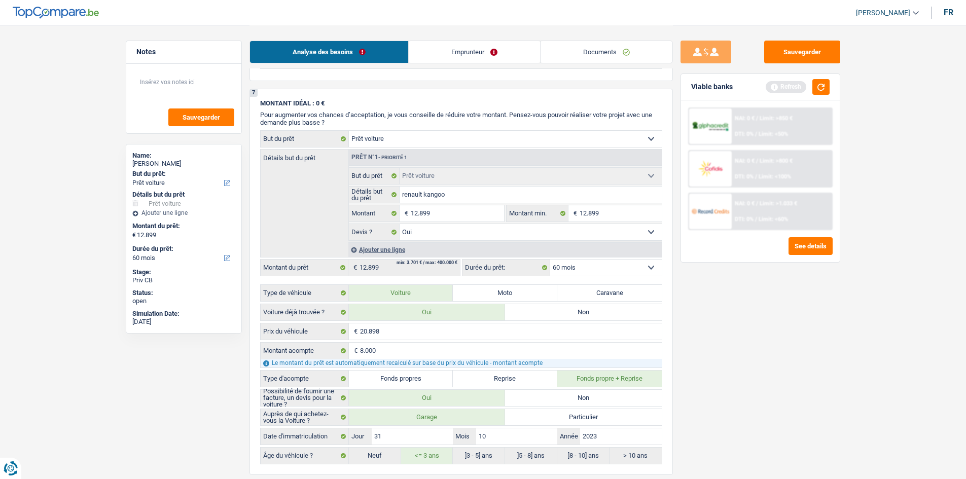
scroll to position [1419, 0]
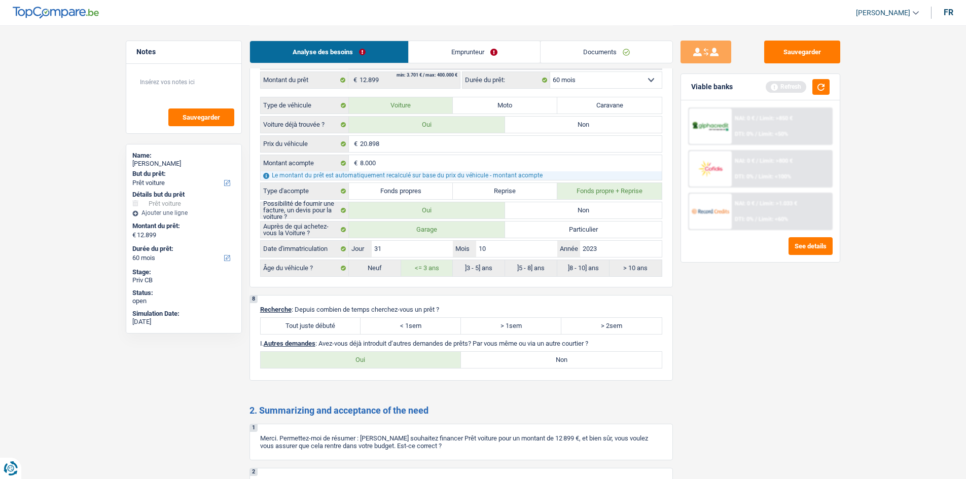
click at [320, 325] on label "Tout juste débuté" at bounding box center [311, 326] width 100 height 16
click at [320, 325] on input "Tout juste débuté" at bounding box center [311, 326] width 100 height 16
radio input "true"
click at [603, 361] on label "Non" at bounding box center [561, 360] width 201 height 16
click at [603, 361] on input "Non" at bounding box center [561, 360] width 201 height 16
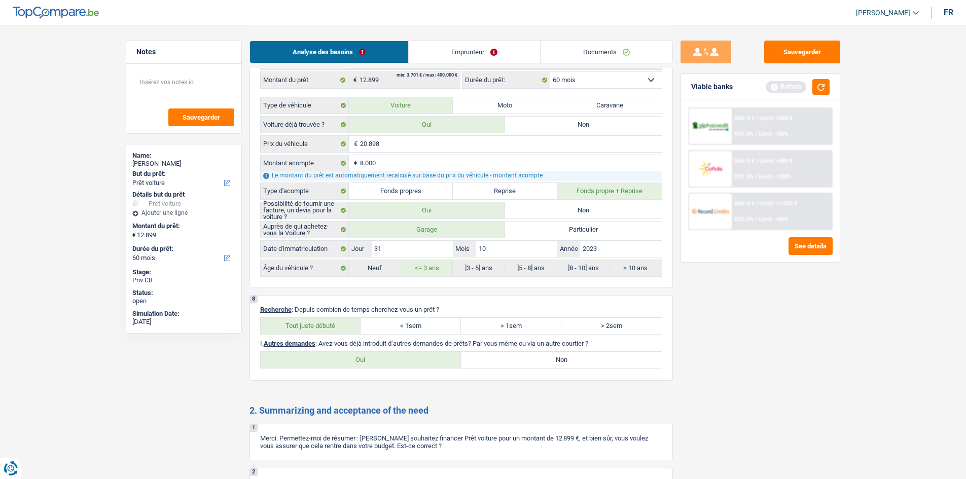
radio input "true"
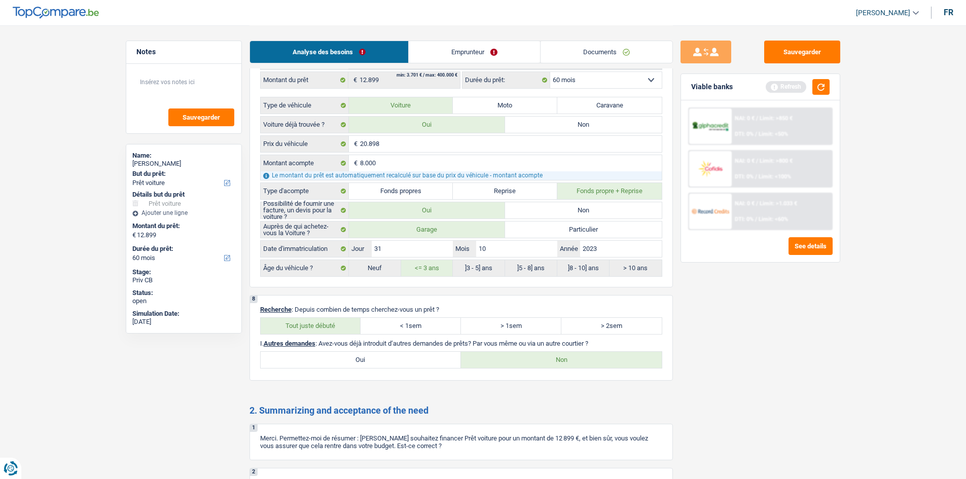
scroll to position [0, 0]
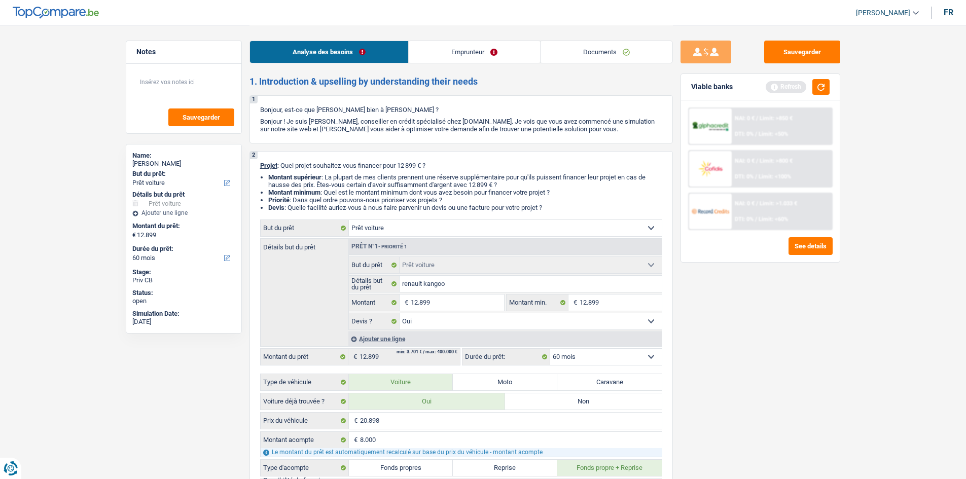
click at [452, 56] on link "Emprunteur" at bounding box center [474, 52] width 131 height 22
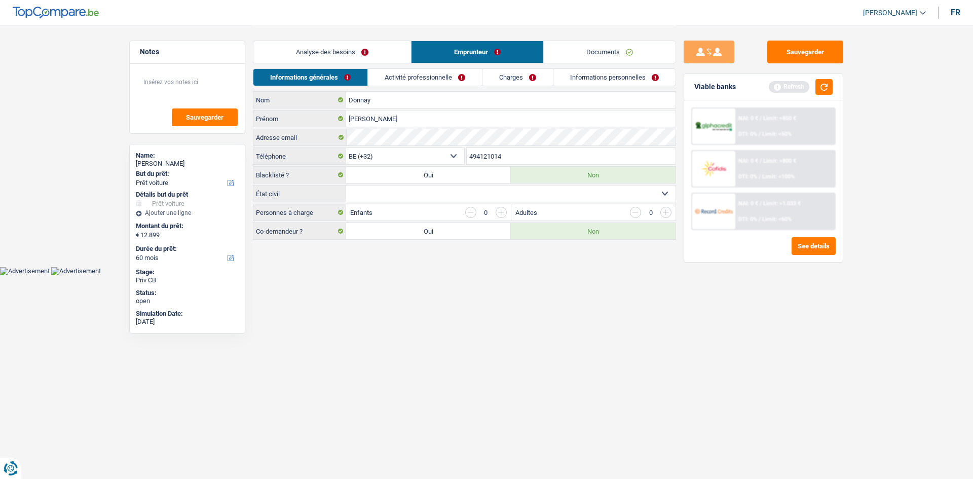
click at [618, 275] on html "Vous avez le contrôle de vos données Nous utilisons des cookies, tout comme nos…" at bounding box center [486, 137] width 973 height 275
click at [830, 83] on button "button" at bounding box center [824, 87] width 17 height 16
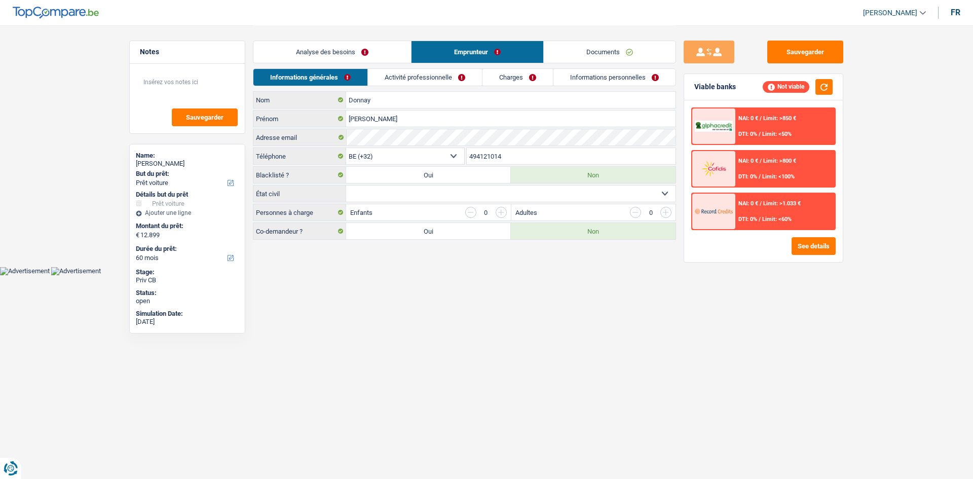
click at [881, 159] on main "Notes Sauvegarder Name: Myriam Donnay But du prêt: Confort maison: meubles, tex…" at bounding box center [486, 133] width 973 height 267
click at [423, 189] on select "Célibataire Marié(e) Cohabitant(e) légal(e) Divorcé(e) Veuf(ve) Séparé (de fait…" at bounding box center [510, 194] width 329 height 16
click at [443, 183] on div "Blacklisté ? Oui Non" at bounding box center [464, 174] width 423 height 17
click at [448, 187] on select "Célibataire Marié(e) Cohabitant(e) légal(e) Divorcé(e) Veuf(ve) Séparé (de fait…" at bounding box center [510, 194] width 329 height 16
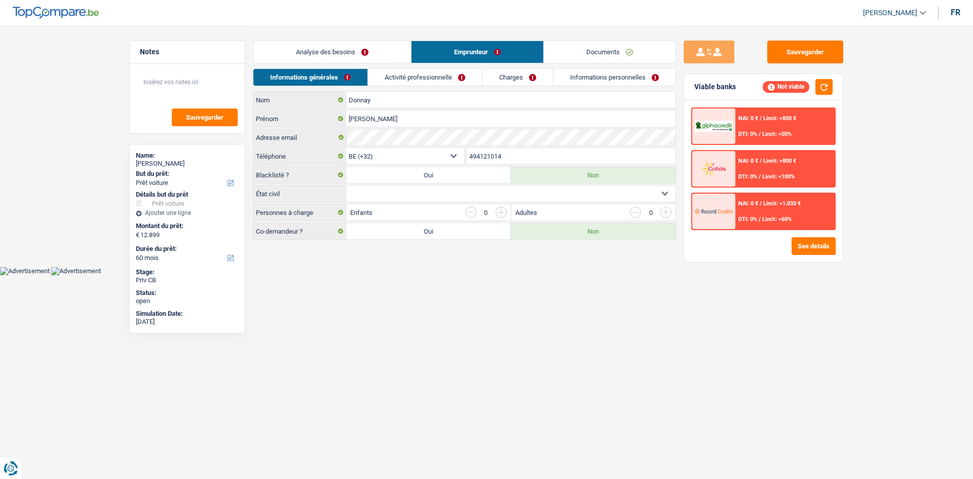
select select "divorced"
click at [346, 186] on select "Célibataire Marié(e) Cohabitant(e) légal(e) Divorcé(e) Veuf(ve) Séparé (de fait…" at bounding box center [510, 194] width 329 height 16
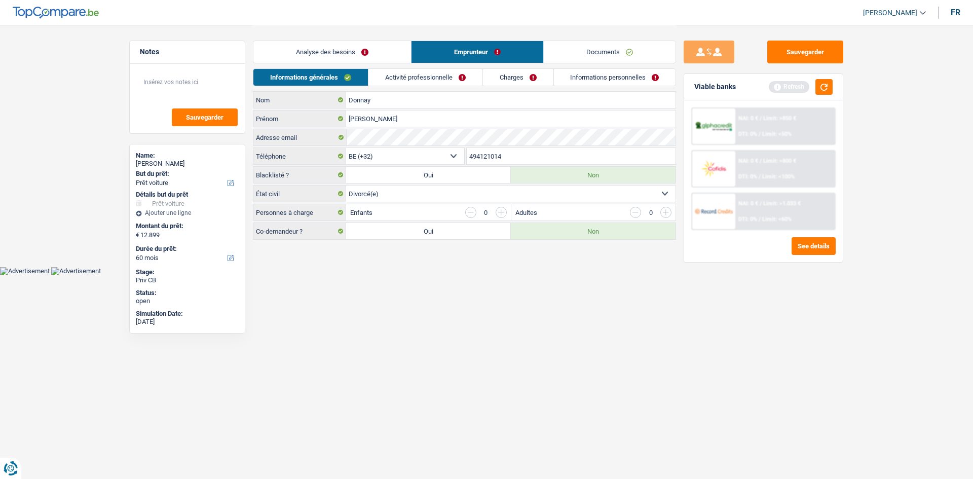
click at [501, 210] on input "button" at bounding box center [501, 212] width 11 height 11
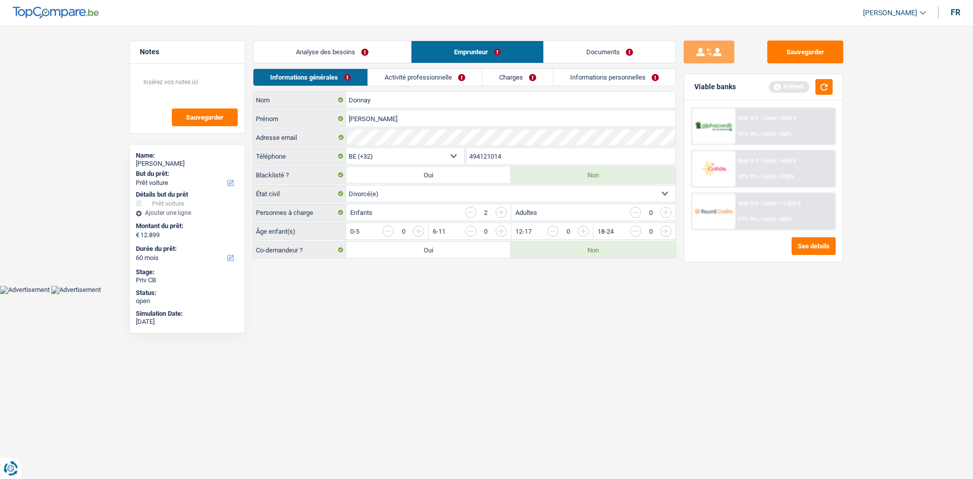
click at [442, 77] on link "Activité professionnelle" at bounding box center [425, 77] width 114 height 17
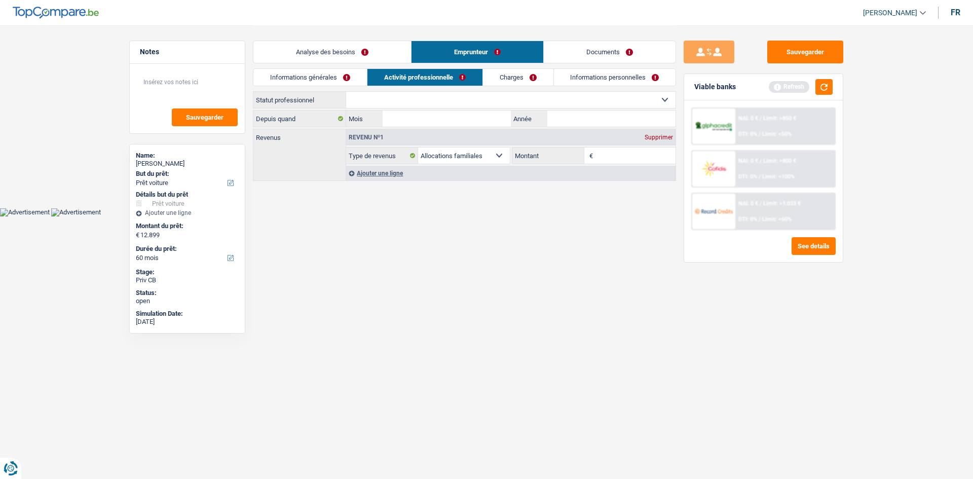
click at [474, 99] on select "Ouvrier Employé privé Employé public Invalide Indépendant Pensionné Chômeur Mut…" at bounding box center [510, 100] width 329 height 16
select select "publicEmployee"
click at [346, 92] on select "Ouvrier Employé privé Employé public Invalide Indépendant Pensionné Chômeur Mut…" at bounding box center [510, 100] width 329 height 16
select select "familyAllowances"
select select "netSalary"
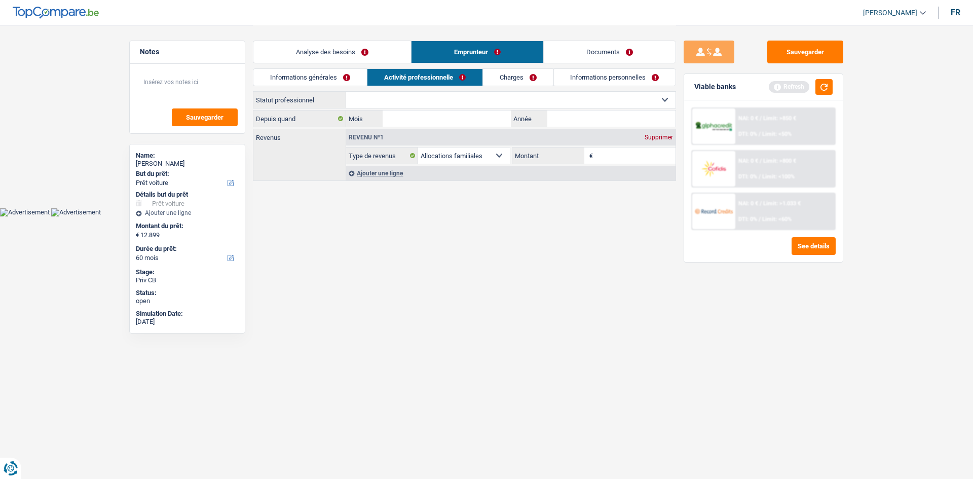
select select "mealVouchers"
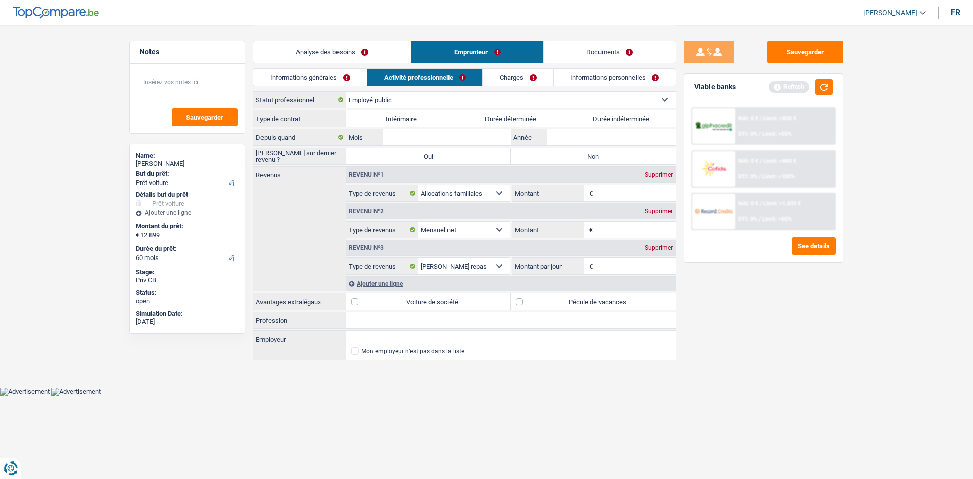
click at [573, 119] on label "Durée indéterminée" at bounding box center [621, 119] width 110 height 16
click at [573, 119] on input "Durée indéterminée" at bounding box center [621, 119] width 110 height 16
radio input "true"
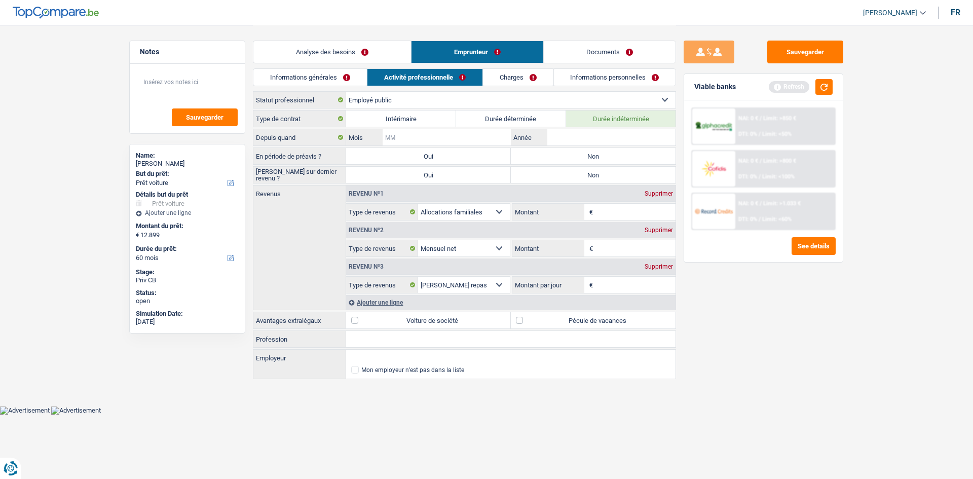
click at [453, 139] on input "Mois" at bounding box center [447, 137] width 128 height 16
type input "12"
click at [600, 137] on input "Année" at bounding box center [611, 137] width 128 height 16
type input "2008"
click at [776, 335] on div "Sauvegarder Viable banks Refresh NAI: 0 € / Limit: >850 € DTI: 0% / Limit: <50%…" at bounding box center [763, 252] width 175 height 422
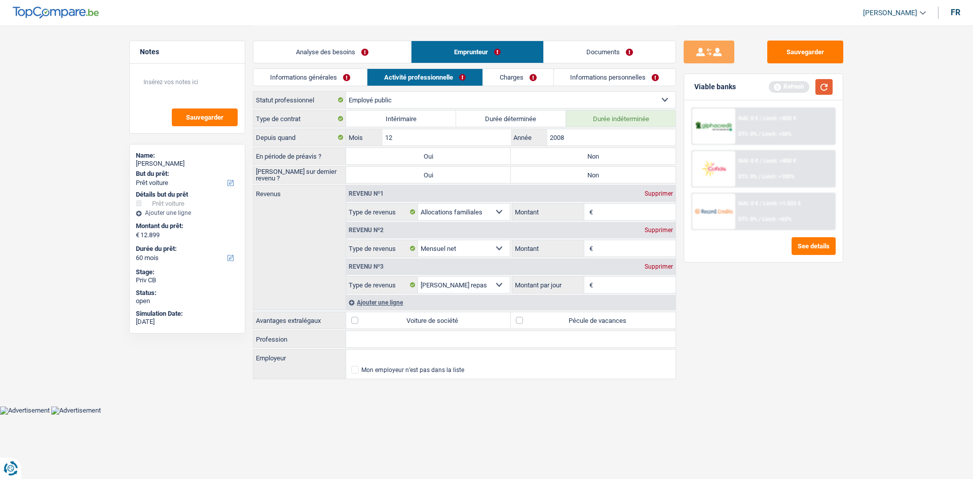
click at [830, 92] on button "button" at bounding box center [824, 87] width 17 height 16
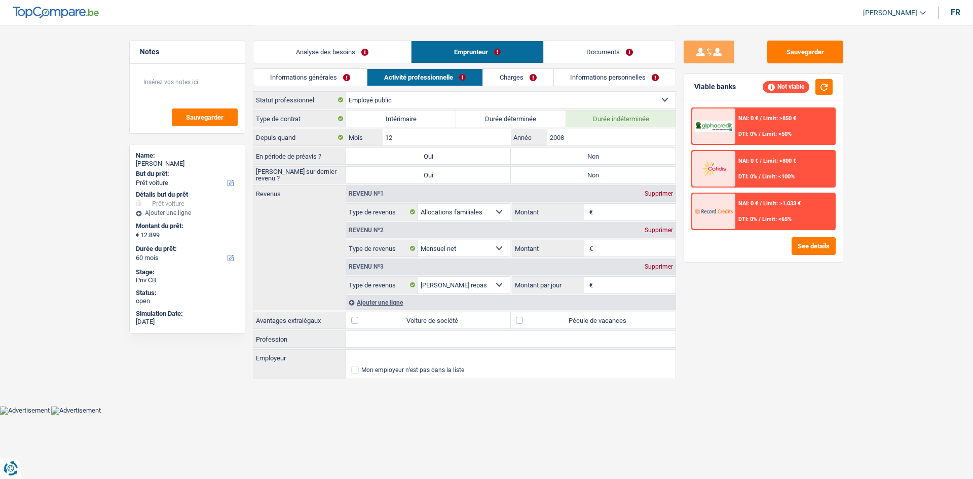
click at [839, 305] on div "Sauvegarder Viable banks Not viable NAI: 0 € / Limit: >850 € DTI: 0% / Limit: <…" at bounding box center [763, 252] width 175 height 422
click at [617, 161] on label "Non" at bounding box center [593, 156] width 165 height 16
click at [617, 161] on input "Non" at bounding box center [593, 156] width 165 height 16
radio input "true"
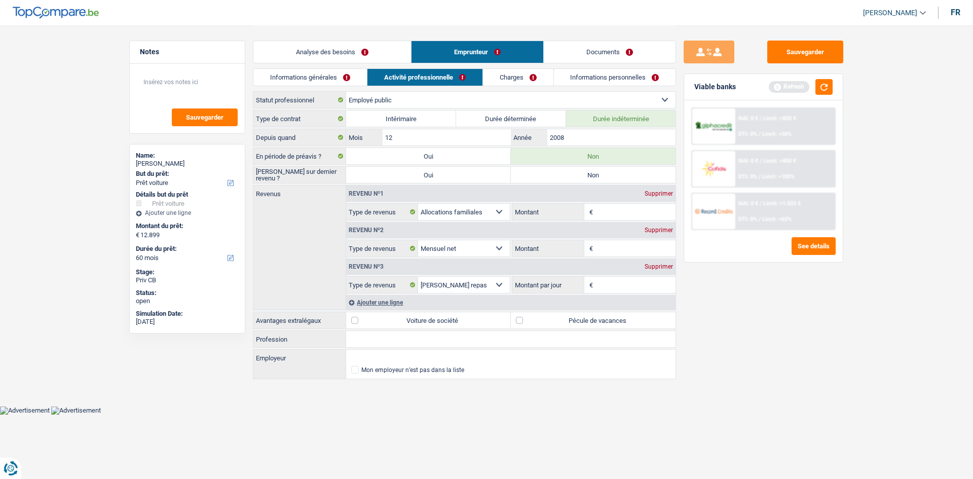
click at [619, 173] on label "Non" at bounding box center [593, 175] width 165 height 16
click at [619, 173] on input "Non" at bounding box center [593, 175] width 165 height 16
radio input "true"
click at [614, 243] on input "Montant" at bounding box center [636, 248] width 81 height 16
type input "3.500"
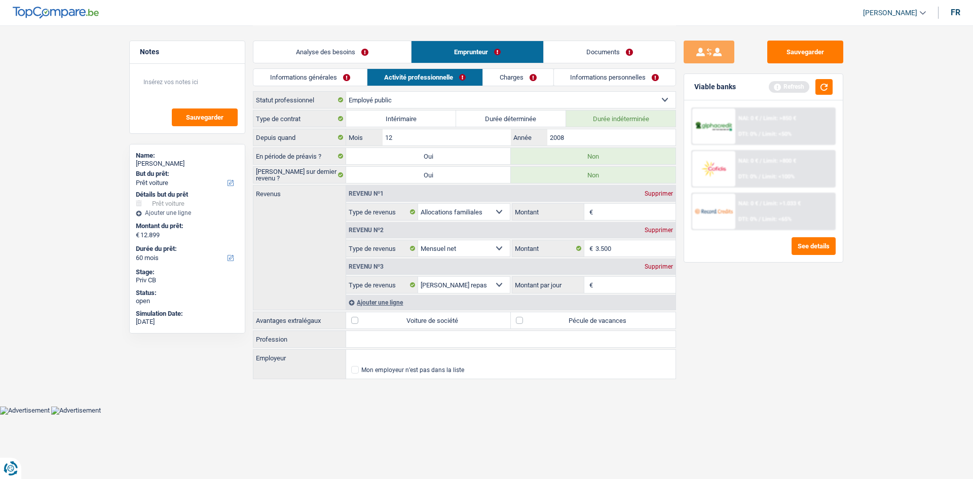
drag, startPoint x: 669, startPoint y: 267, endPoint x: 714, endPoint y: 279, distance: 46.6
click at [669, 267] on div "Supprimer" at bounding box center [658, 267] width 33 height 6
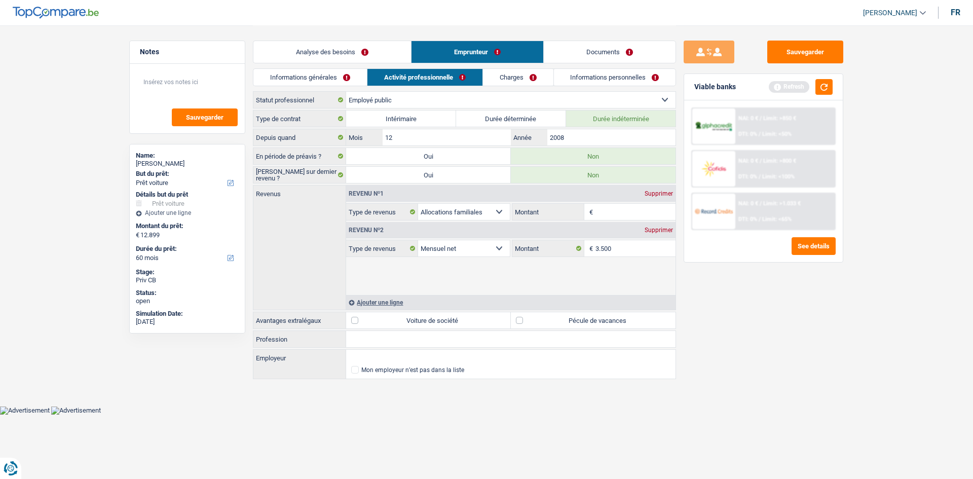
click at [801, 295] on div "Sauvegarder Viable banks Refresh NAI: 0 € / Limit: >850 € DTI: 0% / Limit: <50%…" at bounding box center [763, 252] width 175 height 422
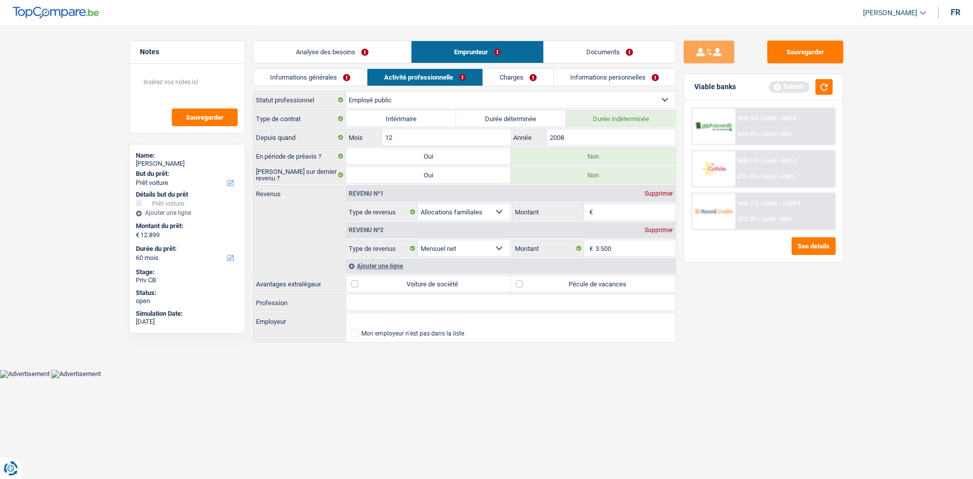
click at [622, 208] on input "Montant" at bounding box center [636, 212] width 81 height 16
click at [799, 338] on div "Sauvegarder Viable banks Refresh NAI: 0 € / Limit: >850 € DTI: 0% / Limit: <50%…" at bounding box center [763, 252] width 175 height 422
click at [826, 83] on button "button" at bounding box center [824, 87] width 17 height 16
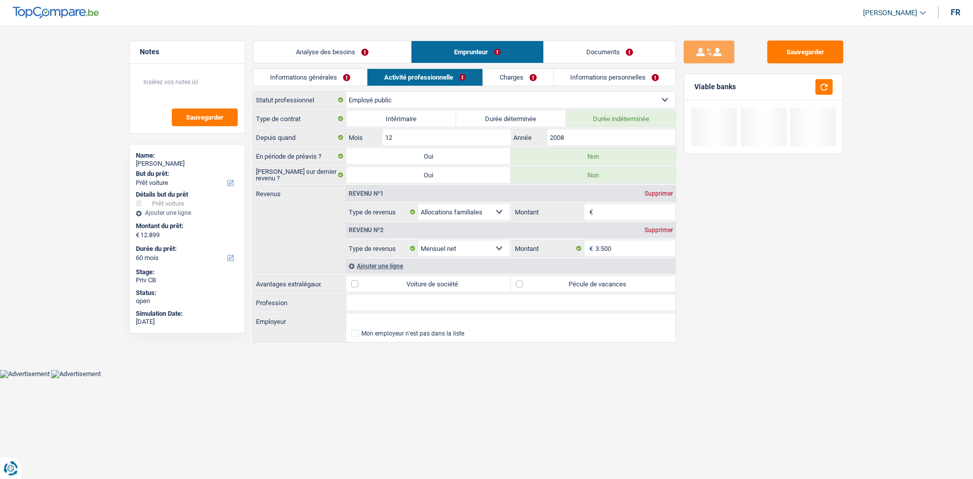
click at [665, 189] on div "Revenu nº1 Supprimer" at bounding box center [510, 194] width 329 height 16
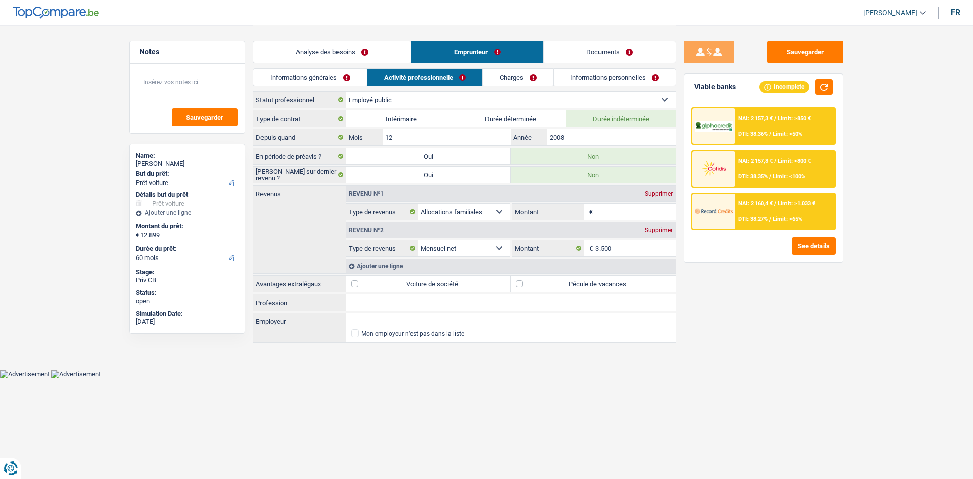
click at [470, 210] on select "Allocation d'handicap Allocations chômage Allocations familiales Chèques repas …" at bounding box center [464, 212] width 92 height 16
select select "socialSecurity"
click at [418, 204] on select "Allocation d'handicap Allocations chômage Allocations familiales Chèques repas …" at bounding box center [464, 212] width 92 height 16
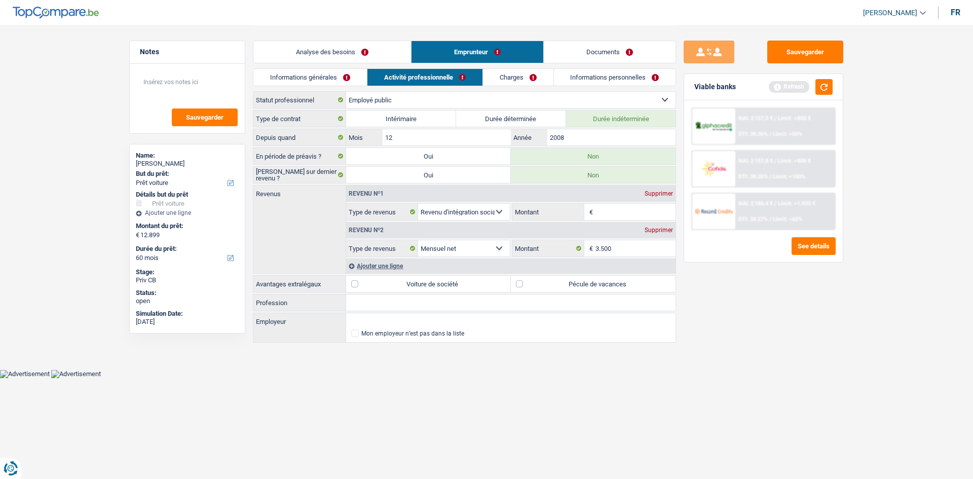
click at [615, 210] on input "Montant" at bounding box center [636, 212] width 81 height 16
type input "4.000"
drag, startPoint x: 572, startPoint y: 284, endPoint x: 507, endPoint y: 312, distance: 70.2
click at [572, 284] on label "Pécule de vacances" at bounding box center [593, 284] width 165 height 16
click at [572, 284] on input "Pécule de vacances" at bounding box center [593, 284] width 165 height 16
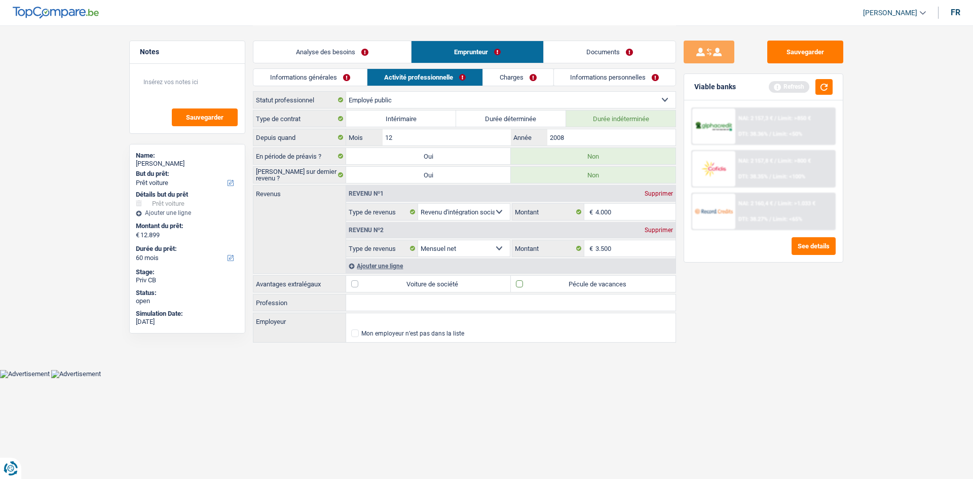
checkbox input "true"
click at [482, 307] on input "Profession" at bounding box center [510, 303] width 329 height 16
type input "Educatrice"
click at [539, 378] on html "Vous avez le contrôle de vos données Nous utilisons des cookies, tout comme nos…" at bounding box center [486, 189] width 973 height 378
click at [525, 75] on link "Charges" at bounding box center [518, 77] width 70 height 17
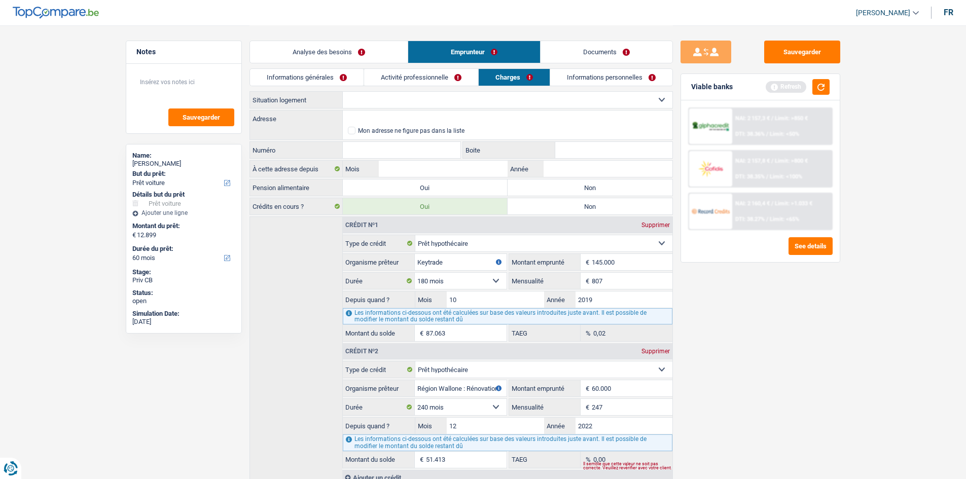
click at [465, 102] on select "Locataire Propriétaire avec prêt hypothécaire Propriétaire sans prêt hypothécai…" at bounding box center [507, 100] width 329 height 16
click at [458, 117] on input "Adresse" at bounding box center [507, 119] width 329 height 16
paste input "rue du tige 24, 4590 ouffet"
type input "Rue du Tige, 4590, Ouffet, BE"
type input "24"
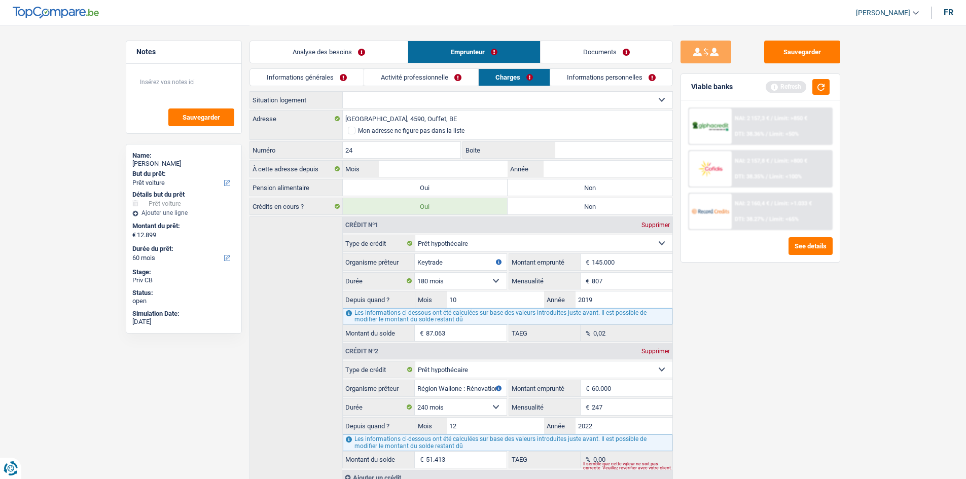
click at [572, 152] on input "Boite" at bounding box center [613, 150] width 117 height 16
type input "24"
click at [588, 191] on label "Non" at bounding box center [589, 187] width 165 height 16
click at [588, 191] on input "Non" at bounding box center [589, 187] width 165 height 16
radio input "true"
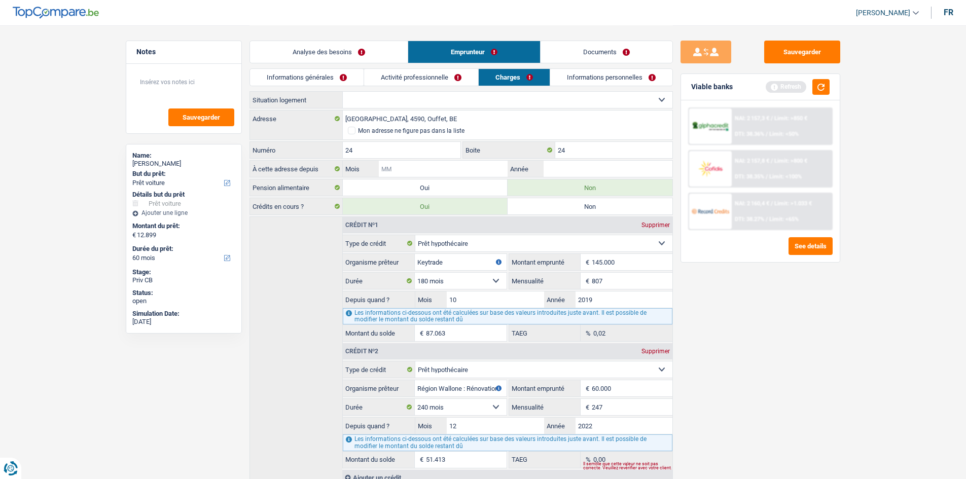
click at [467, 165] on input "Mois" at bounding box center [443, 169] width 128 height 16
type input "12"
click at [618, 169] on input "Année" at bounding box center [607, 169] width 128 height 16
type input "2019"
click at [454, 102] on select "Locataire Propriétaire avec prêt hypothécaire Propriétaire sans prêt hypothécai…" at bounding box center [507, 100] width 329 height 16
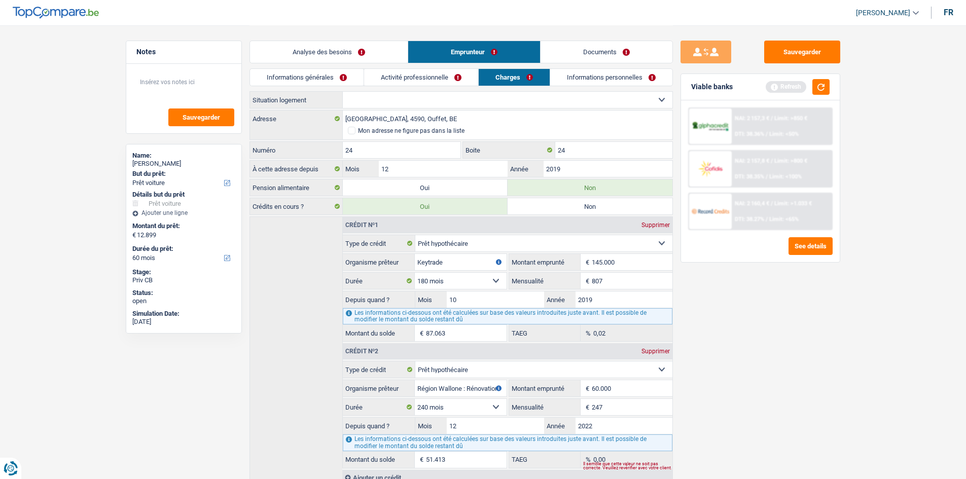
select select "ownerWithMortgage"
click at [343, 92] on select "Locataire Propriétaire avec prêt hypothécaire Propriétaire sans prêt hypothécai…" at bounding box center [507, 100] width 329 height 16
click at [760, 294] on div "Sauvegarder Viable banks Refresh NAI: 2 157,3 € / Limit: >750 € DTI: 38.36% / L…" at bounding box center [760, 252] width 175 height 422
click at [571, 77] on link "Informations personnelles" at bounding box center [611, 77] width 122 height 17
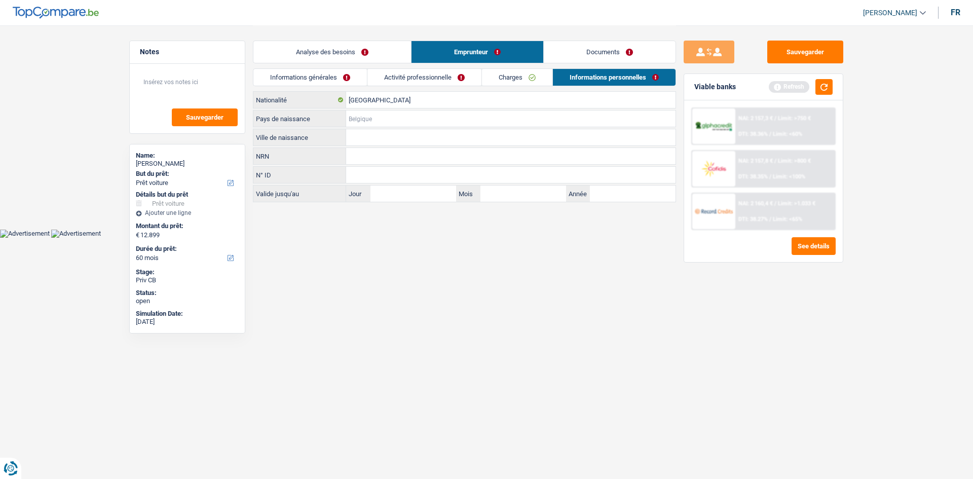
click at [384, 114] on input "Pays de naissance" at bounding box center [510, 119] width 329 height 16
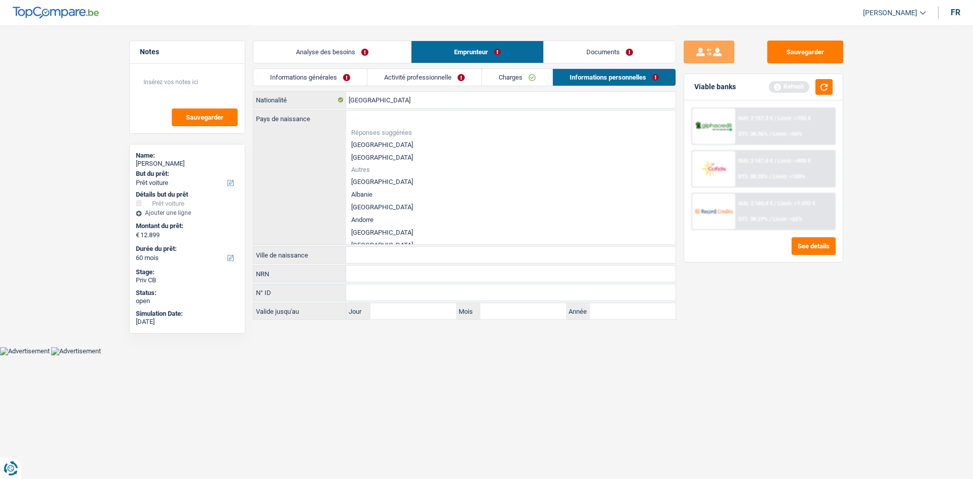
click at [374, 142] on li "[GEOGRAPHIC_DATA]" at bounding box center [510, 144] width 329 height 13
type input "[GEOGRAPHIC_DATA]"
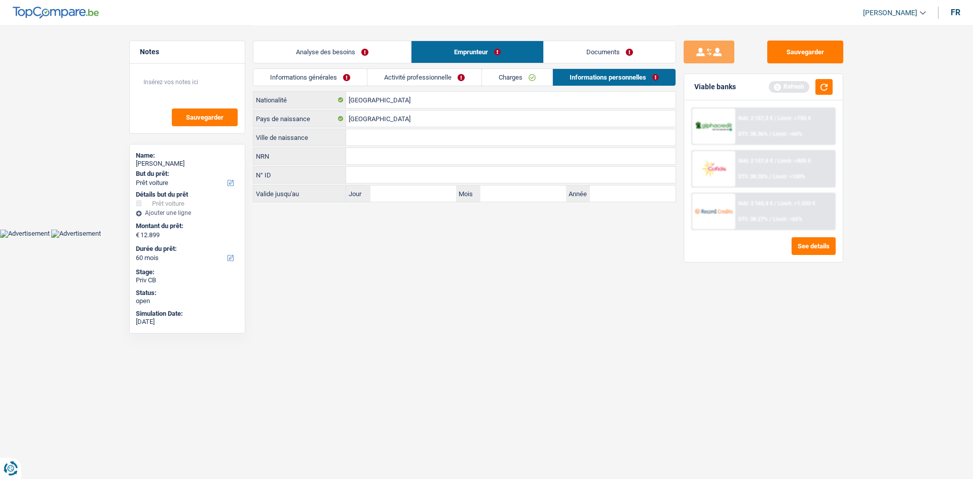
click at [405, 140] on input "Ville de naissance" at bounding box center [510, 137] width 329 height 16
click at [358, 136] on input "liege" at bounding box center [510, 137] width 329 height 16
type input "Liège"
click at [355, 48] on link "Analyse des besoins" at bounding box center [332, 52] width 158 height 22
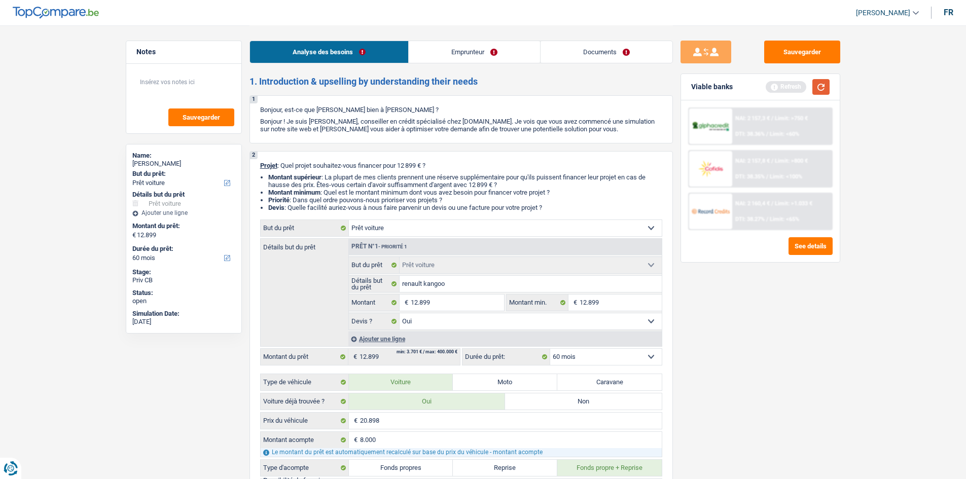
click at [816, 85] on button "button" at bounding box center [820, 87] width 17 height 16
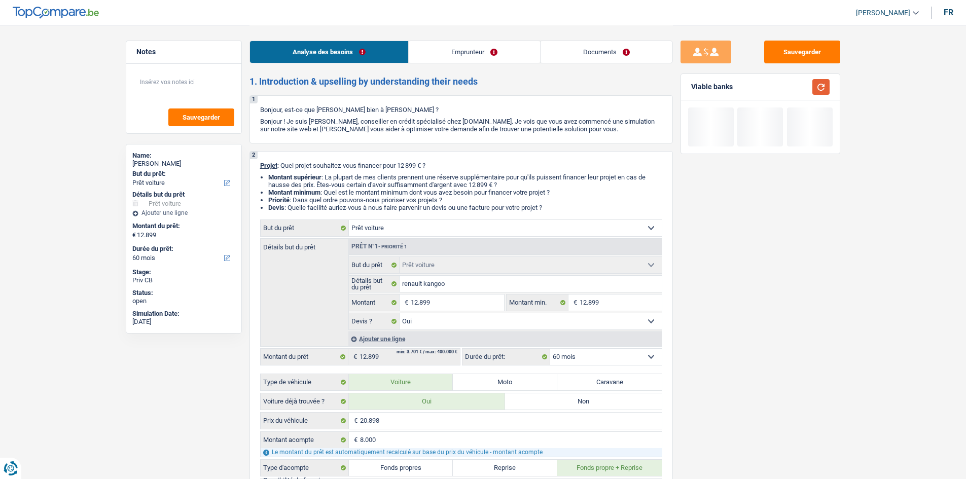
scroll to position [203, 0]
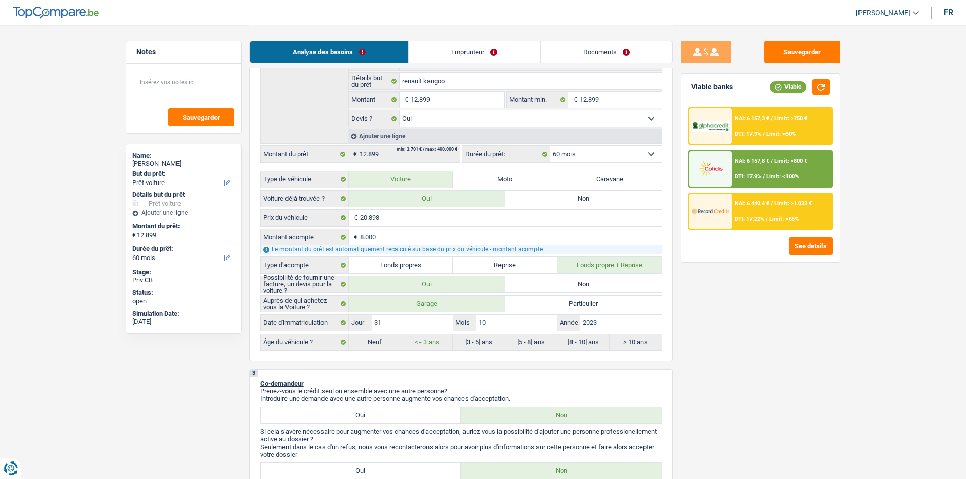
click at [813, 381] on div "Sauvegarder Viable banks Viable NAI: 6 157,3 € / Limit: >750 € DTI: 17.9% / Lim…" at bounding box center [760, 252] width 175 height 422
click at [645, 141] on div "Ajouter une ligne" at bounding box center [504, 136] width 313 height 15
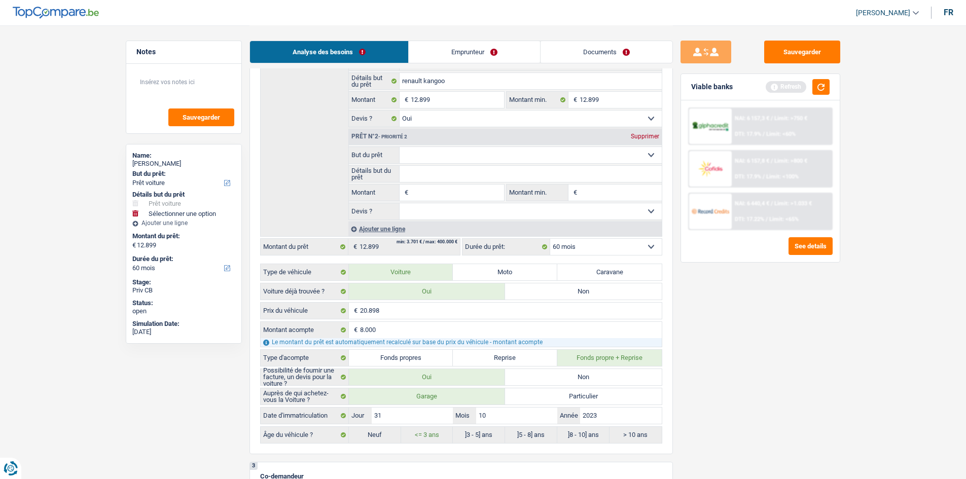
drag, startPoint x: 645, startPoint y: 141, endPoint x: 648, endPoint y: 148, distance: 7.7
click at [648, 148] on select "Confort maison: meubles, textile, peinture, électroménager, outillage non-profe…" at bounding box center [530, 155] width 262 height 16
click at [645, 138] on div "Supprimer" at bounding box center [644, 136] width 33 height 6
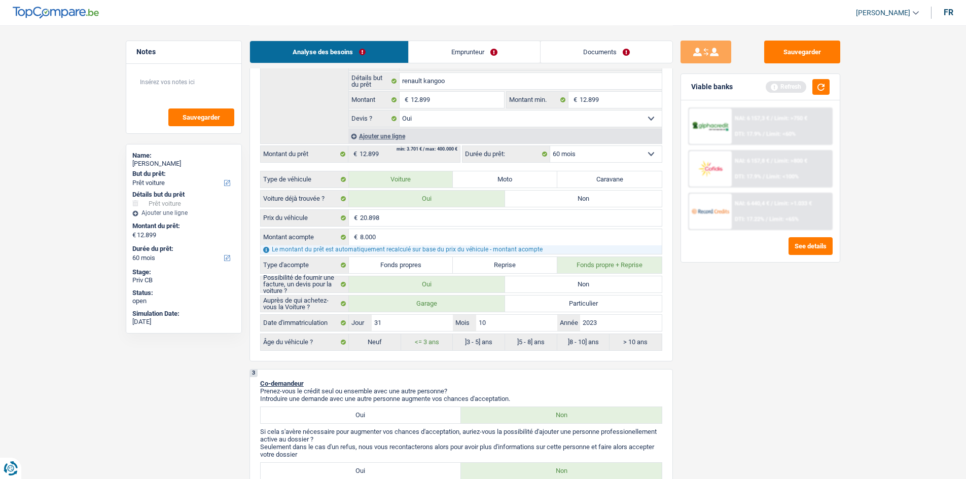
click at [646, 143] on div "Détails but du prêt Prêt n°1 - Priorité 1 Confort maison: meubles, textile, pei…" at bounding box center [461, 89] width 402 height 108
click at [645, 150] on select "12 mois 18 mois 24 mois 30 mois 36 mois 42 mois 48 mois 60 mois Sélectionner un…" at bounding box center [606, 154] width 112 height 16
drag, startPoint x: 645, startPoint y: 150, endPoint x: 681, endPoint y: 185, distance: 50.2
click at [645, 150] on select "12 mois 18 mois 24 mois 30 mois 36 mois 42 mois 48 mois 60 mois Sélectionner un…" at bounding box center [606, 154] width 112 height 16
drag, startPoint x: 808, startPoint y: 390, endPoint x: 827, endPoint y: 237, distance: 154.3
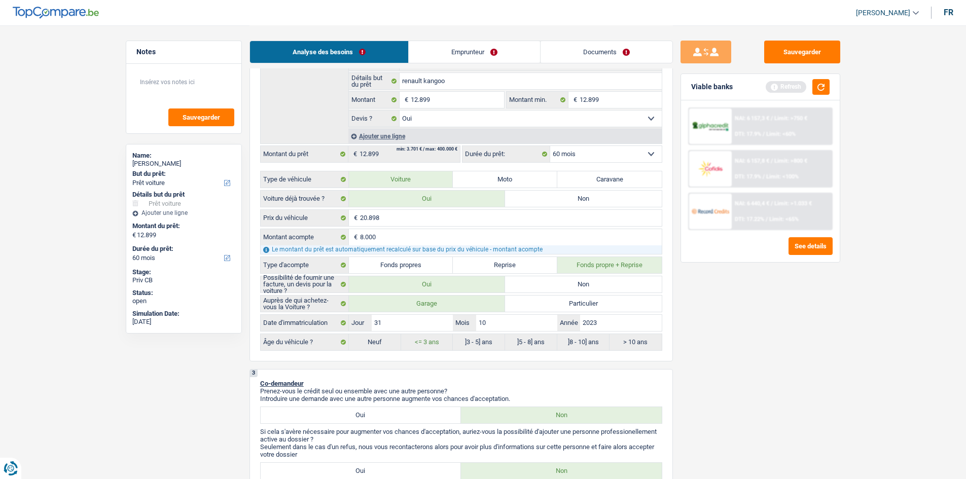
click at [810, 384] on div "Sauvegarder Viable banks Refresh NAI: 6 157,3 € / Limit: >750 € DTI: 17.9% / Li…" at bounding box center [760, 252] width 175 height 422
drag, startPoint x: 824, startPoint y: 86, endPoint x: 813, endPoint y: 185, distance: 99.5
click at [823, 86] on button "button" at bounding box center [820, 87] width 17 height 16
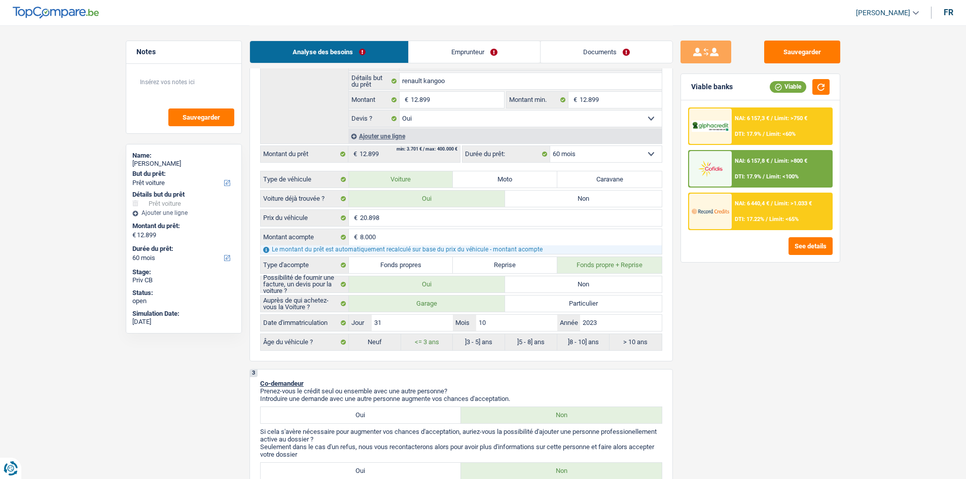
click at [768, 208] on div "NAI: 6 440,4 € / Limit: >1.033 € DTI: 17.22% / Limit: <65%" at bounding box center [781, 211] width 100 height 35
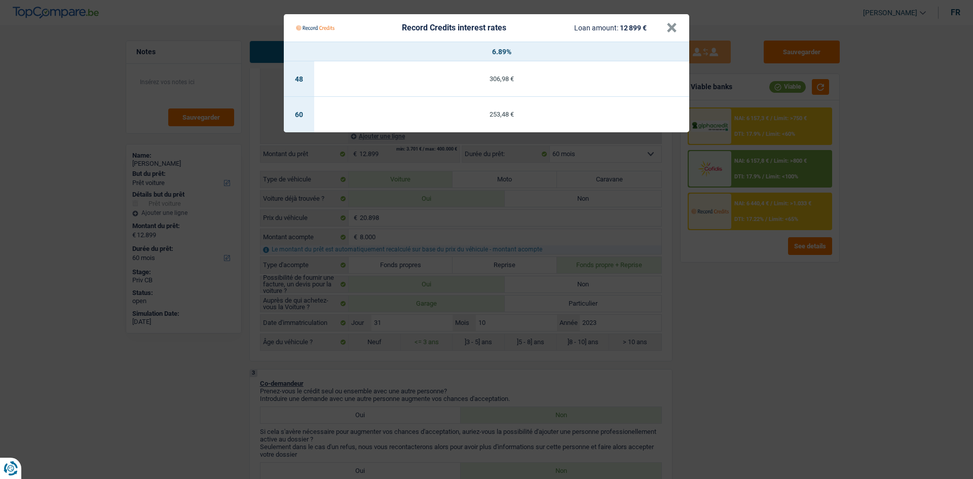
click at [781, 296] on Credits "Record Credits interest rates Loan amount: 12 899 € × 6.89% 48 306,98 € 60 253,…" at bounding box center [486, 239] width 973 height 479
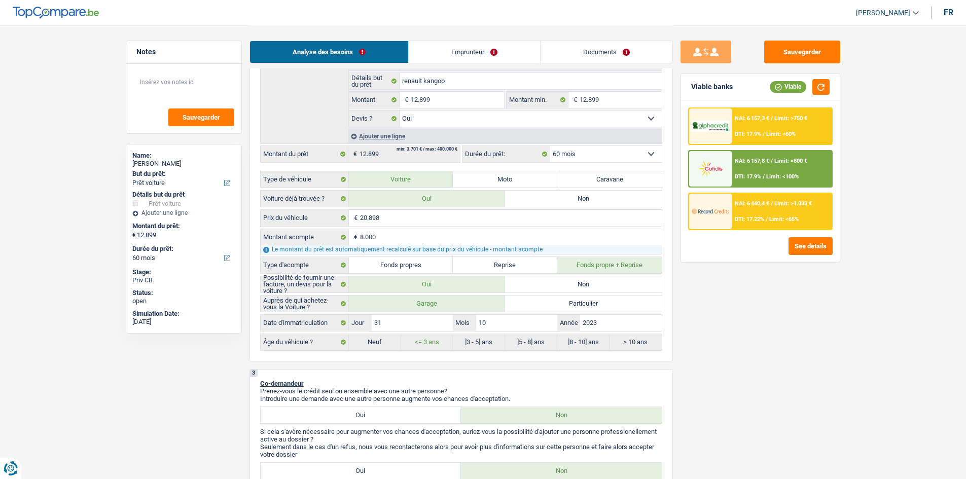
click at [791, 122] on div "NAI: 6 157,3 € / Limit: >750 € DTI: 17.9% / Limit: <60%" at bounding box center [781, 125] width 100 height 35
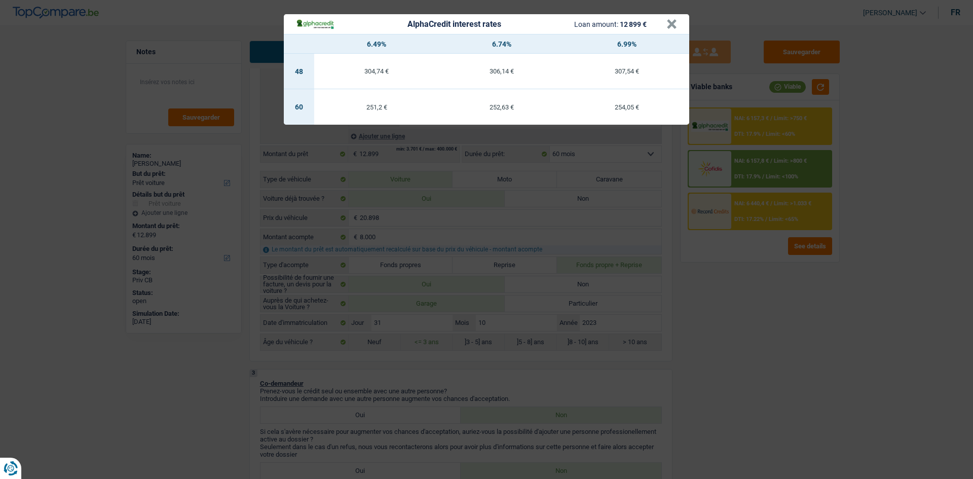
click at [769, 343] on div "AlphaCredit interest rates Loan amount: 12 899 € × 6.49% 6.74% 6.99% 48 304,74 …" at bounding box center [486, 239] width 973 height 479
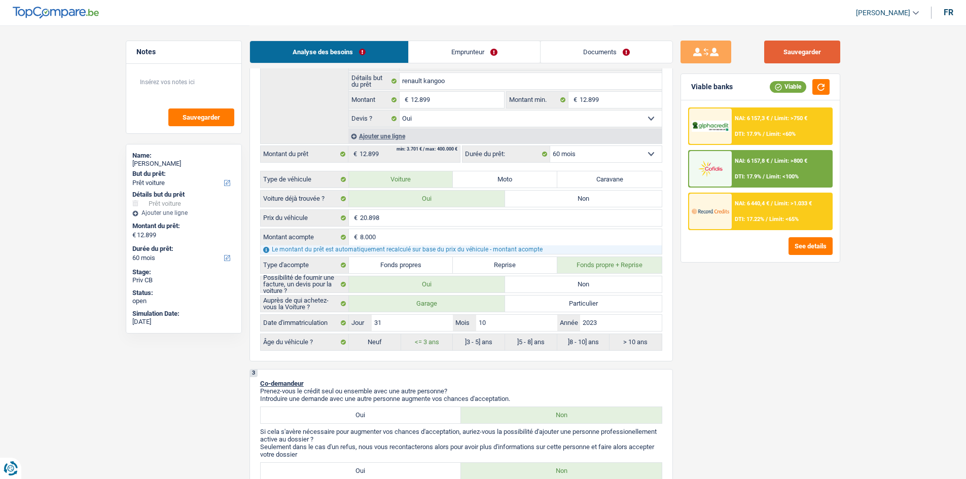
click at [818, 49] on button "Sauvegarder" at bounding box center [802, 52] width 76 height 23
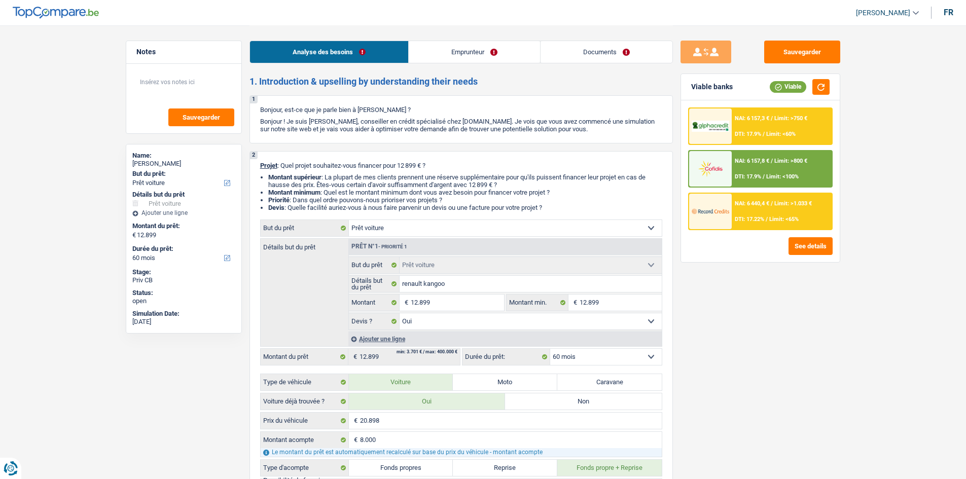
select select "car"
select select "60"
select select "car"
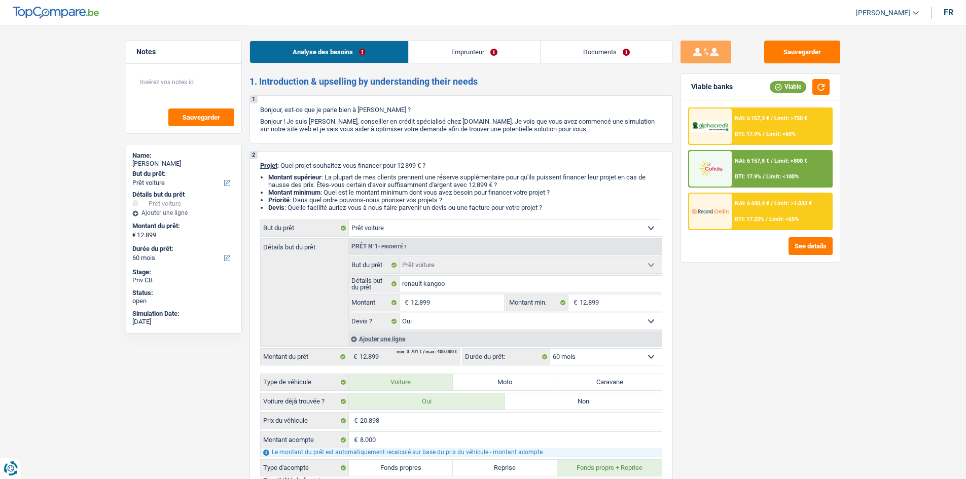
select select "yes"
select select "60"
select select "publicEmployee"
select select "socialSecurity"
select select "netSalary"
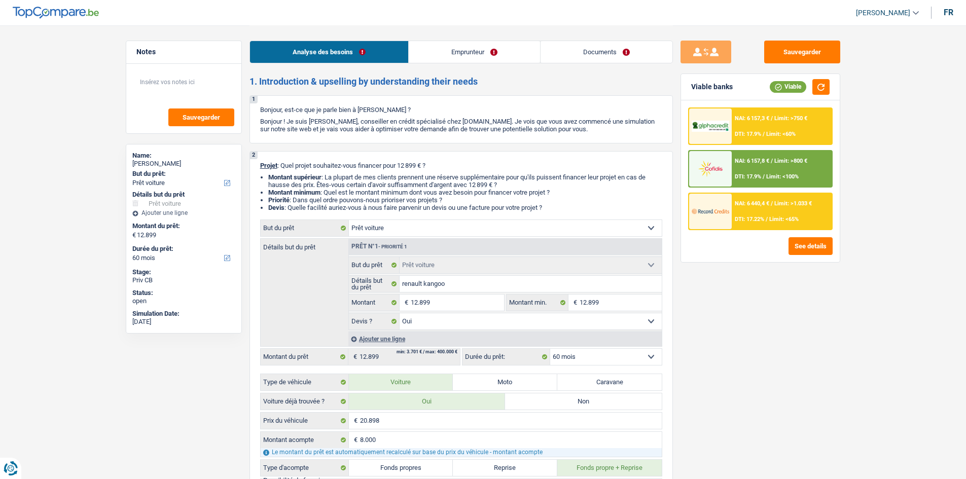
select select "familyAllowances"
select select "mealVouchers"
select select "ownerWithMortgage"
select select "mortgage"
select select "180"
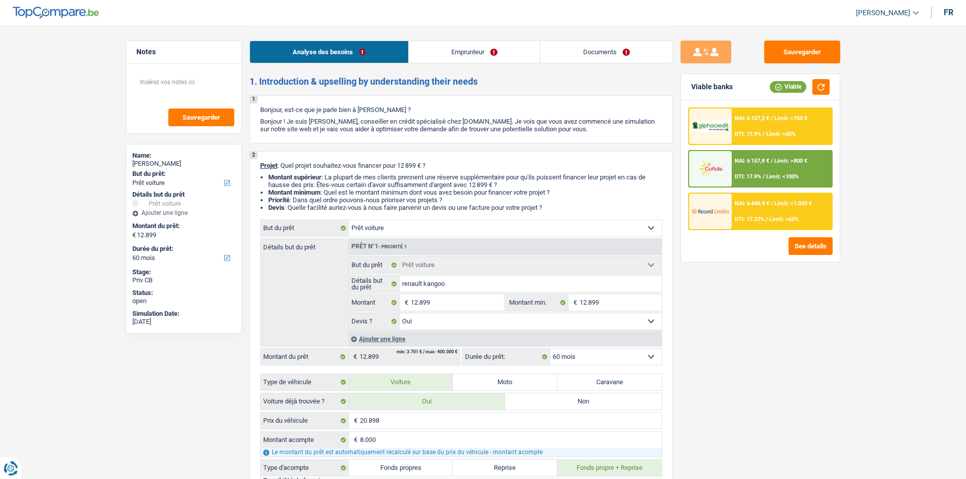
select select "mortgage"
select select "240"
select select "car"
select select "yes"
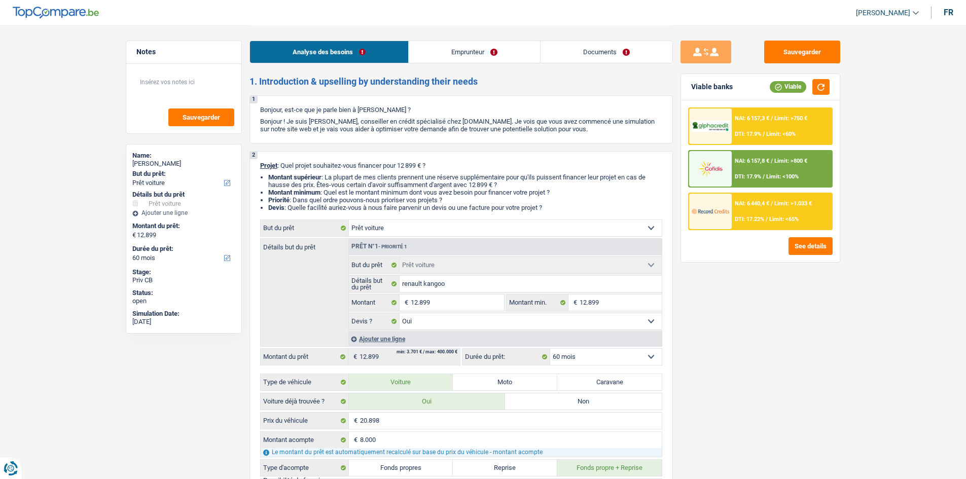
select select "60"
click at [724, 342] on div "Sauvegarder Viable banks Viable NAI: 6 157,3 € / Limit: >750 € DTI: 17.9% / Lim…" at bounding box center [760, 252] width 175 height 422
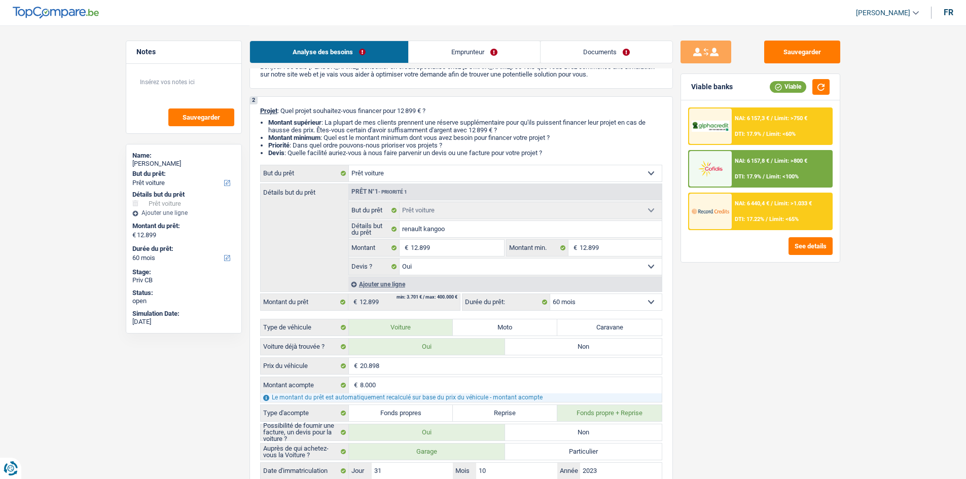
scroll to position [51, 0]
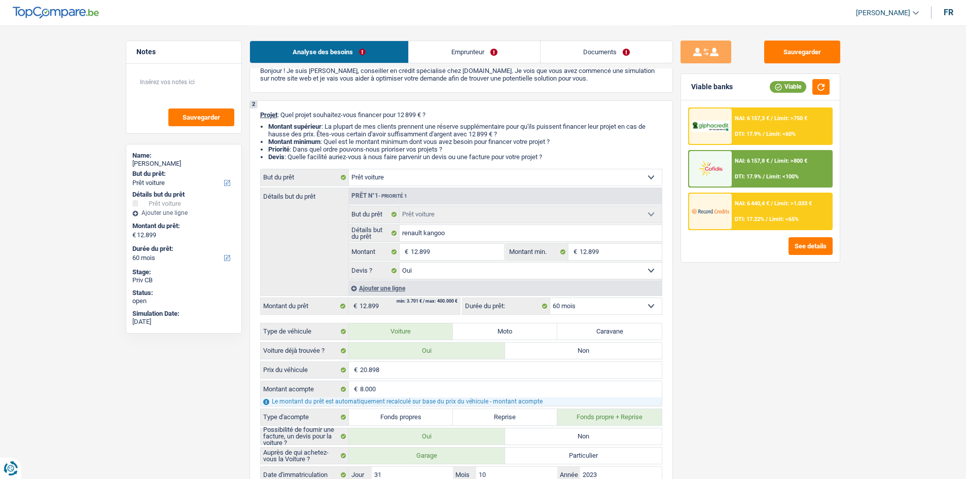
click at [763, 208] on div "NAI: 6 440,4 € / Limit: >1.033 € DTI: 17.22% / Limit: <65%" at bounding box center [781, 211] width 100 height 35
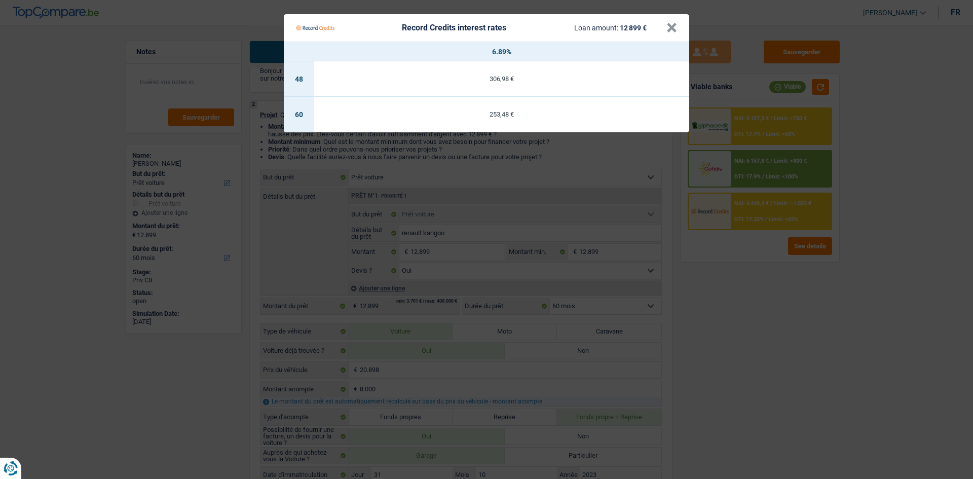
click at [761, 317] on Credits "Record Credits interest rates Loan amount: 12 899 € × 6.89% 48 306,98 € 60 253,…" at bounding box center [486, 239] width 973 height 479
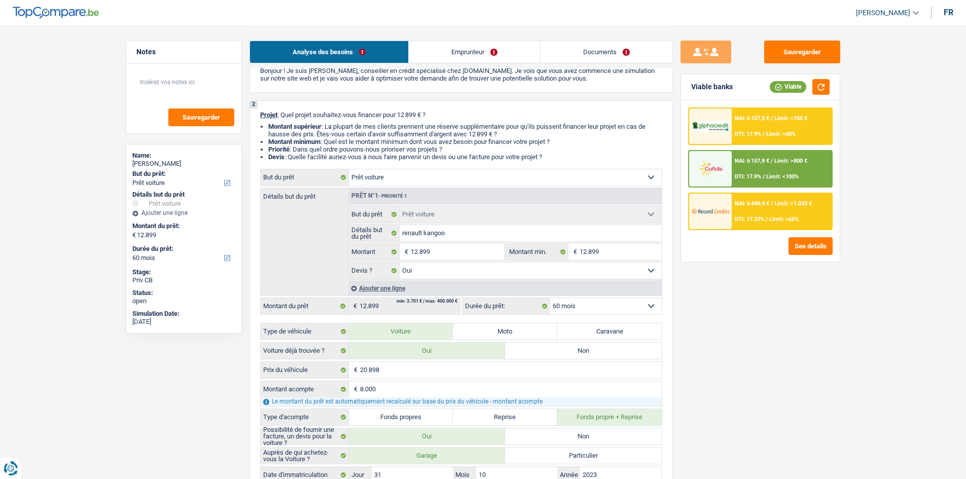
click at [760, 105] on div "NAI: 6 157,3 € / Limit: >750 € DTI: 17.9% / Limit: <60% NAI: 6 157,8 € / Limit:…" at bounding box center [760, 181] width 159 height 162
click at [760, 121] on span "NAI: 6 157,3 €" at bounding box center [751, 118] width 34 height 7
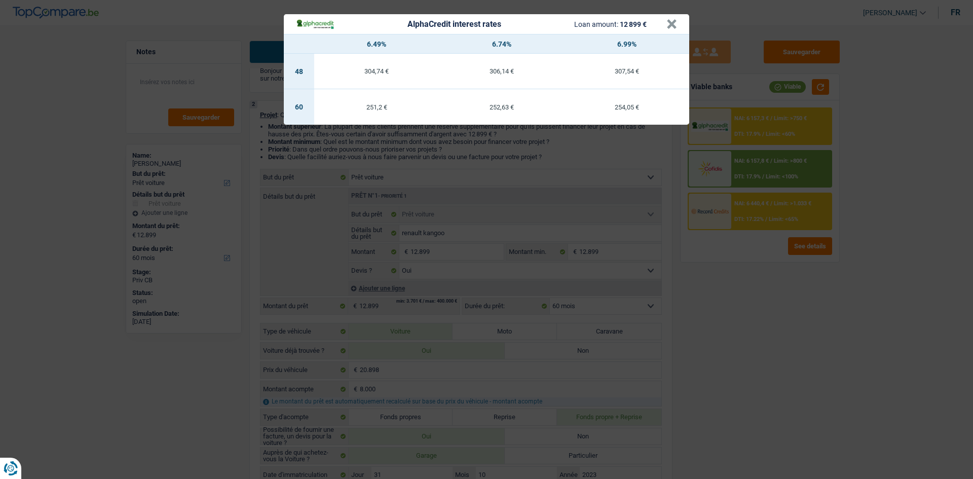
click at [773, 200] on div "AlphaCredit interest rates Loan amount: 12 899 € × 6.49% 6.74% 6.99% 48 304,74 …" at bounding box center [486, 239] width 973 height 479
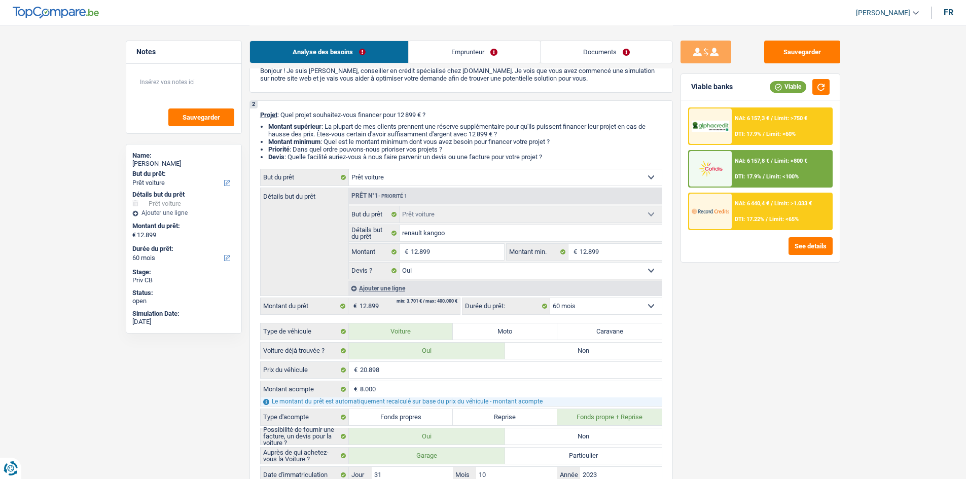
click at [773, 200] on div "NAI: 6 440,4 € / Limit: >1.033 € DTI: 17.22% / Limit: <65%" at bounding box center [781, 211] width 100 height 35
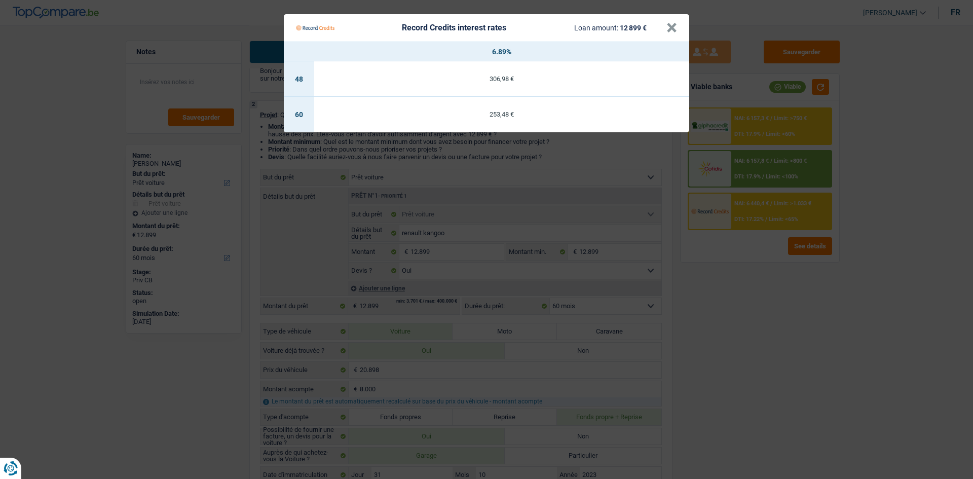
click at [769, 164] on Credits "Record Credits interest rates Loan amount: 12 899 € × 6.89% 48 306,98 € 60 253,…" at bounding box center [486, 239] width 973 height 479
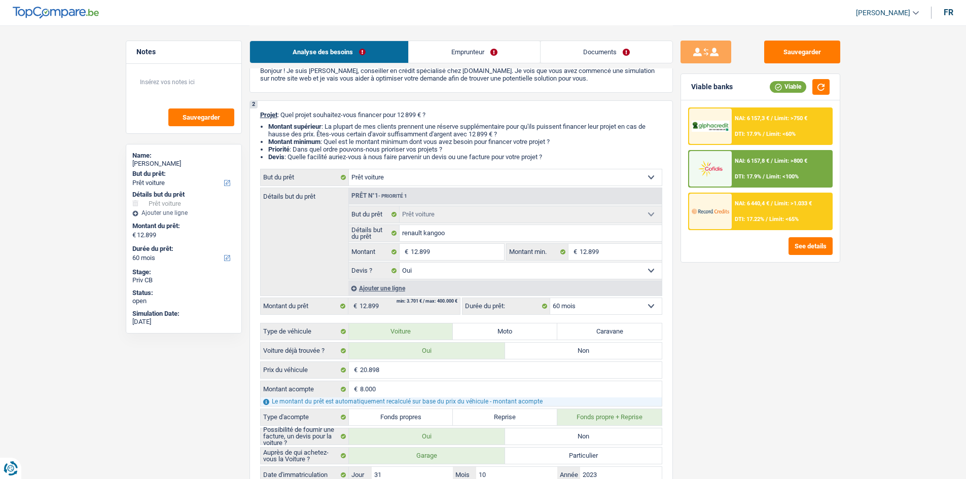
click at [768, 126] on div "NAI: 6 157,3 € / Limit: >750 € DTI: 17.9% / Limit: <60%" at bounding box center [781, 125] width 100 height 35
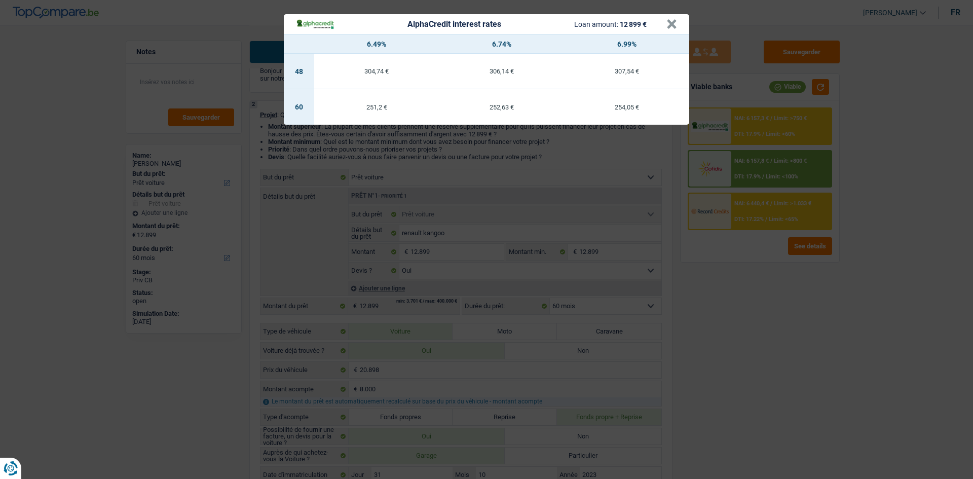
click at [796, 347] on div "AlphaCredit interest rates Loan amount: 12 899 € × 6.49% 6.74% 6.99% 48 304,74 …" at bounding box center [486, 239] width 973 height 479
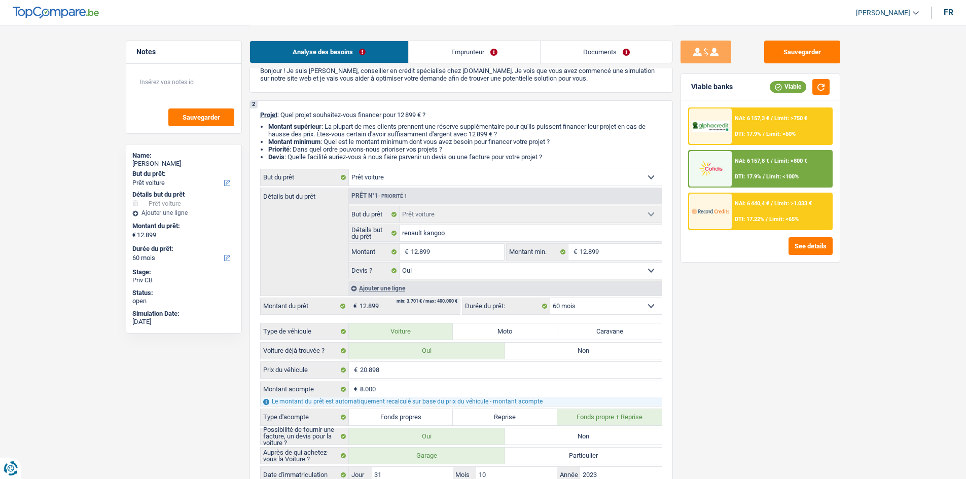
click at [803, 345] on div "Sauvegarder Viable banks Viable NAI: 6 157,3 € / Limit: >750 € DTI: 17.9% / Lim…" at bounding box center [760, 252] width 175 height 422
click at [777, 121] on span "Limit: >750 €" at bounding box center [790, 118] width 33 height 7
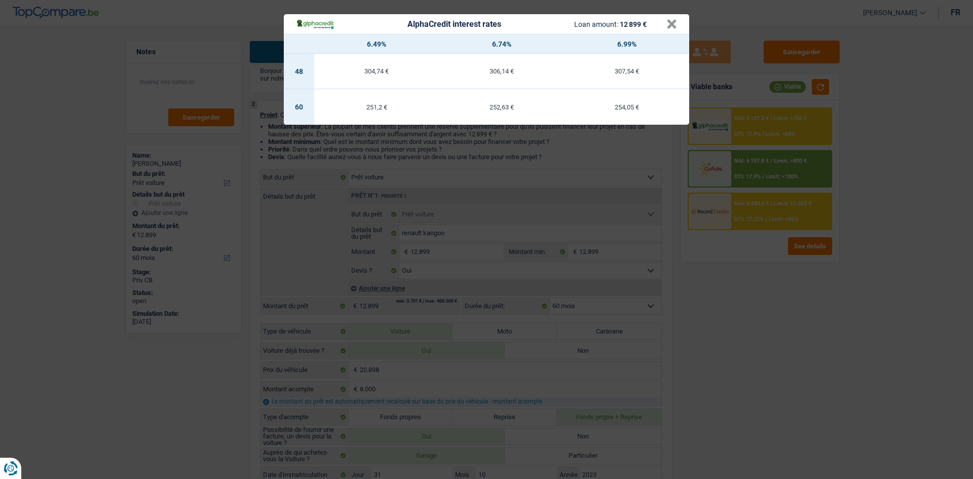
click at [781, 332] on div "AlphaCredit interest rates Loan amount: 12 899 € × 6.49% 6.74% 6.99% 48 304,74 …" at bounding box center [486, 239] width 973 height 479
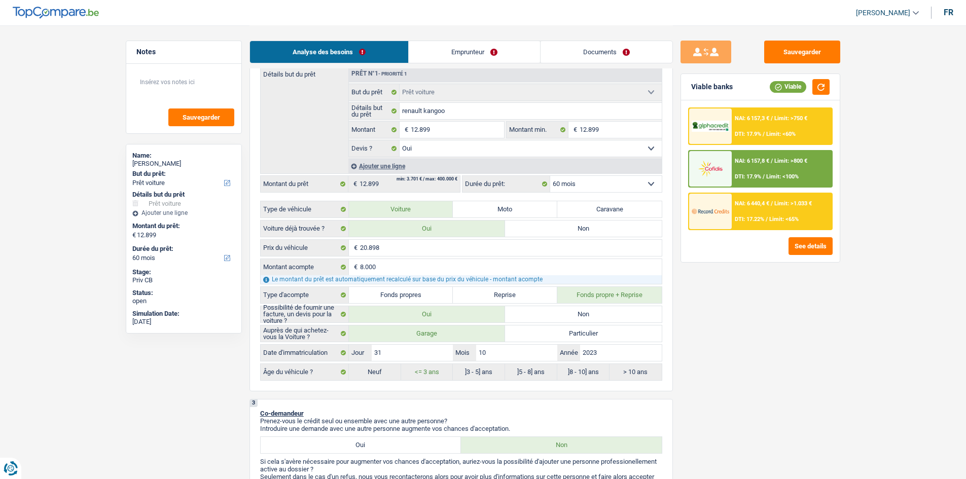
scroll to position [203, 0]
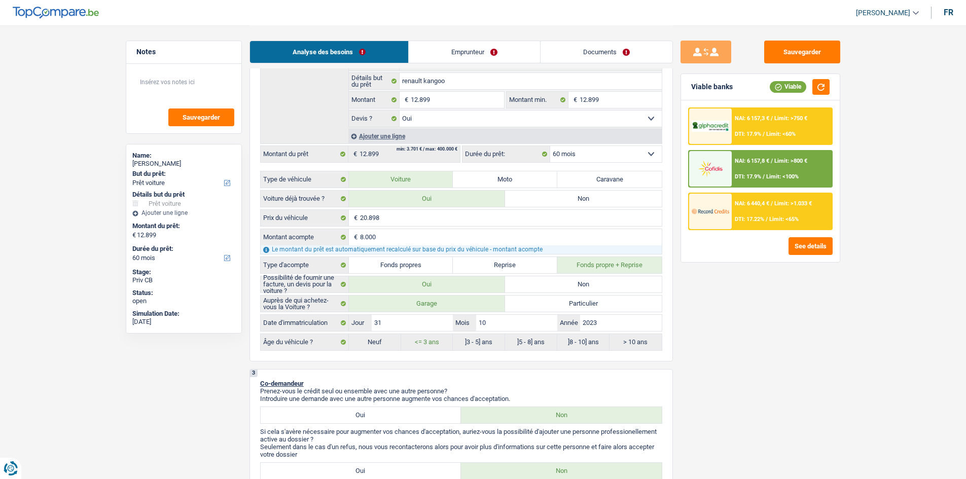
click at [784, 366] on div "Sauvegarder Viable banks Viable NAI: 6 157,3 € / Limit: >750 € DTI: 17.9% / Lim…" at bounding box center [760, 252] width 175 height 422
click at [809, 55] on button "Sauvegarder" at bounding box center [802, 52] width 76 height 23
click at [748, 311] on div "Sauvegarder Viable banks Viable NAI: 6 157,3 € / Limit: >750 € DTI: 17.9% / Lim…" at bounding box center [760, 252] width 175 height 422
click at [635, 156] on select "12 mois 18 mois 24 mois 30 mois 36 mois 42 mois 48 mois 60 mois Sélectionner un…" at bounding box center [606, 154] width 112 height 16
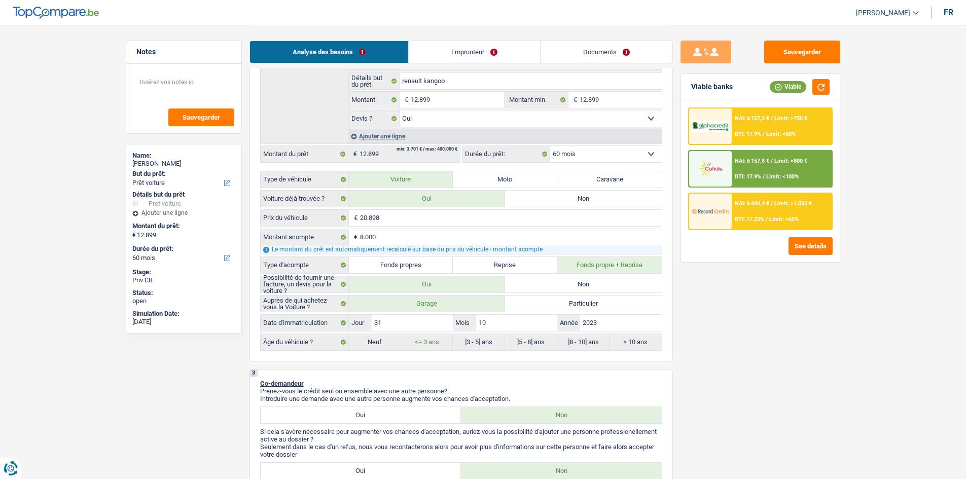
click at [822, 329] on div "Sauvegarder Viable banks Viable NAI: 6 157,3 € / Limit: >750 € DTI: 17.9% / Lim…" at bounding box center [760, 252] width 175 height 422
click at [762, 318] on div "Sauvegarder Viable banks Viable NAI: 6 157,3 € / Limit: >750 € DTI: 17.9% / Lim…" at bounding box center [760, 252] width 175 height 422
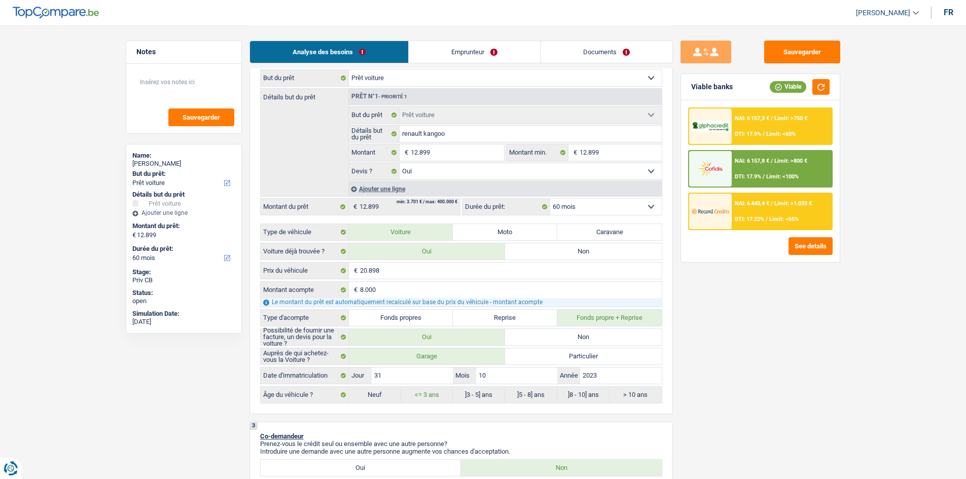
scroll to position [101, 0]
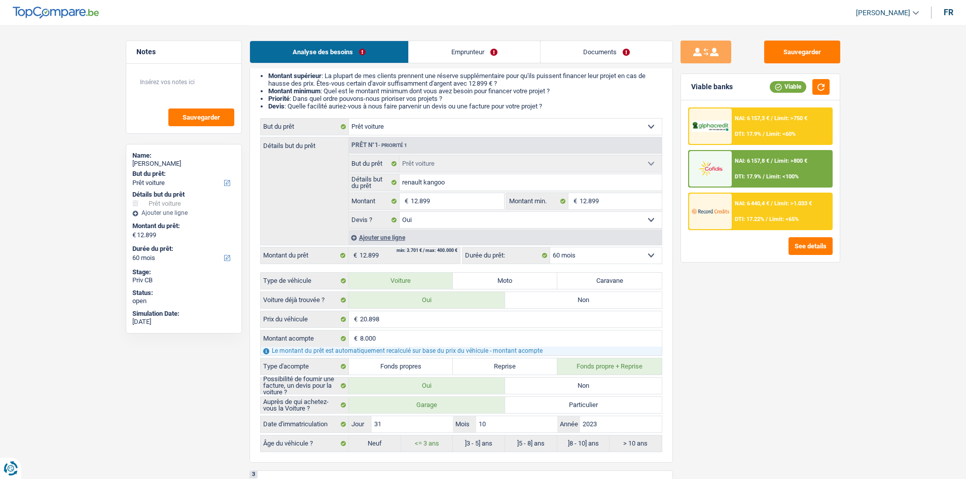
click at [622, 54] on link "Documents" at bounding box center [606, 52] width 132 height 22
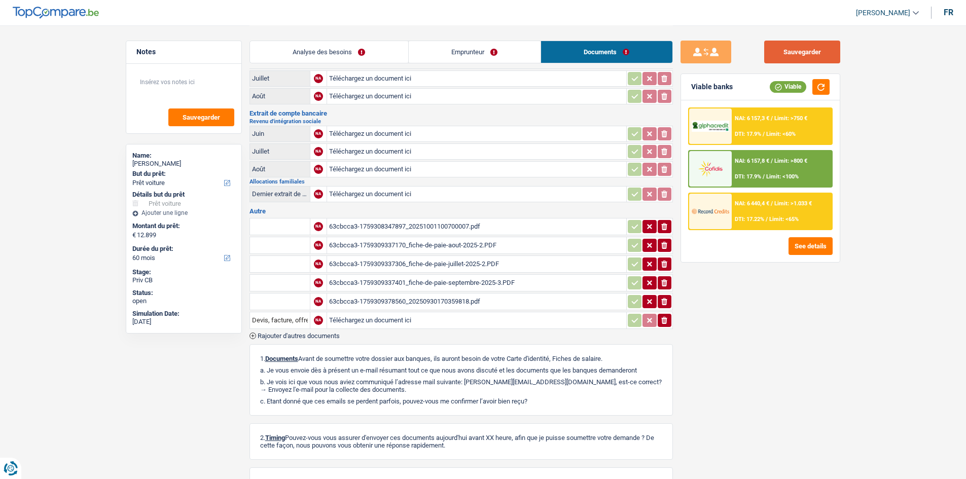
click at [825, 49] on button "Sauvegarder" at bounding box center [802, 52] width 76 height 23
click at [318, 56] on link "Analyse des besoins" at bounding box center [329, 52] width 158 height 22
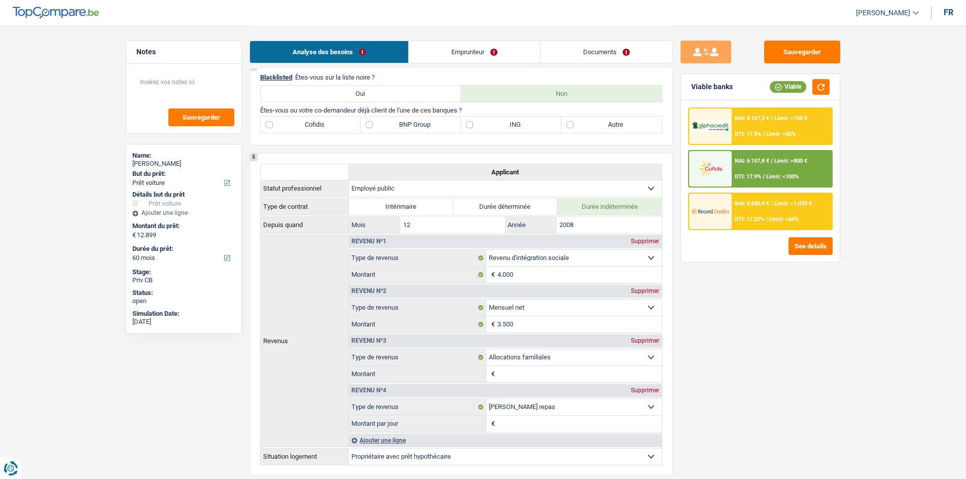
scroll to position [811, 0]
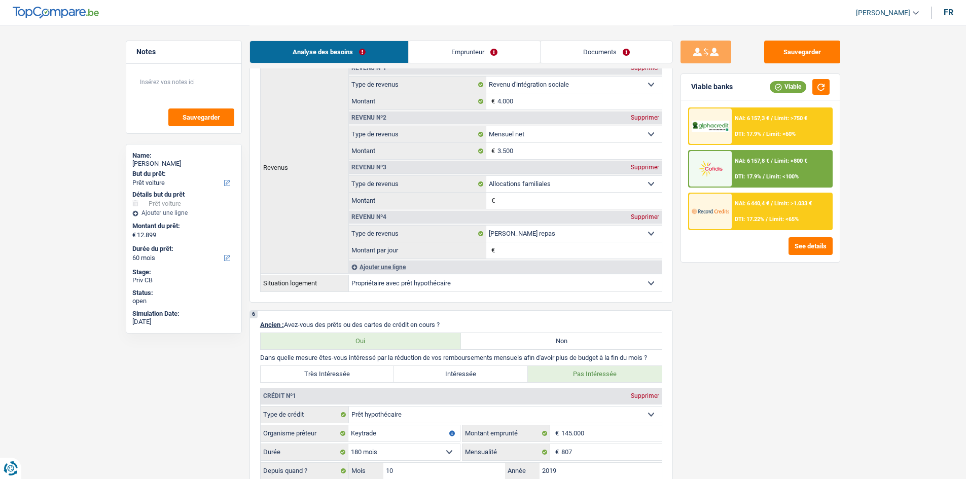
click at [643, 168] on div "Supprimer" at bounding box center [644, 167] width 33 height 6
select select "mealVouchers"
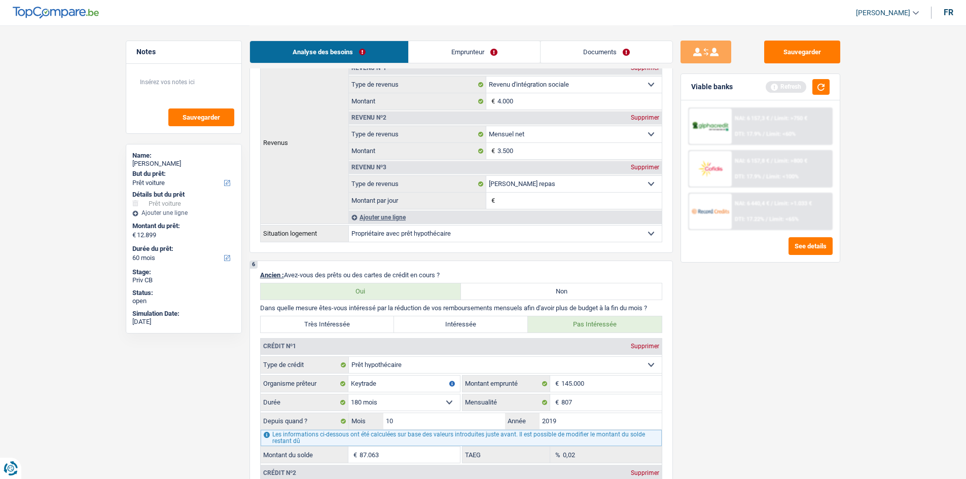
click at [643, 168] on div "Supprimer" at bounding box center [644, 167] width 33 height 6
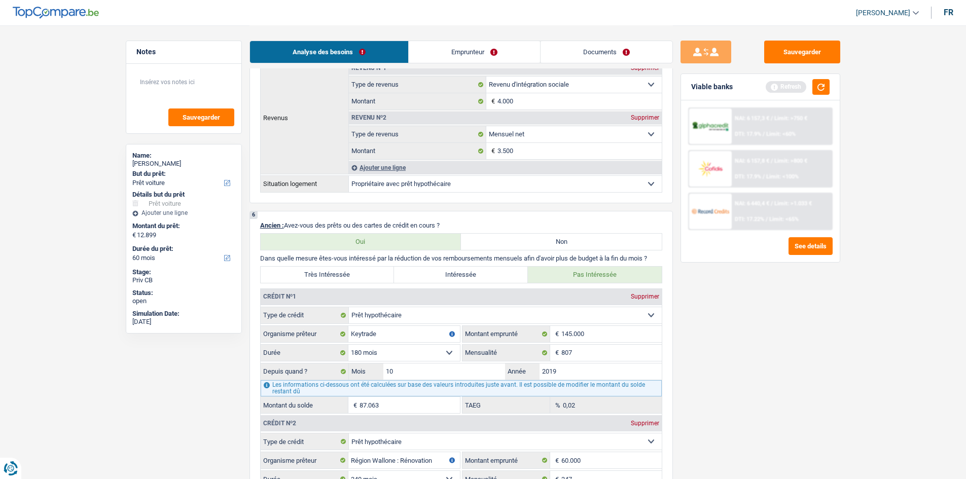
click at [774, 293] on div "Sauvegarder Viable banks Refresh NAI: 6 157,3 € / Limit: >750 € DTI: 17.9% / Li…" at bounding box center [760, 252] width 175 height 422
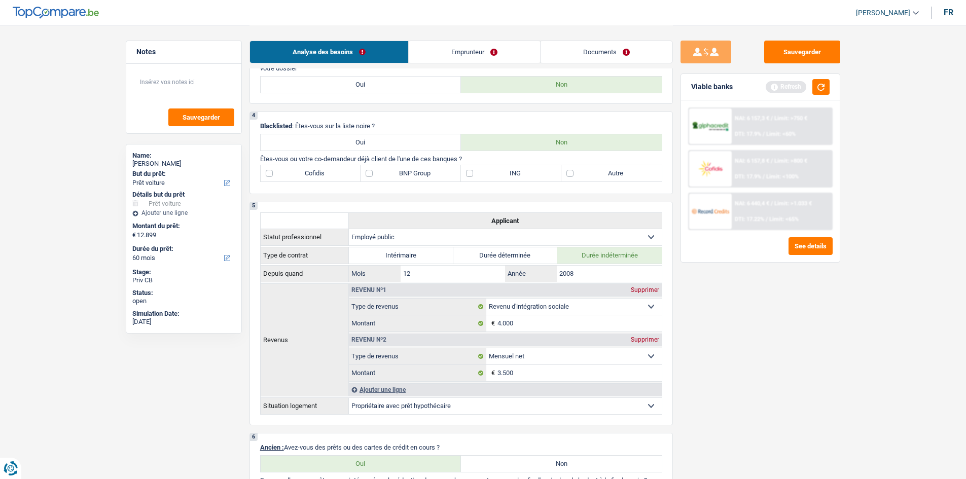
scroll to position [456, 0]
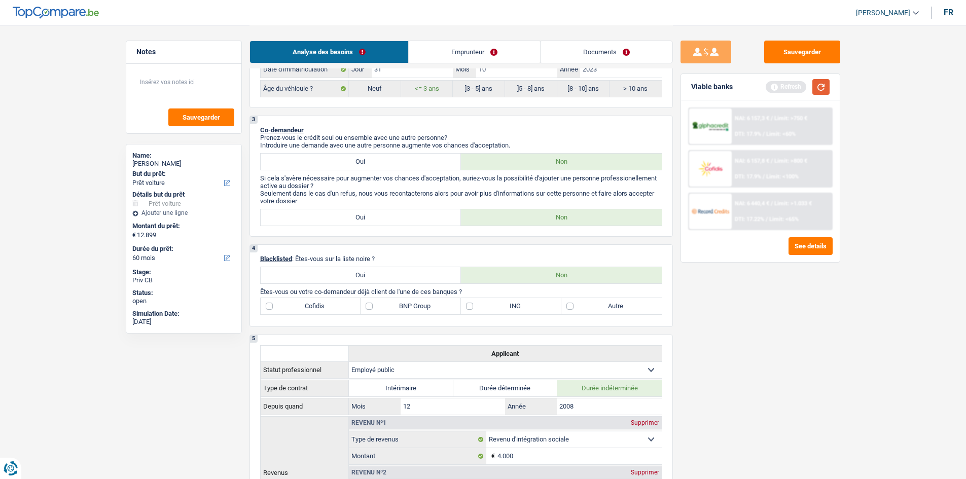
click at [822, 83] on button "button" at bounding box center [820, 87] width 17 height 16
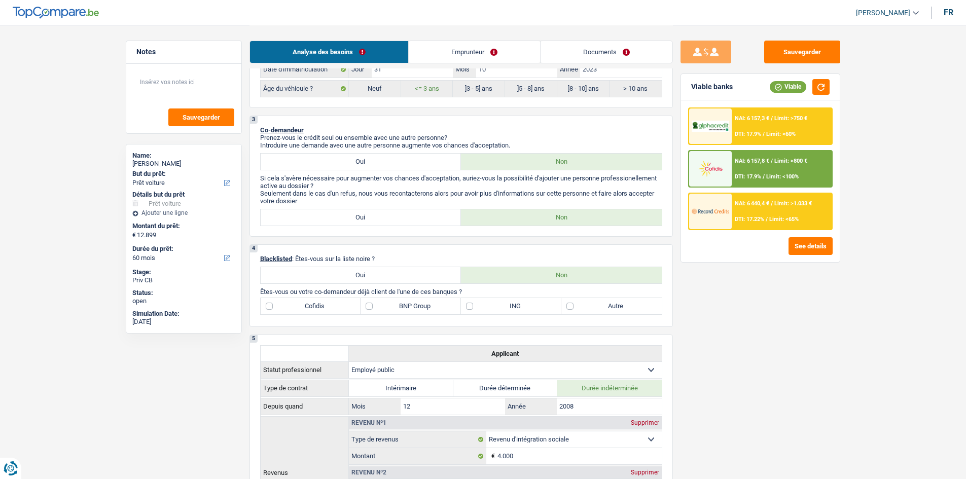
click at [627, 306] on label "Autre" at bounding box center [611, 306] width 100 height 16
click at [627, 306] on input "Autre" at bounding box center [611, 306] width 100 height 16
checkbox input "true"
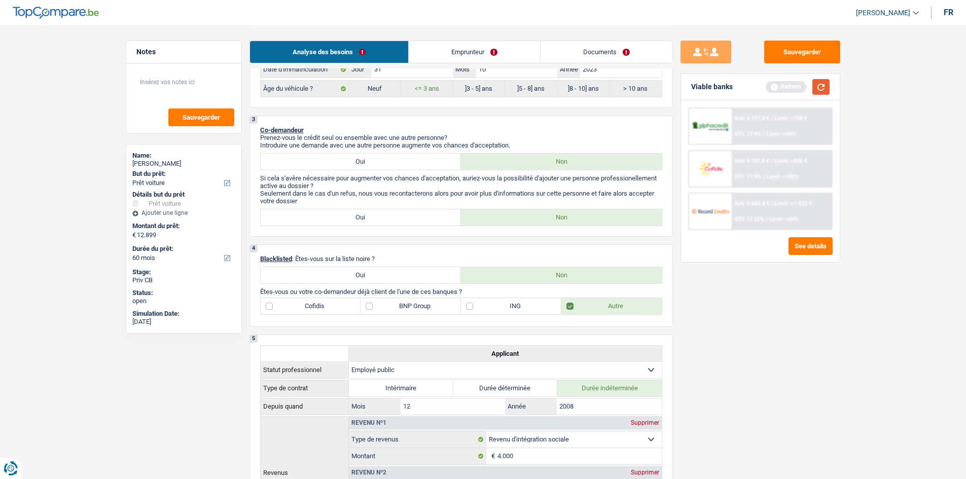
click at [823, 88] on button "button" at bounding box center [820, 87] width 17 height 16
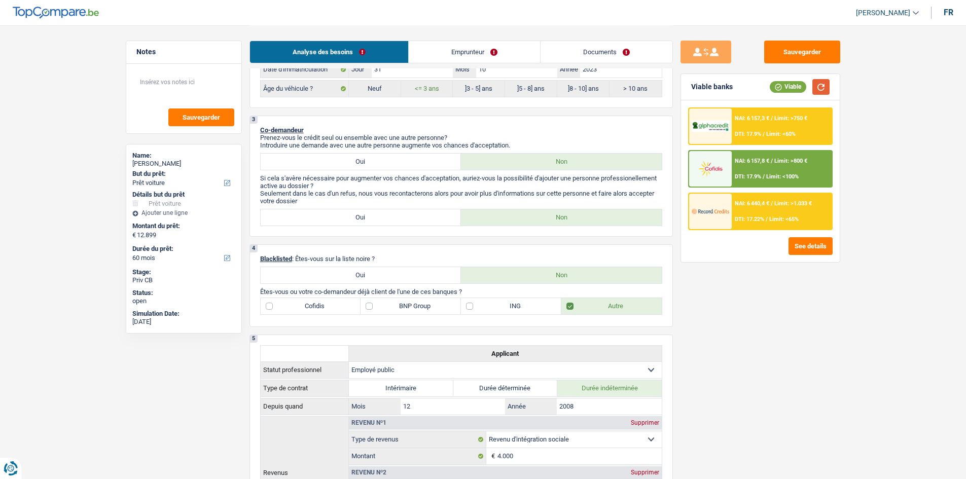
scroll to position [558, 0]
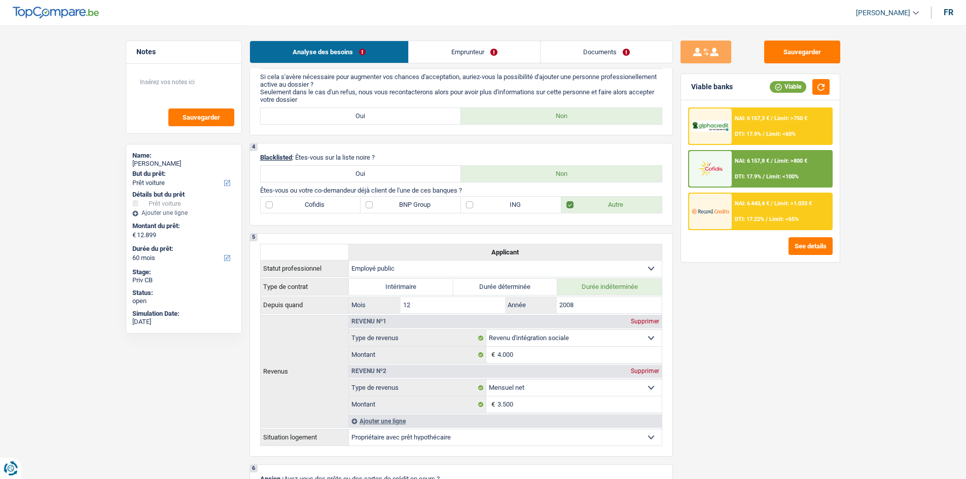
click at [823, 349] on div "Sauvegarder Viable banks Viable NAI: 6 157,3 € / Limit: >750 € DTI: 17.9% / Lim…" at bounding box center [760, 252] width 175 height 422
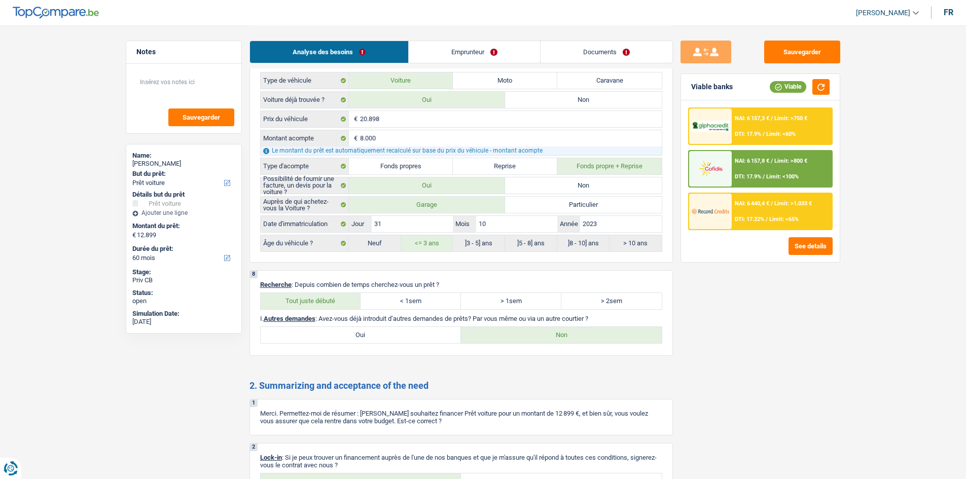
scroll to position [1639, 0]
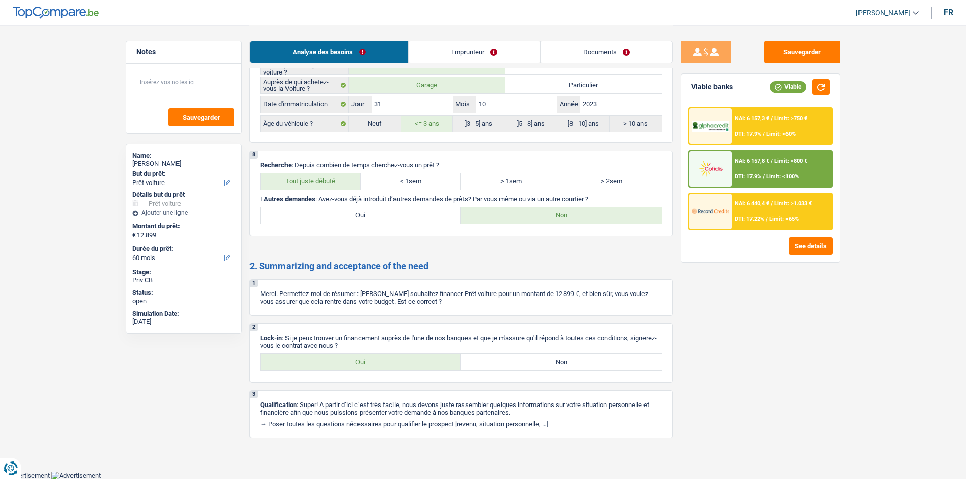
click at [391, 357] on label "Oui" at bounding box center [361, 362] width 201 height 16
click at [391, 357] on input "Oui" at bounding box center [361, 362] width 201 height 16
radio input "true"
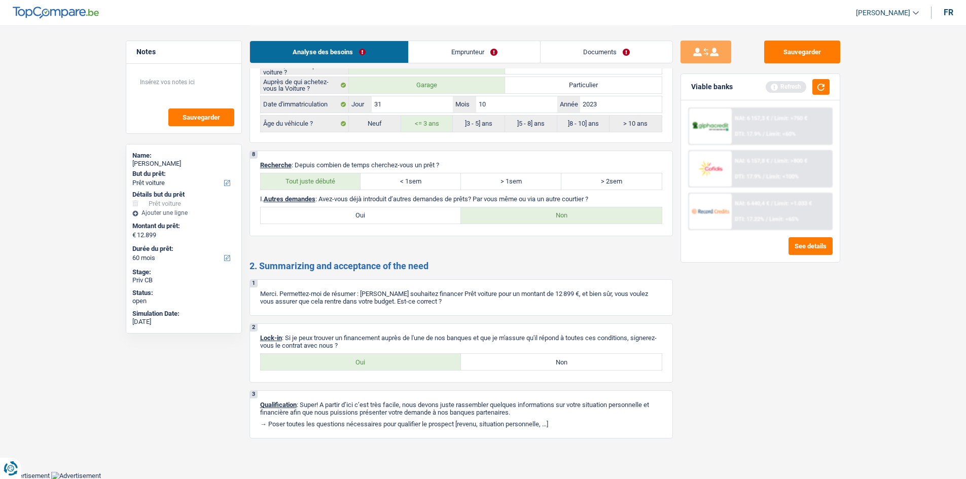
click at [727, 348] on div "Sauvegarder Viable banks Refresh NAI: 6 157,3 € / Limit: >750 € DTI: 17.9% / Li…" at bounding box center [760, 252] width 175 height 422
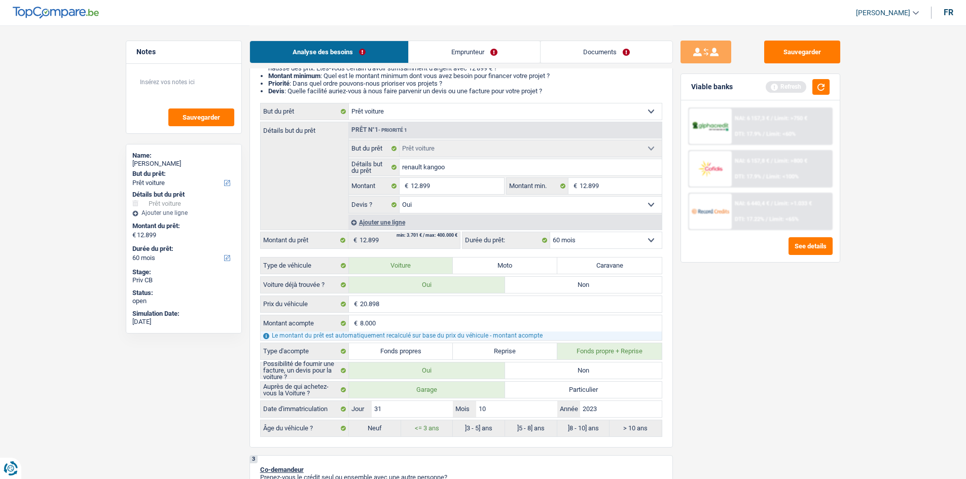
scroll to position [0, 0]
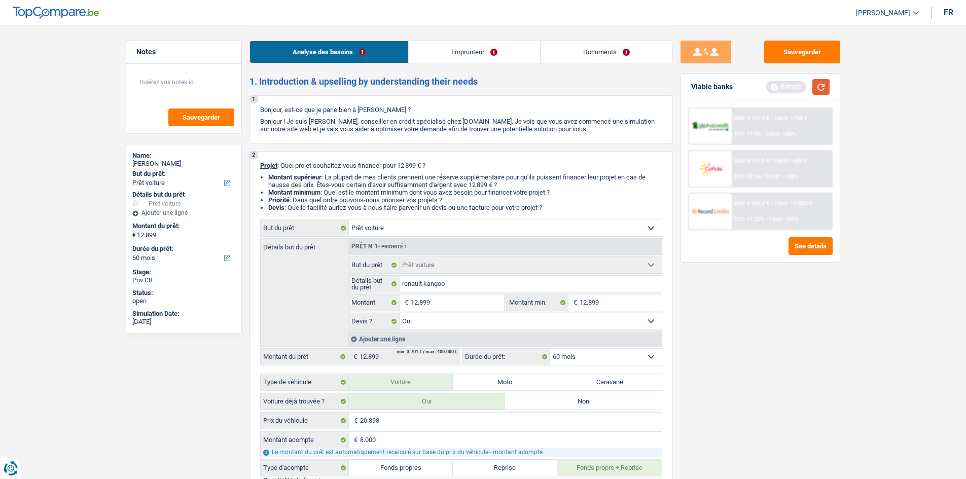
click at [827, 88] on button "button" at bounding box center [820, 87] width 17 height 16
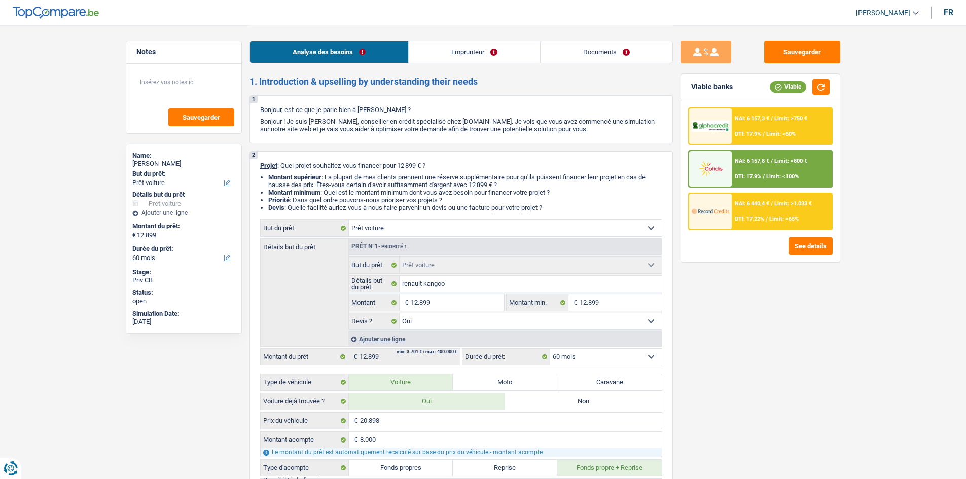
click at [510, 53] on link "Emprunteur" at bounding box center [474, 52] width 131 height 22
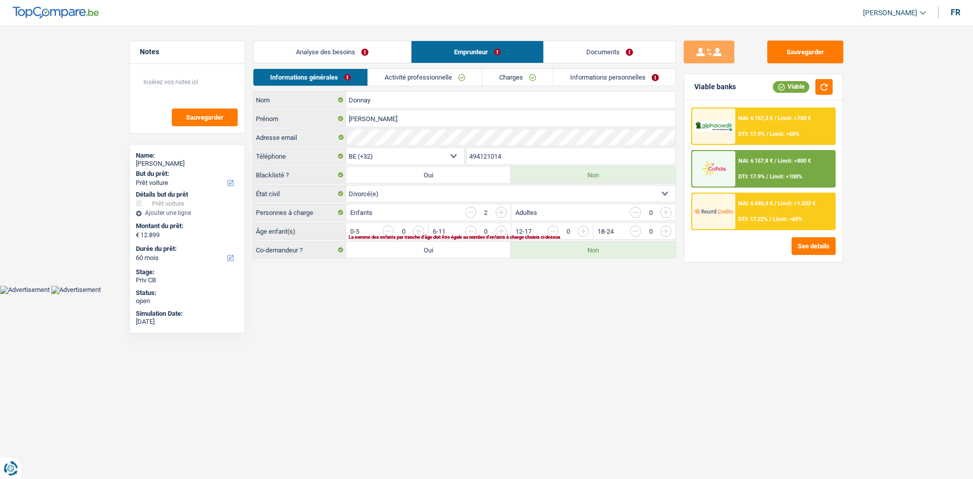
drag, startPoint x: 444, startPoint y: 66, endPoint x: 458, endPoint y: 71, distance: 14.8
click at [444, 66] on div "Analyse des besoins Emprunteur Documents" at bounding box center [464, 46] width 423 height 43
click at [669, 231] on input "button" at bounding box center [871, 234] width 422 height 16
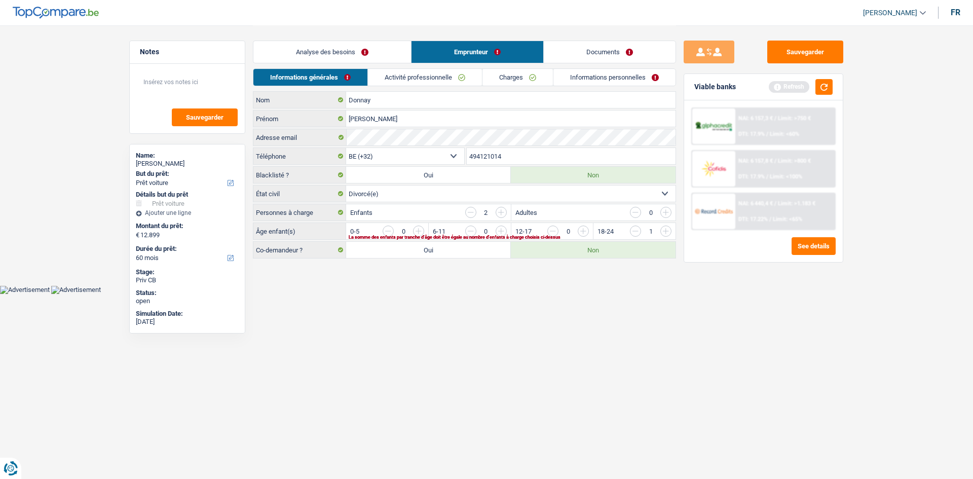
click at [669, 231] on input "button" at bounding box center [871, 234] width 422 height 16
click at [833, 87] on button "button" at bounding box center [824, 87] width 17 height 16
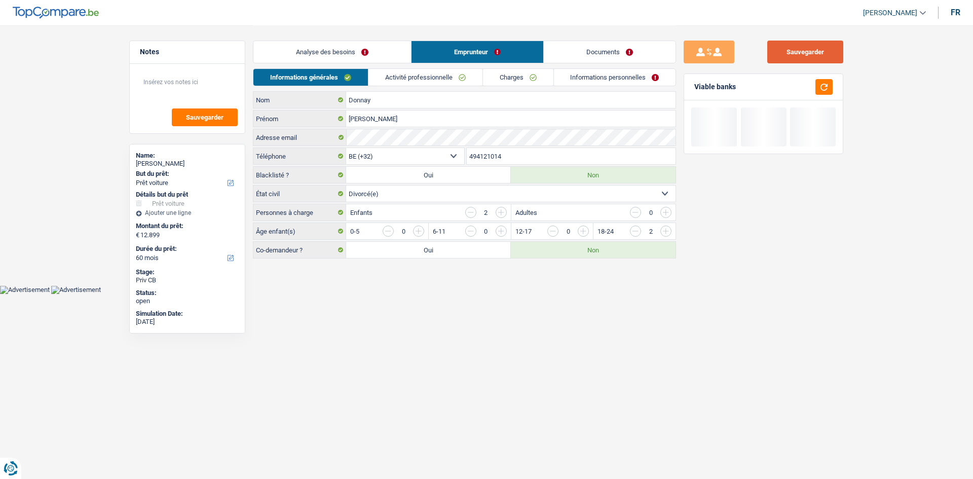
click at [820, 48] on button "Sauvegarder" at bounding box center [805, 52] width 76 height 23
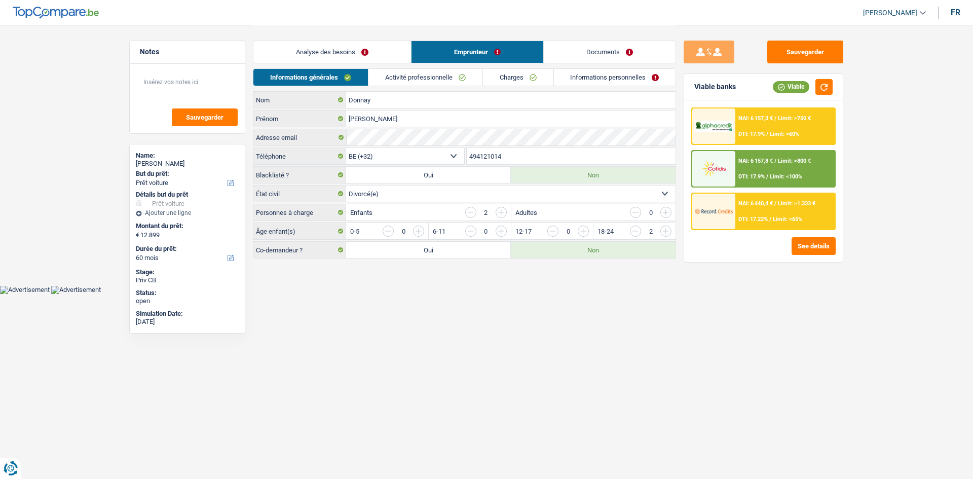
click at [751, 316] on div "Sauvegarder Viable banks Viable NAI: 6 157,3 € / Limit: >750 € DTI: 17.9% / Lim…" at bounding box center [763, 252] width 175 height 422
click at [565, 294] on html "Vous avez le contrôle de vos données Nous utilisons des cookies, tout comme nos…" at bounding box center [486, 147] width 973 height 294
click at [332, 54] on link "Analyse des besoins" at bounding box center [332, 52] width 158 height 22
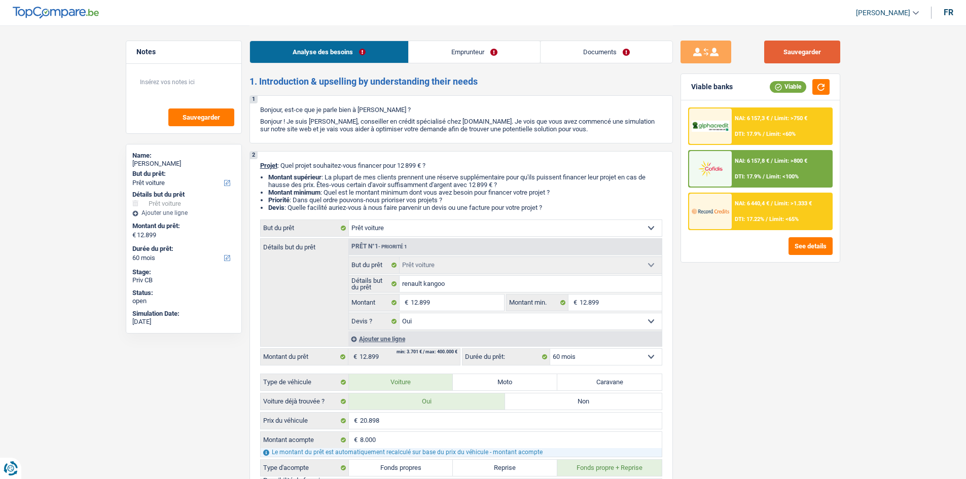
click at [797, 49] on button "Sauvegarder" at bounding box center [802, 52] width 76 height 23
click at [213, 82] on textarea at bounding box center [183, 86] width 101 height 30
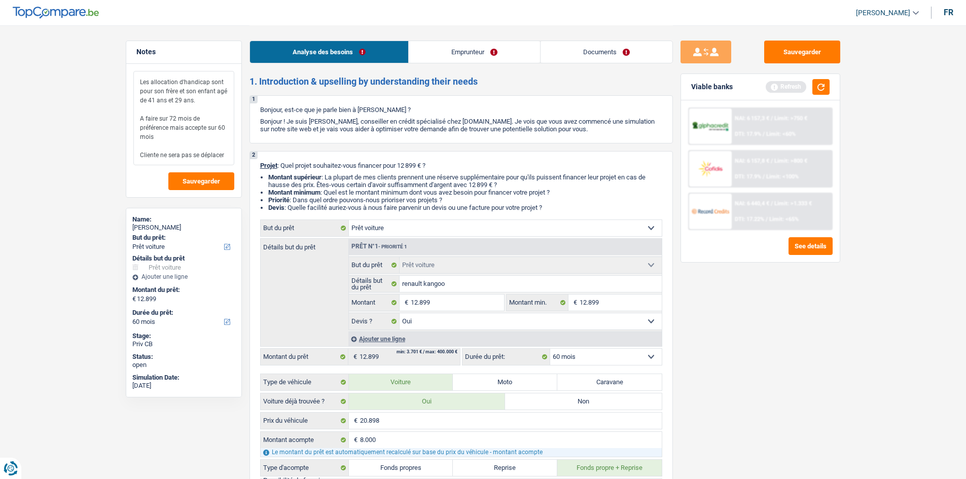
click at [233, 87] on textarea "Les allocation d'handicap sont pour son frère et son enfant agé de 41 ans et 29…" at bounding box center [183, 118] width 101 height 94
click at [216, 121] on textarea "Les allocation d'handicap sont pour son frère et son enfant agé de 41 ans et 29…" at bounding box center [183, 118] width 101 height 94
click at [216, 134] on textarea "Les allocation d'handicap sont pour son frère et son enfant agé de 41 ans et 29…" at bounding box center [183, 118] width 101 height 94
type textarea "Les allocation d'handicap sont pour son frère et son enfant agé de 41 ans et 29…"
click at [215, 178] on span "Sauvegarder" at bounding box center [201, 181] width 38 height 7
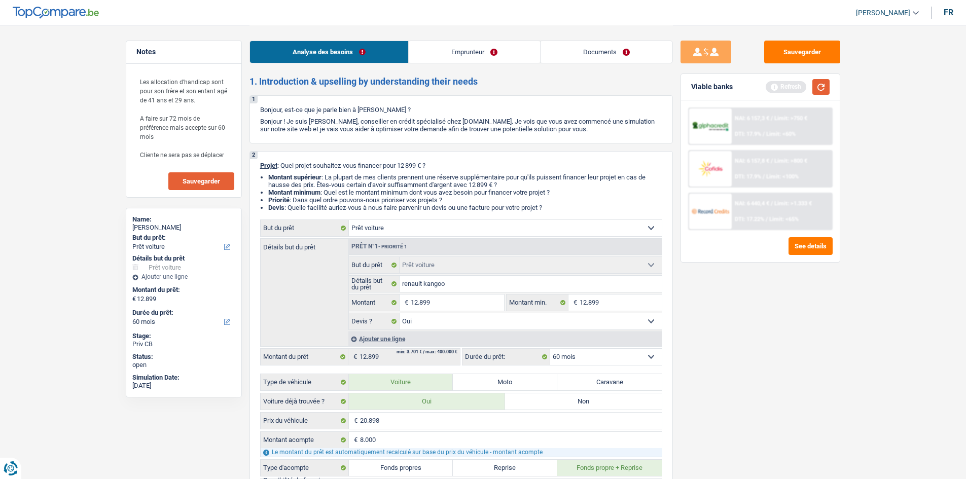
click at [817, 87] on button "button" at bounding box center [820, 87] width 17 height 16
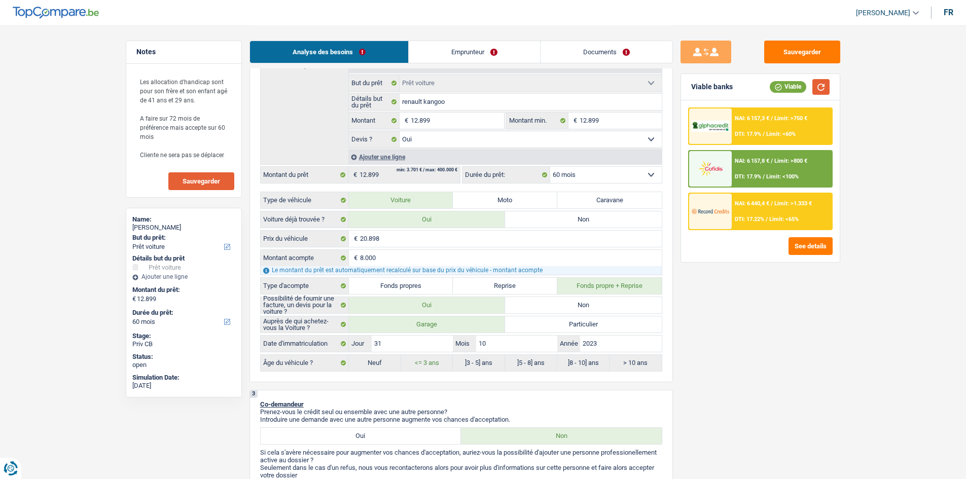
scroll to position [117, 0]
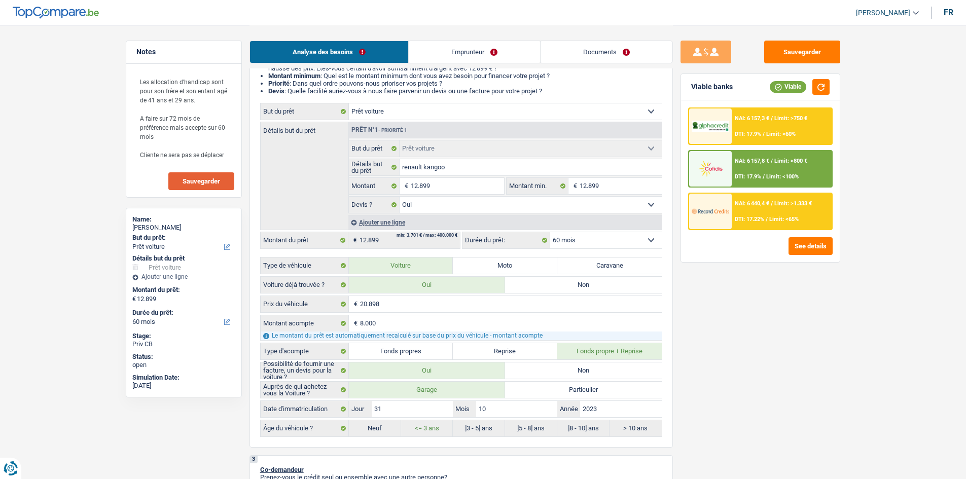
drag, startPoint x: 500, startPoint y: 57, endPoint x: 428, endPoint y: 60, distance: 72.5
click at [499, 57] on link "Emprunteur" at bounding box center [474, 52] width 131 height 22
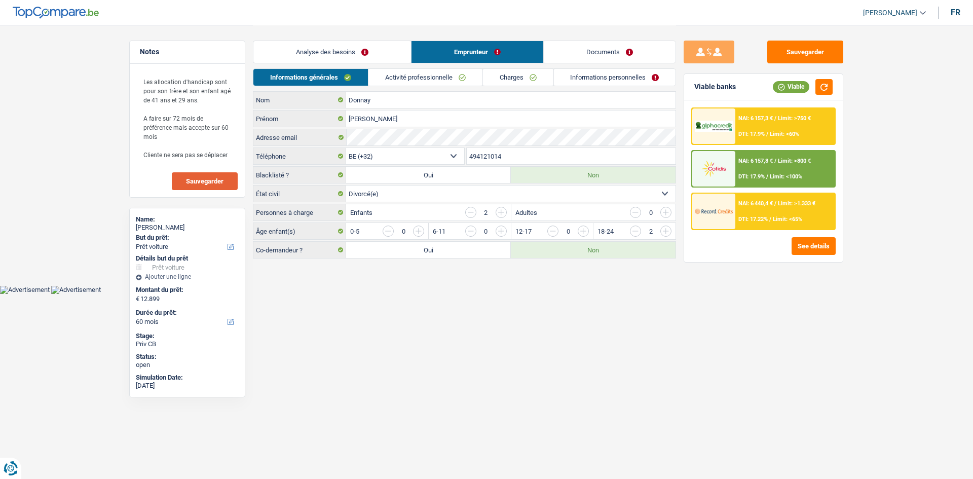
click at [410, 77] on link "Activité professionnelle" at bounding box center [426, 77] width 114 height 17
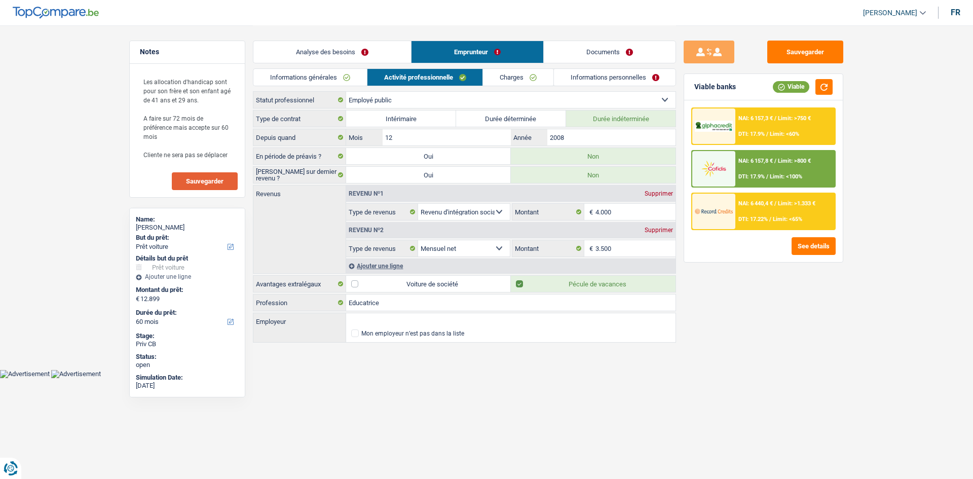
click at [532, 81] on link "Charges" at bounding box center [518, 77] width 70 height 17
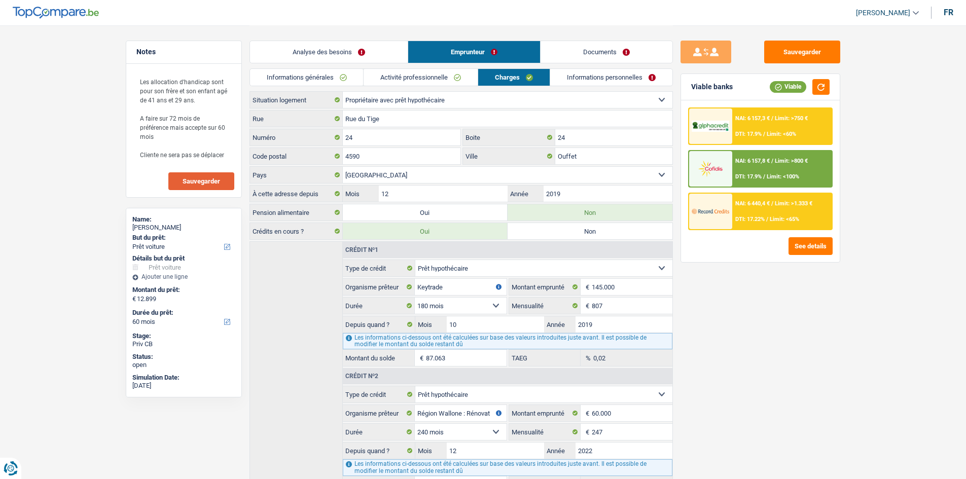
click at [616, 81] on link "Informations personnelles" at bounding box center [611, 77] width 122 height 17
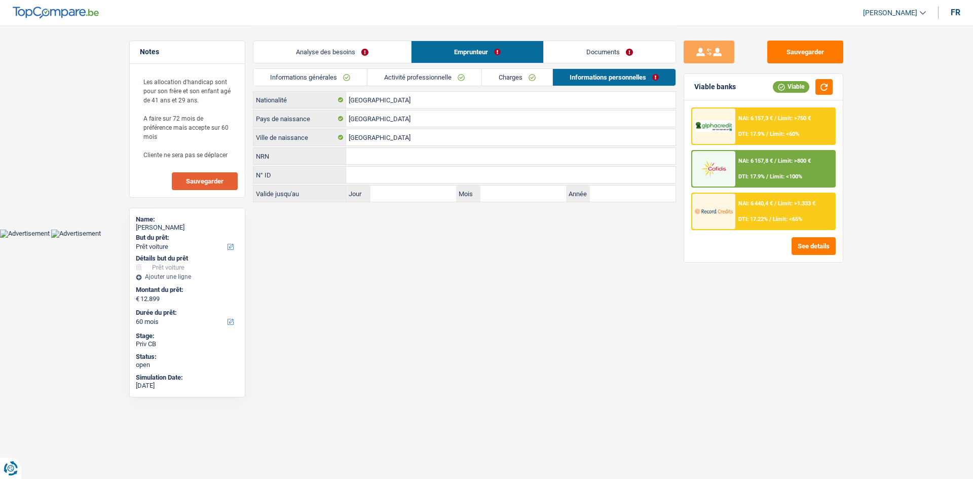
click at [640, 56] on link "Documents" at bounding box center [610, 52] width 132 height 22
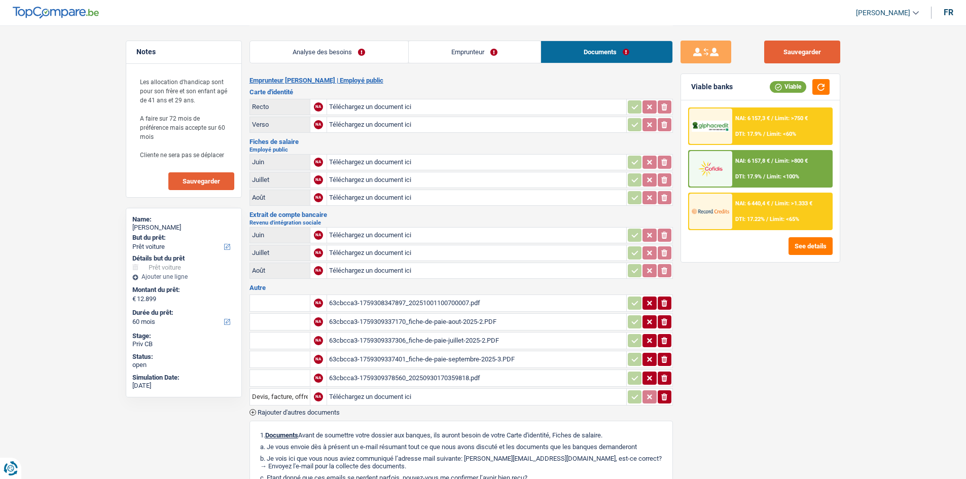
click at [797, 47] on button "Sauvegarder" at bounding box center [802, 52] width 76 height 23
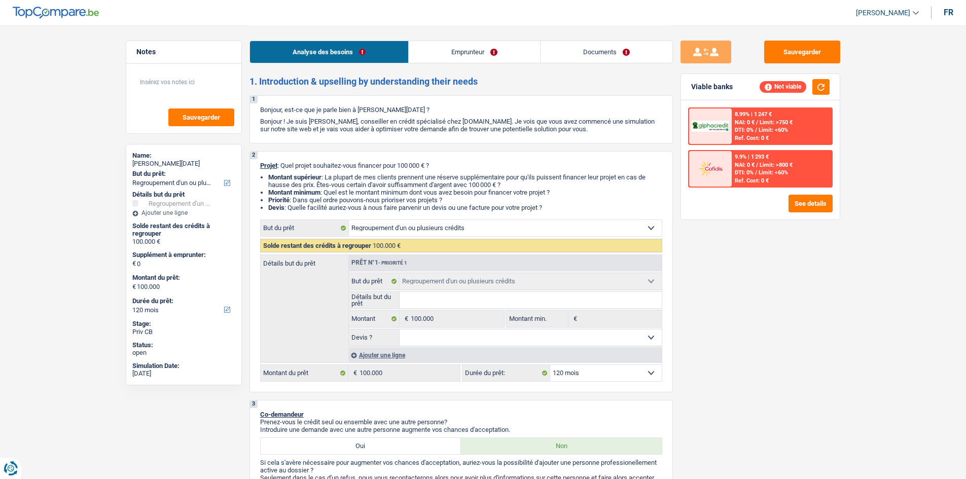
select select "refinancing"
select select "120"
select select "refinancing"
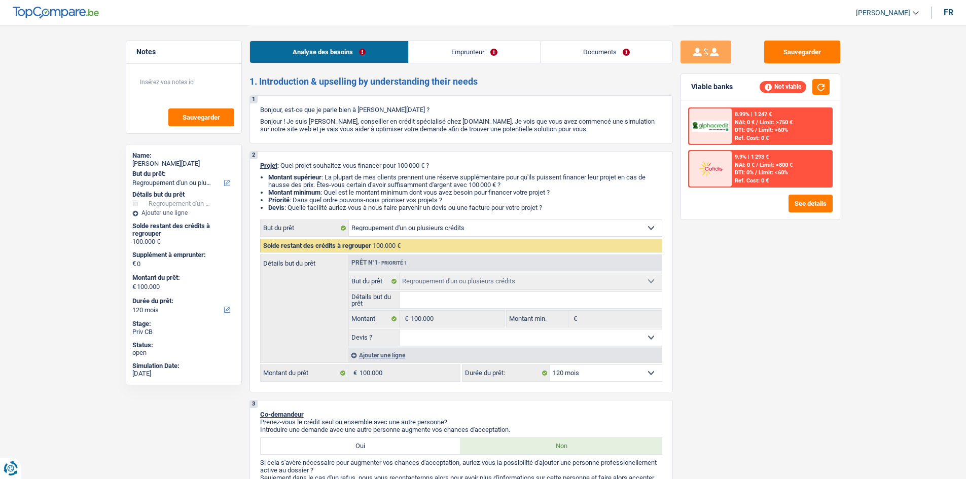
select select "120"
select select "independent"
select select "familyAllowances"
select select "netSalary"
select select "ownerWithoutMortgage"
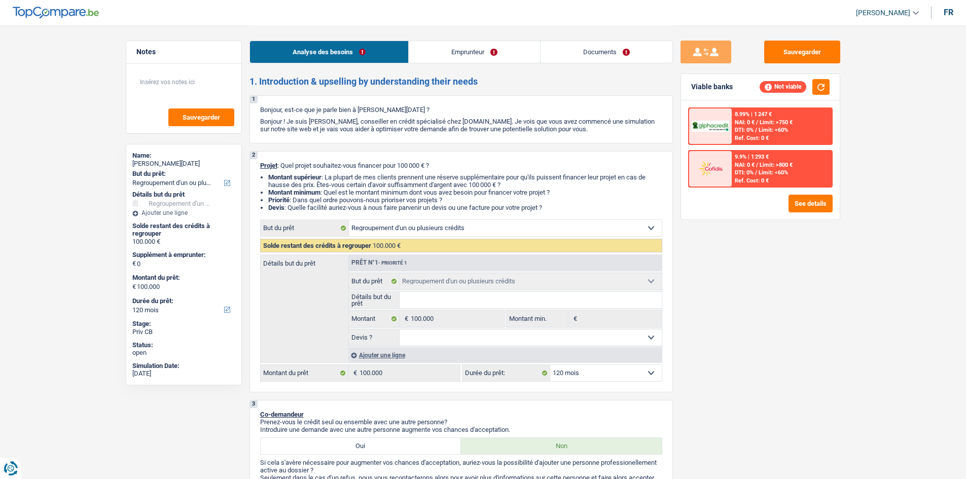
select select "refinancing"
select select "120"
select select "independent"
select select "familyAllowances"
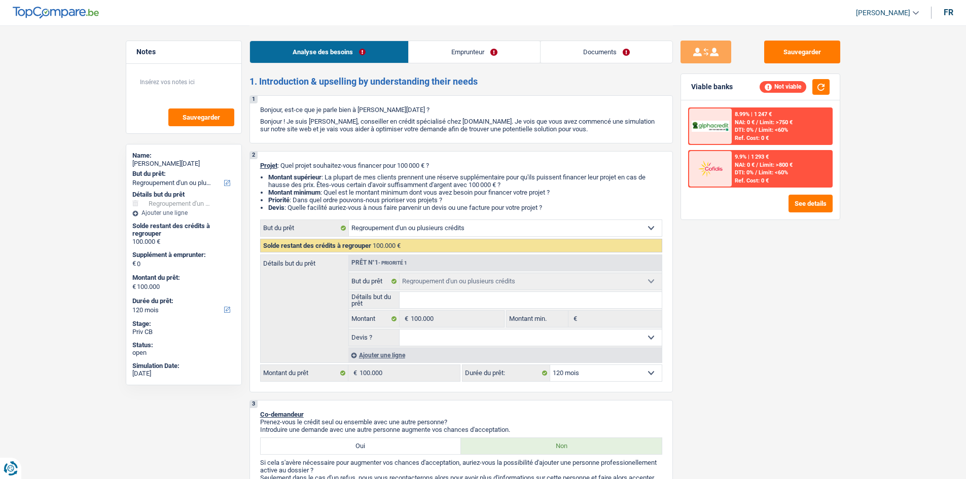
select select "netSalary"
select select "BE"
click at [592, 57] on link "Documents" at bounding box center [606, 52] width 132 height 22
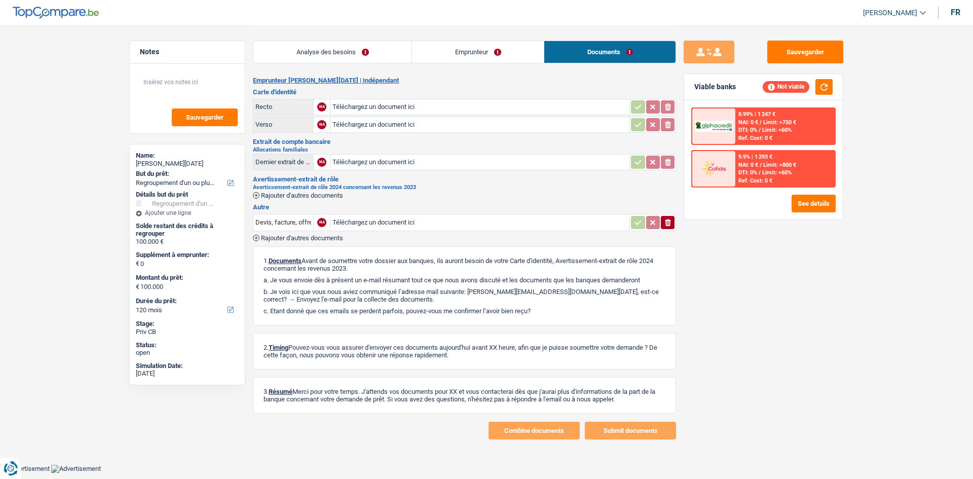
click at [479, 57] on link "Emprunteur" at bounding box center [478, 52] width 132 height 22
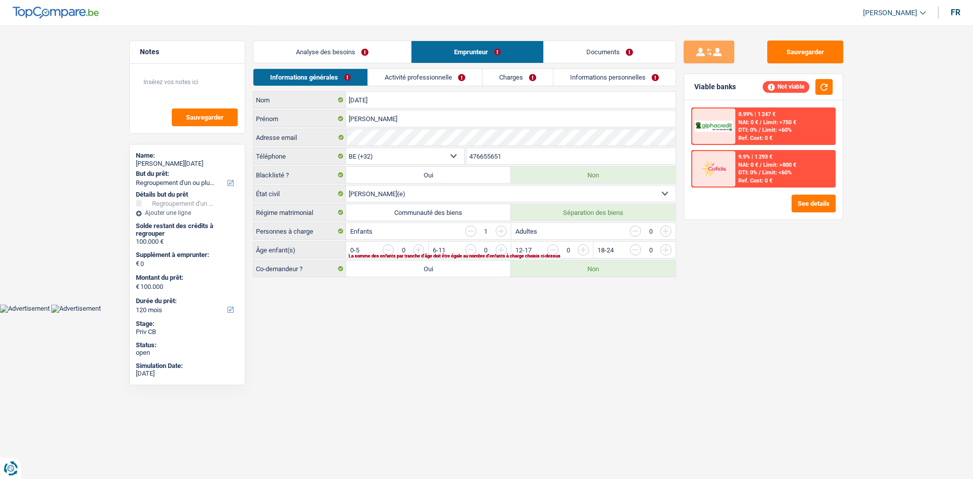
click at [440, 69] on link "Activité professionnelle" at bounding box center [425, 77] width 114 height 17
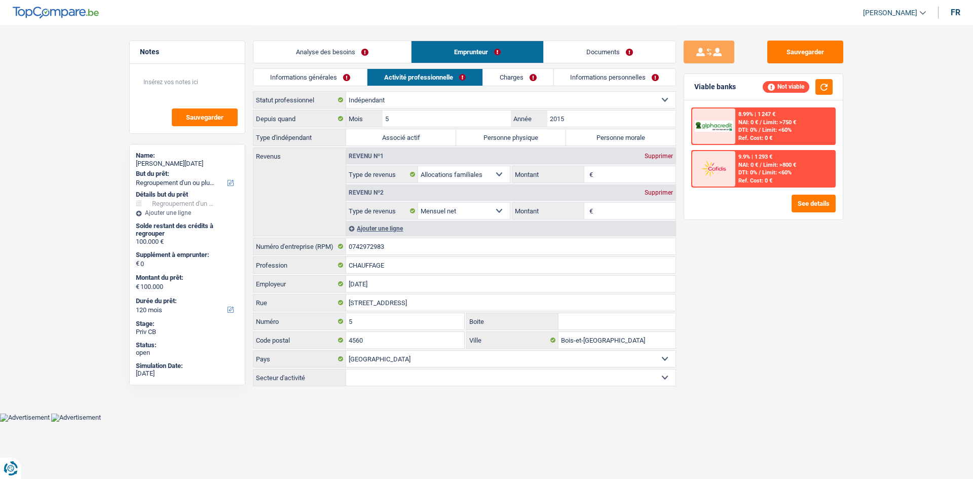
click at [726, 255] on div "Sauvegarder Viable banks Not viable 8.99% | 1 247 € NAI: 0 € / Limit: >750 € DT…" at bounding box center [763, 252] width 175 height 422
